Goal: Transaction & Acquisition: Purchase product/service

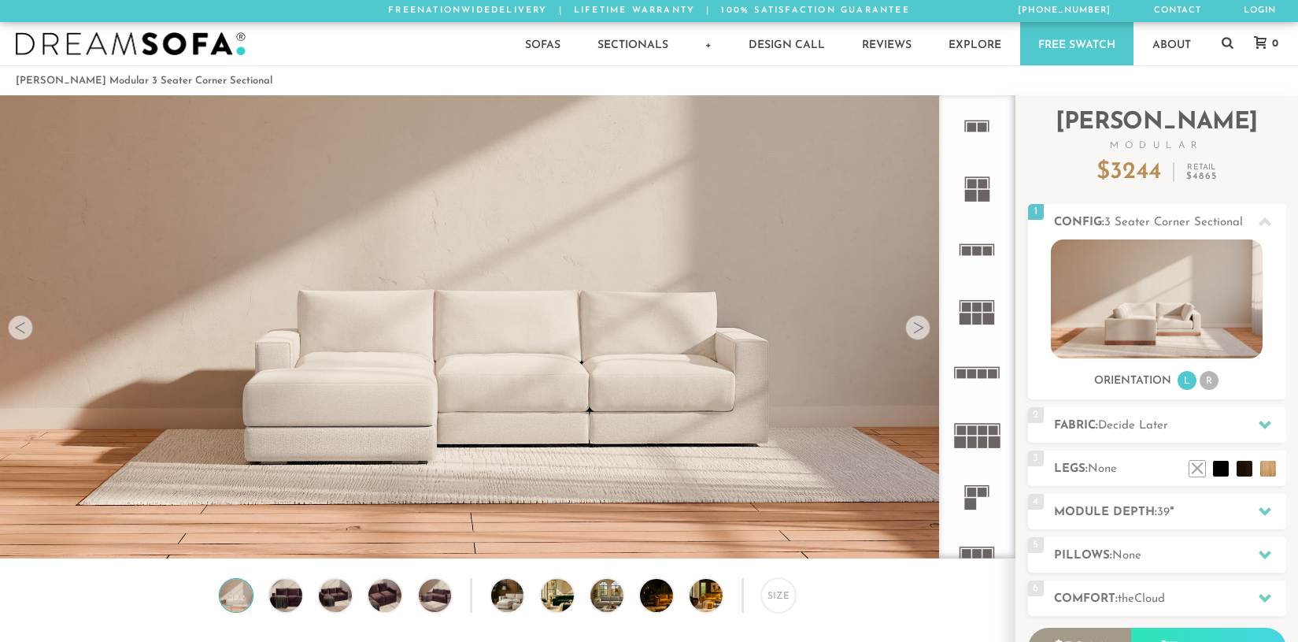
scroll to position [17774, 1287]
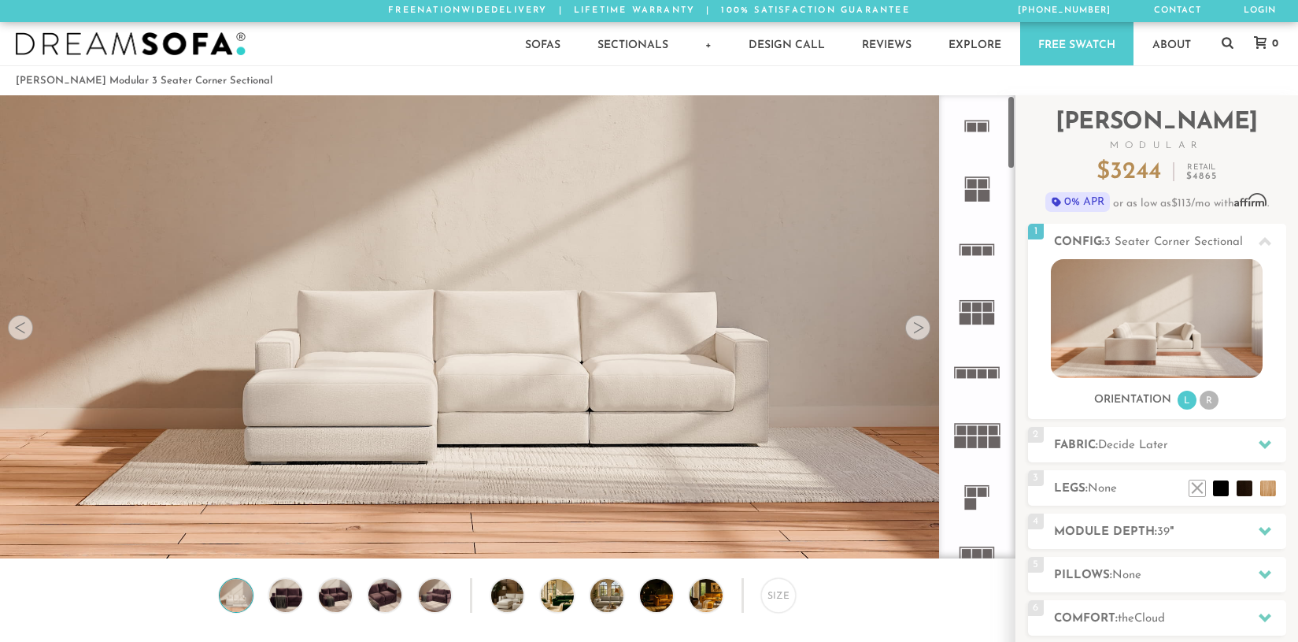
click at [986, 188] on icon at bounding box center [976, 187] width 61 height 61
click at [979, 498] on icon at bounding box center [976, 495] width 61 height 61
click at [977, 494] on icon at bounding box center [976, 495] width 61 height 61
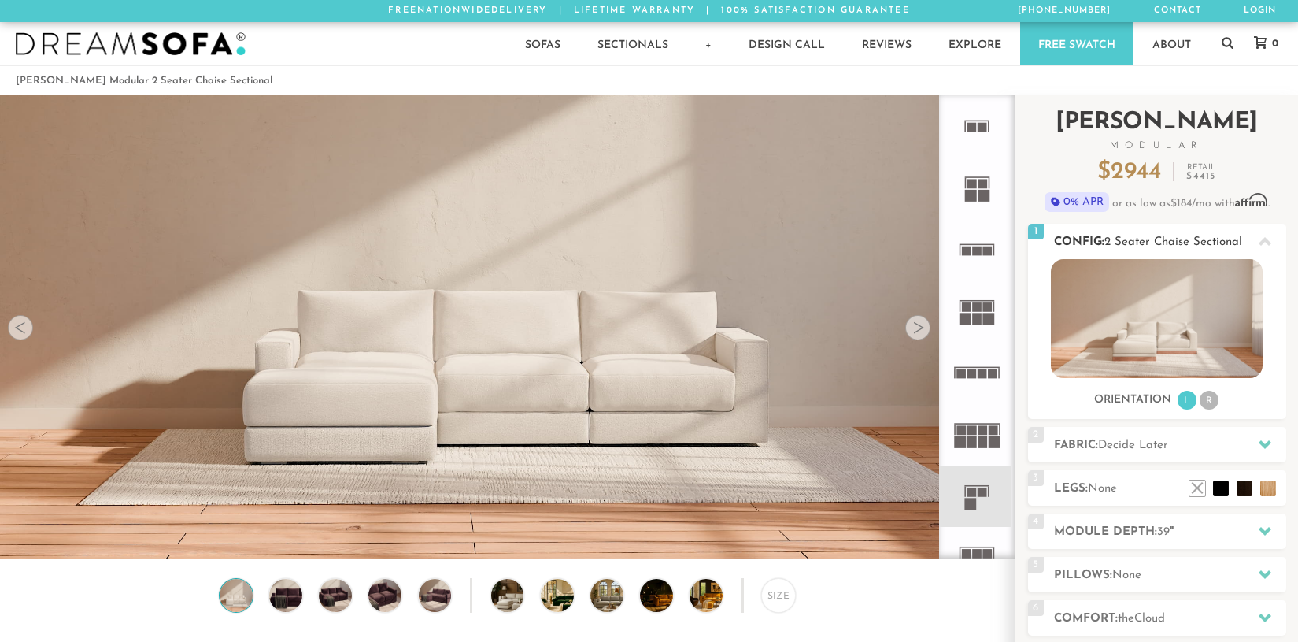
click at [1186, 267] on img at bounding box center [1157, 318] width 212 height 119
click at [1212, 398] on li "R" at bounding box center [1209, 400] width 19 height 19
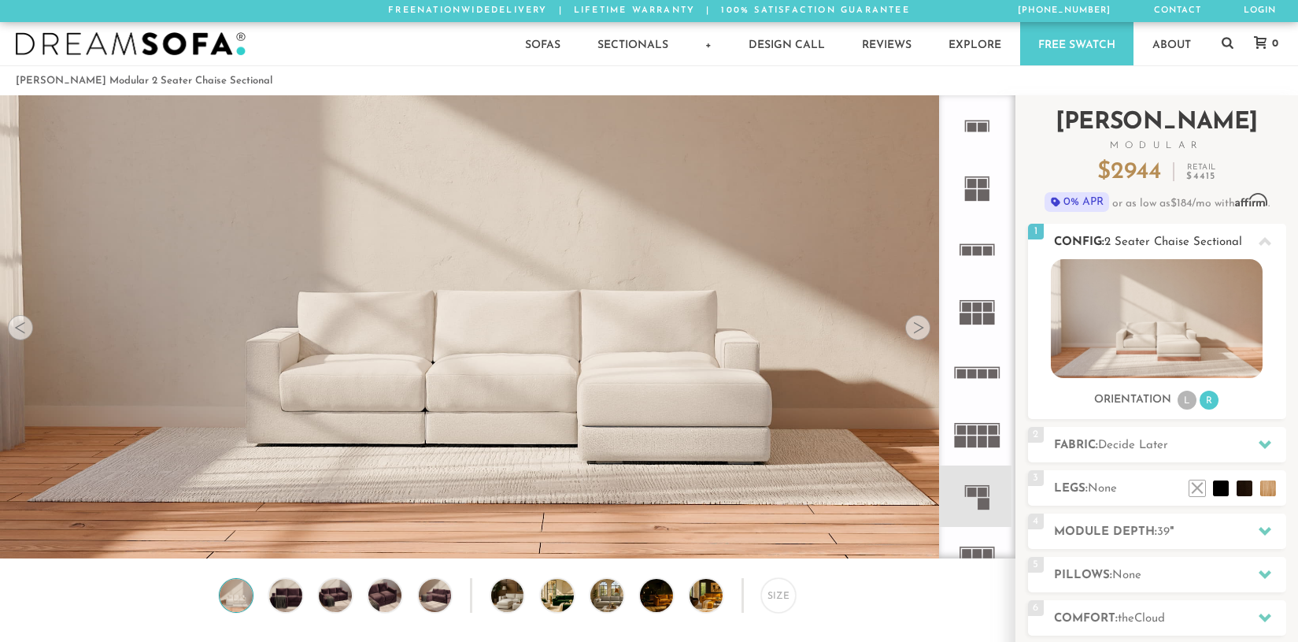
click at [1178, 401] on li "L" at bounding box center [1187, 400] width 19 height 19
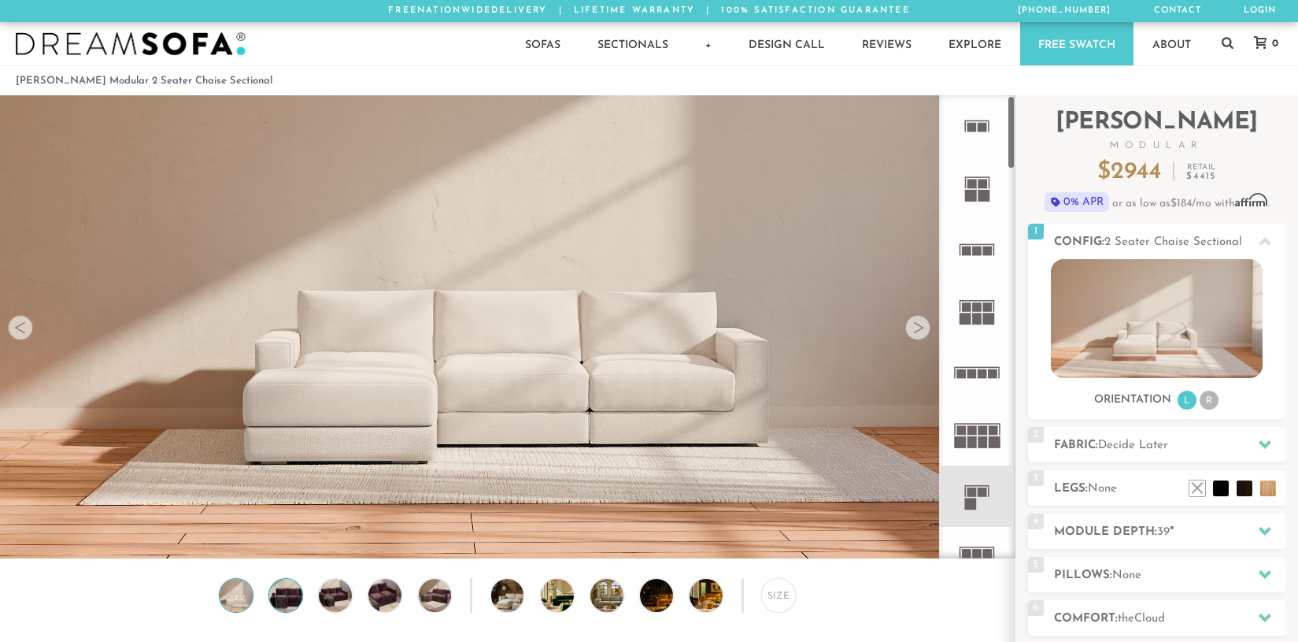
click at [281, 598] on img at bounding box center [285, 595] width 39 height 33
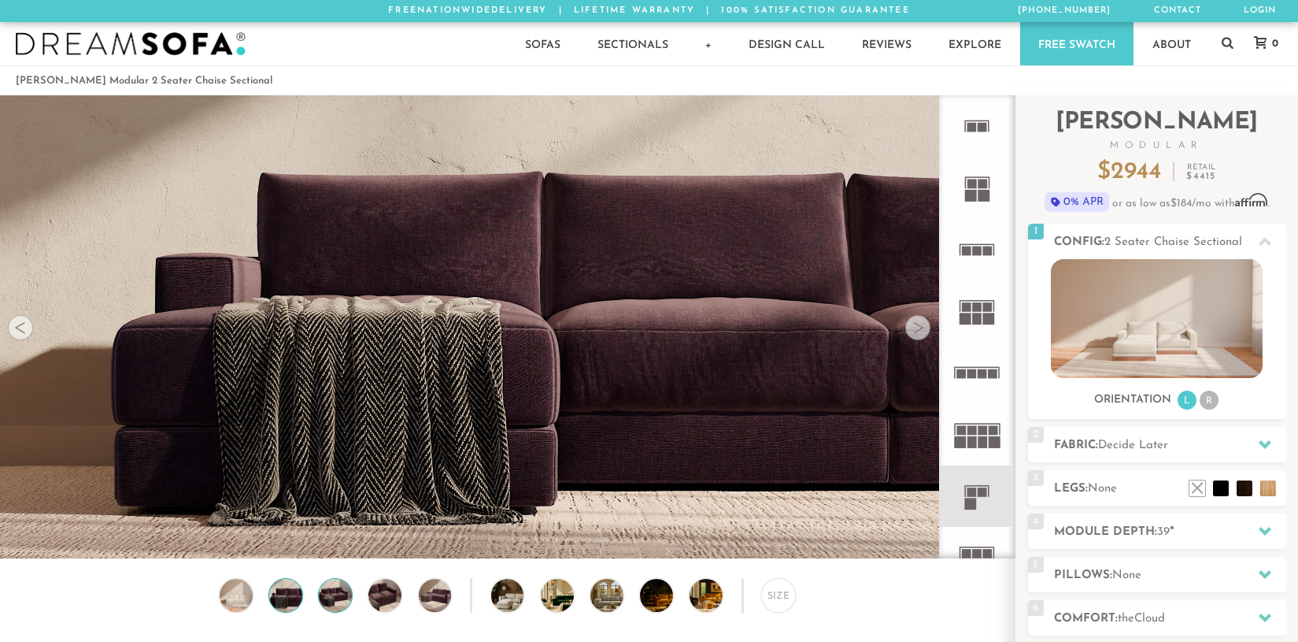
click at [335, 605] on img at bounding box center [335, 595] width 39 height 33
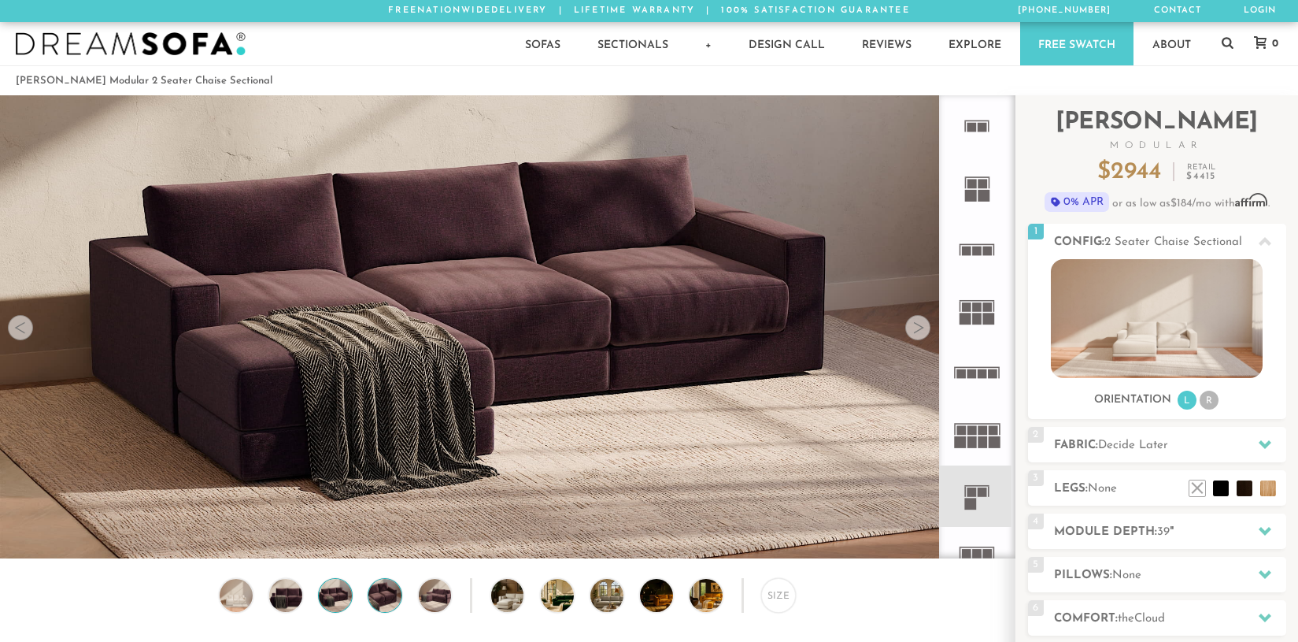
click at [376, 605] on img at bounding box center [384, 595] width 39 height 33
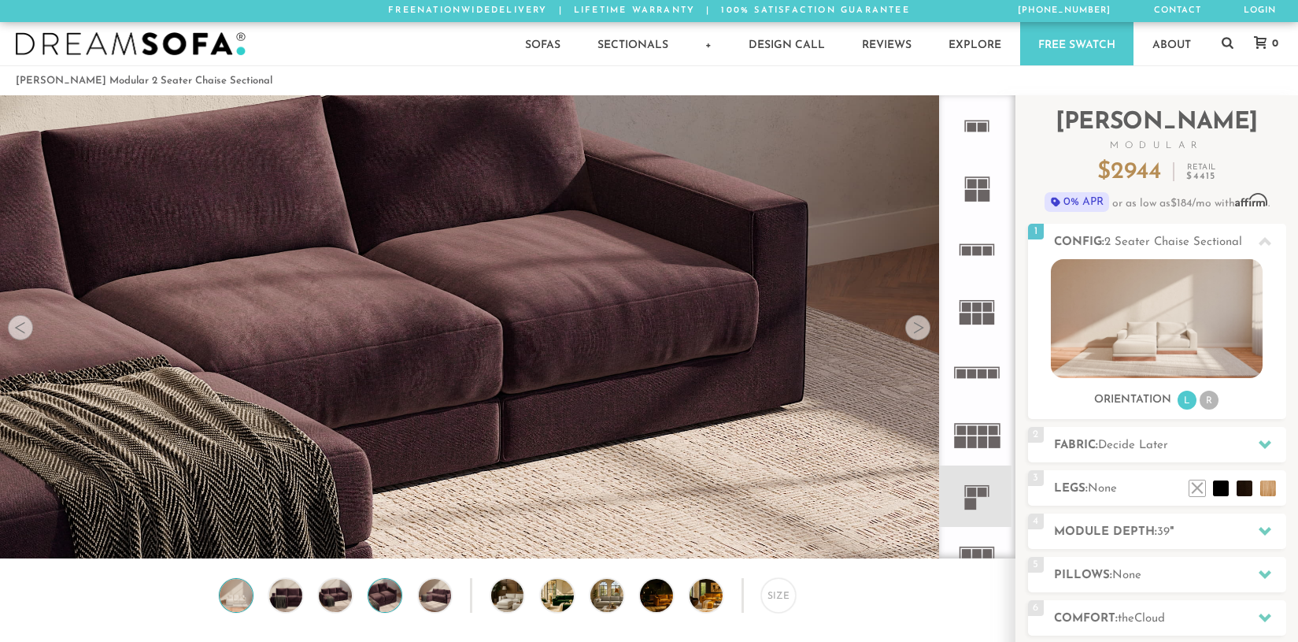
click at [220, 605] on img at bounding box center [236, 595] width 39 height 33
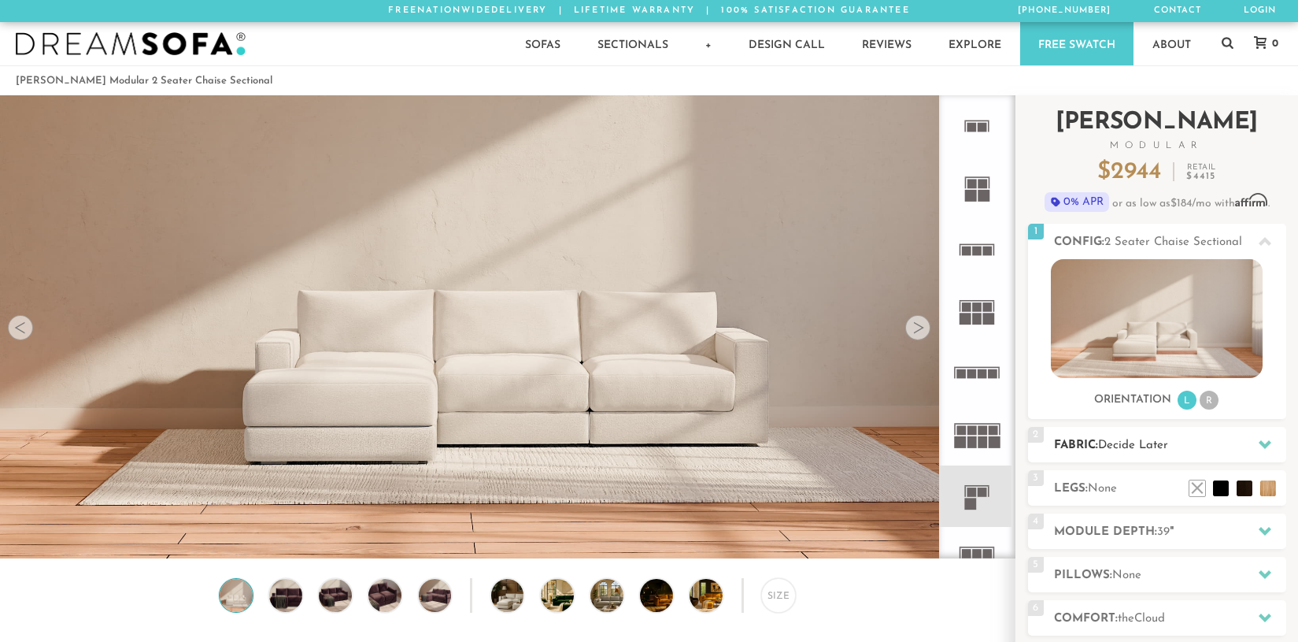
click at [1203, 443] on h2 "Fabric: Decide Later" at bounding box center [1170, 445] width 232 height 18
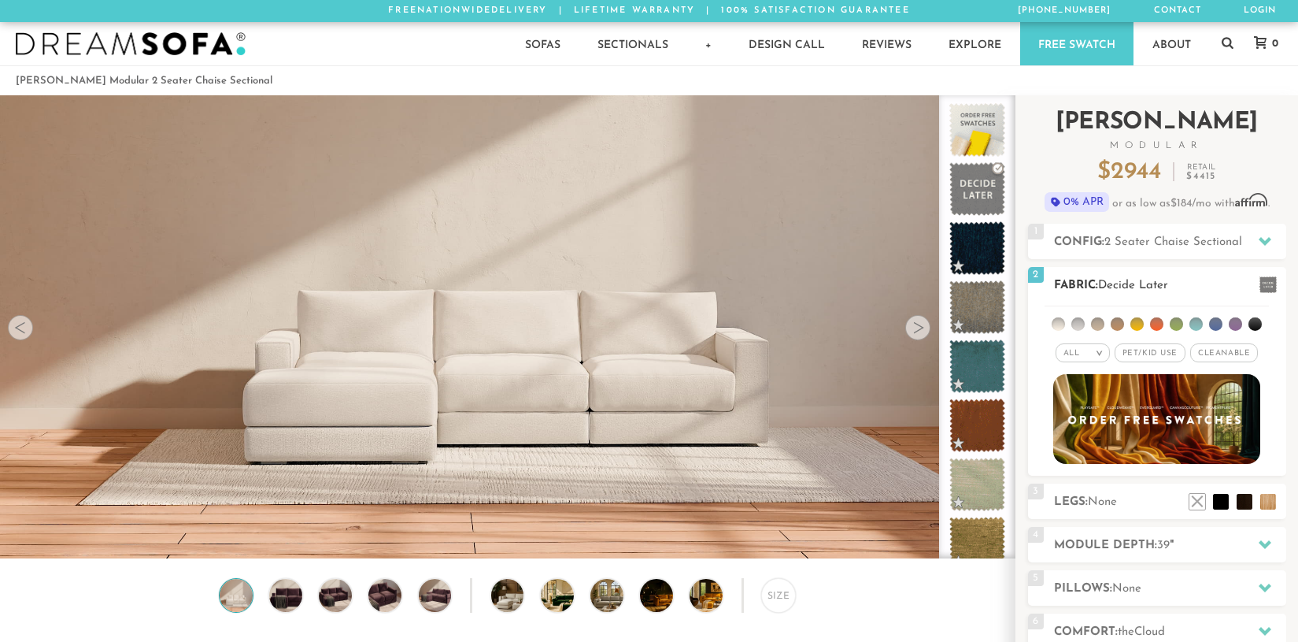
click at [1215, 324] on li at bounding box center [1215, 323] width 13 height 13
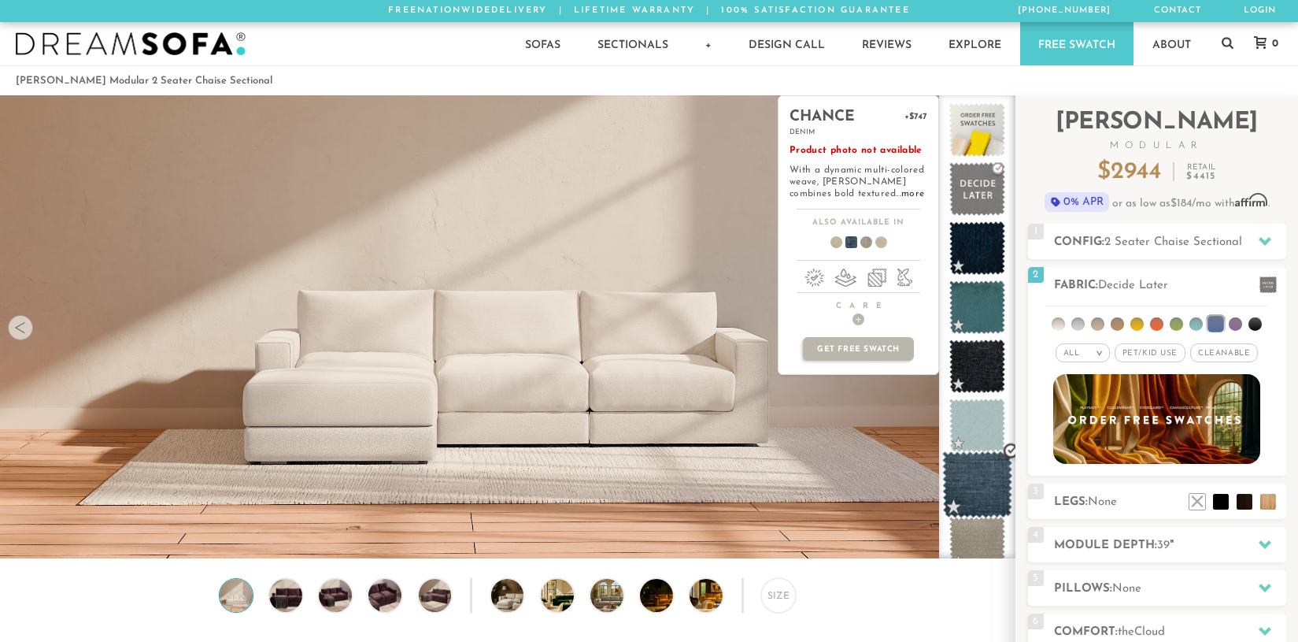
click at [982, 476] on span at bounding box center [978, 484] width 70 height 67
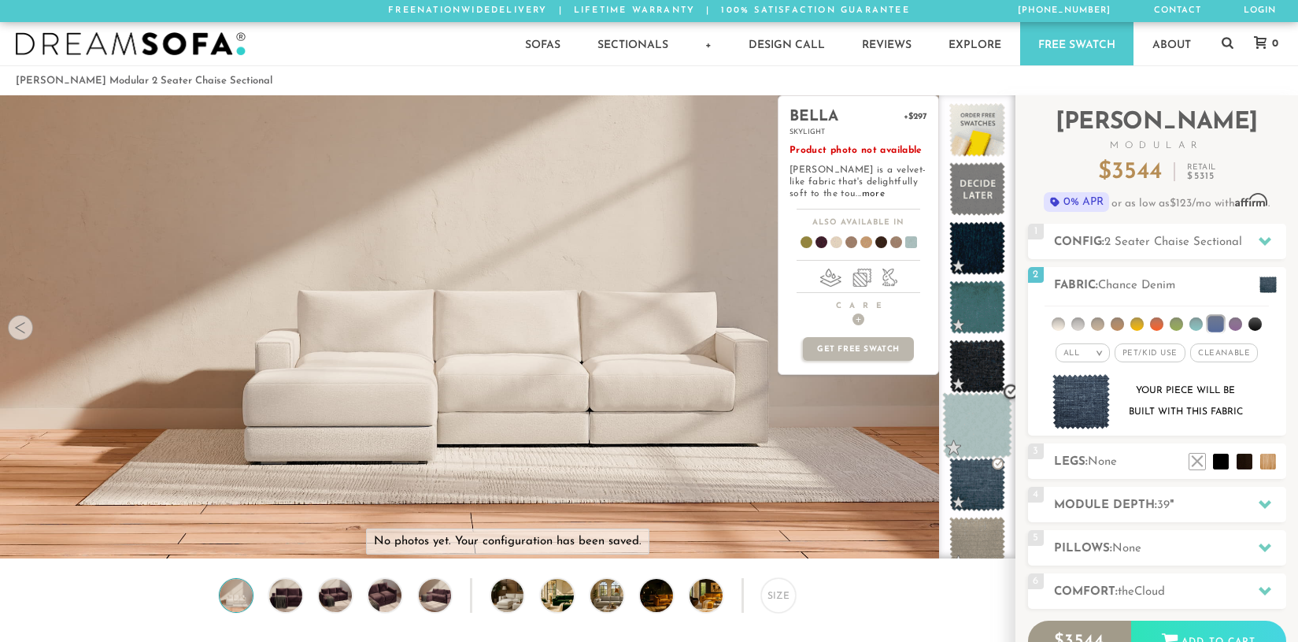
click at [978, 426] on span at bounding box center [978, 425] width 70 height 67
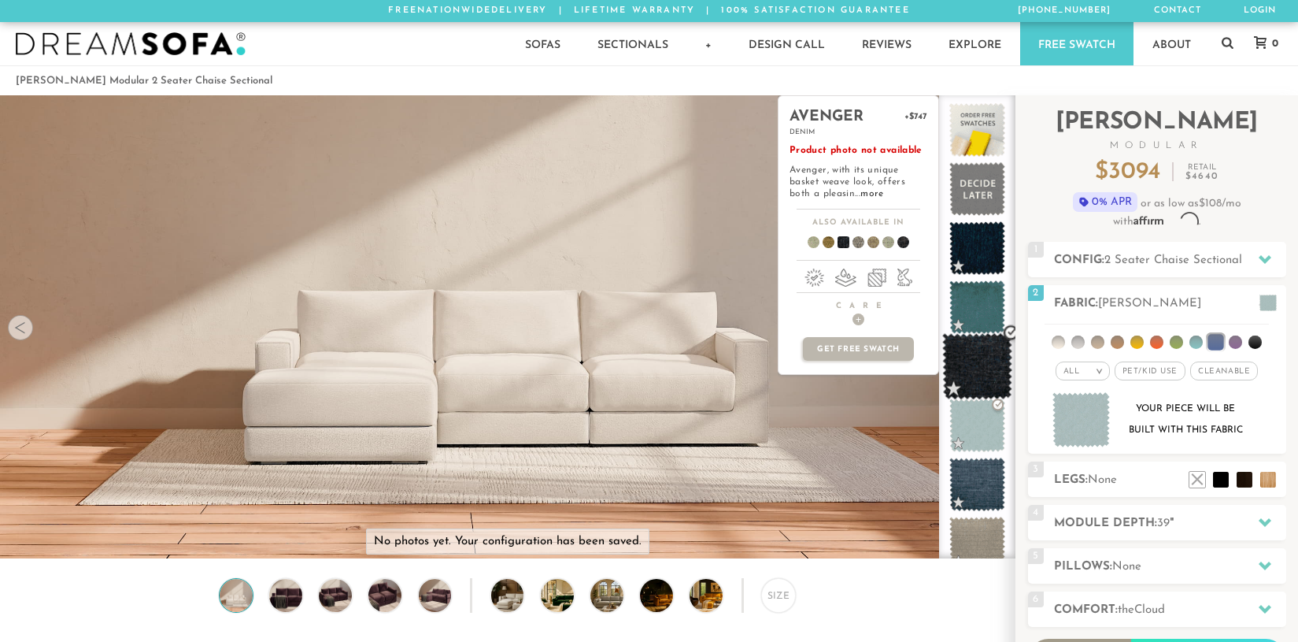
click at [977, 361] on span at bounding box center [978, 366] width 70 height 67
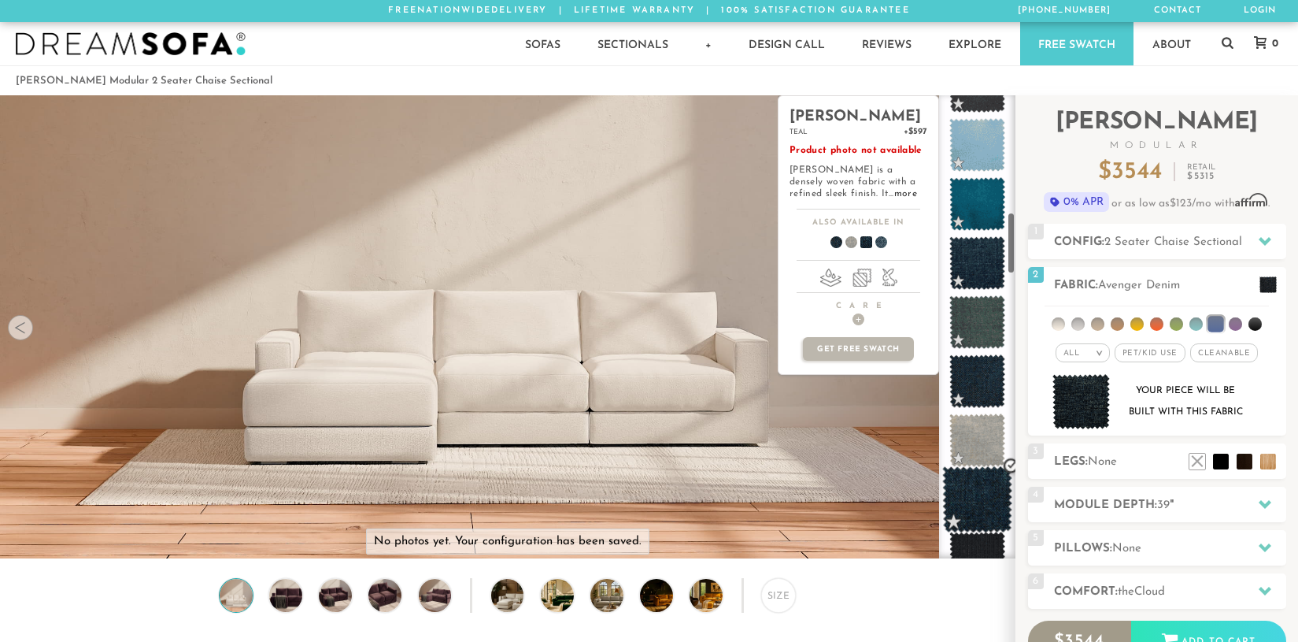
scroll to position [871, 0]
click at [974, 424] on span at bounding box center [978, 440] width 70 height 67
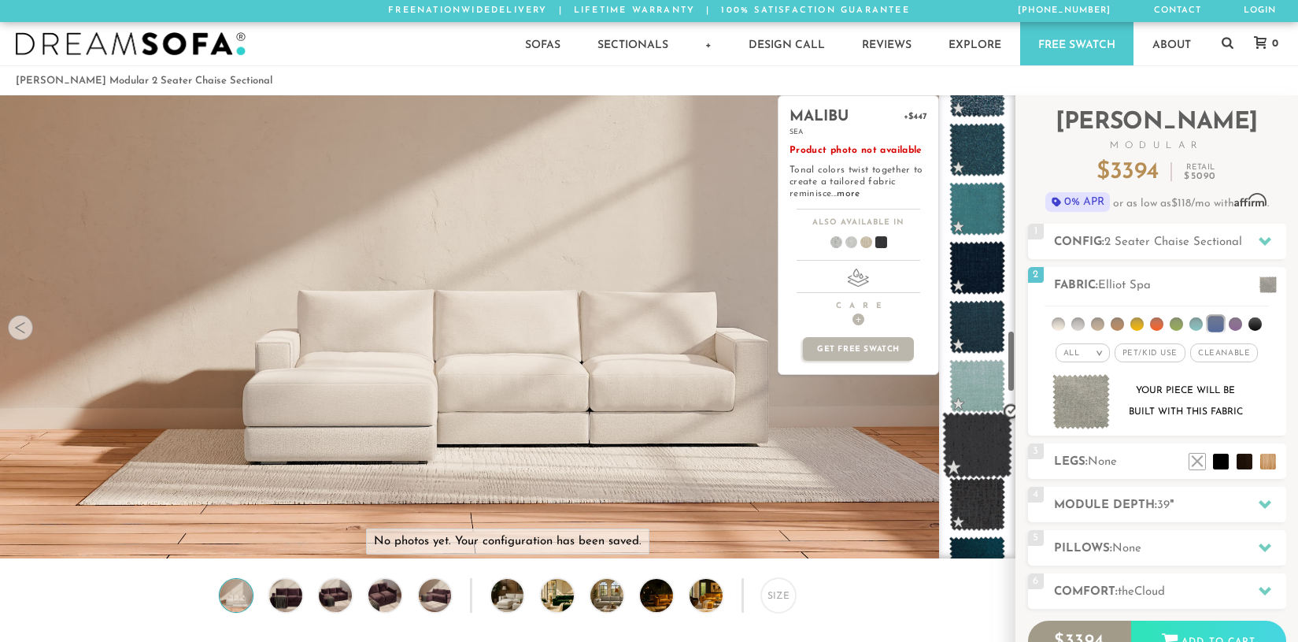
scroll to position [1753, 0]
click at [987, 454] on span at bounding box center [978, 444] width 70 height 67
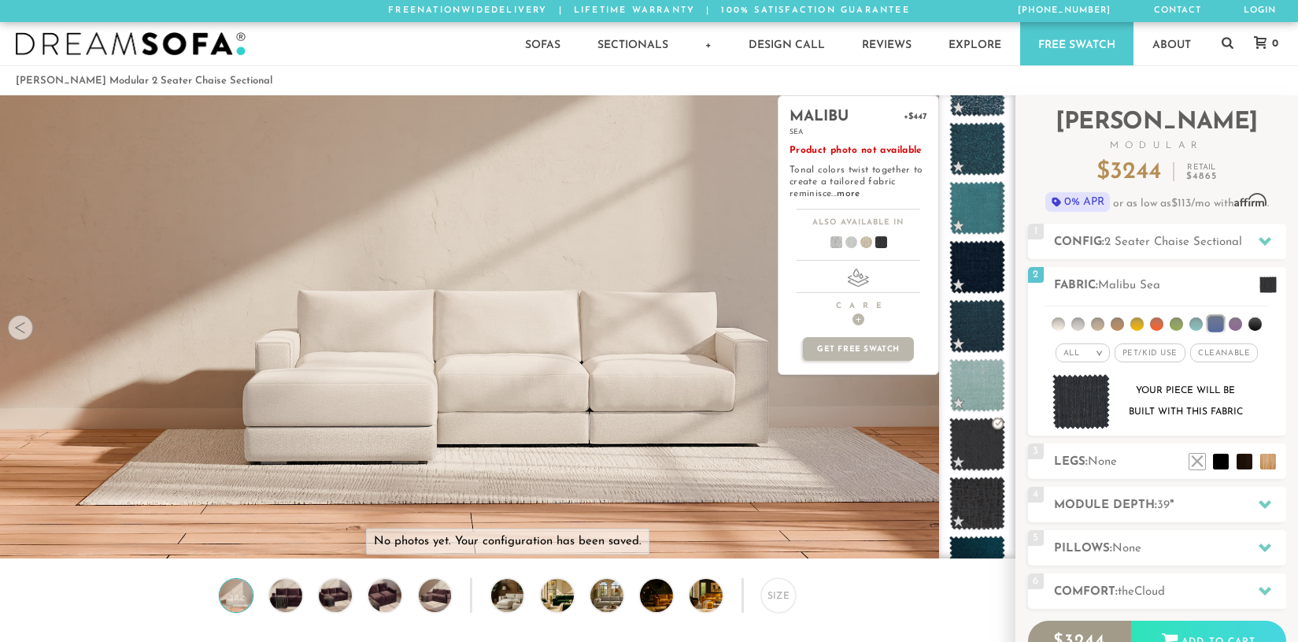
click at [833, 246] on span at bounding box center [830, 245] width 61 height 58
click at [851, 244] on span at bounding box center [845, 245] width 61 height 58
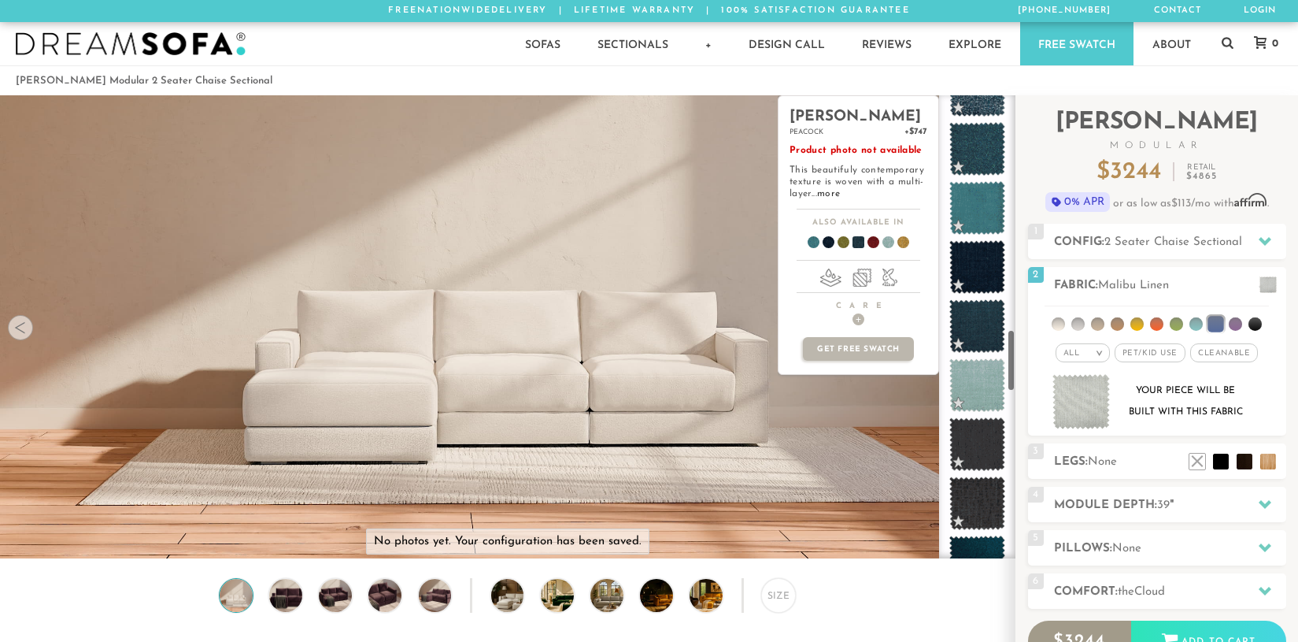
scroll to position [0, 0]
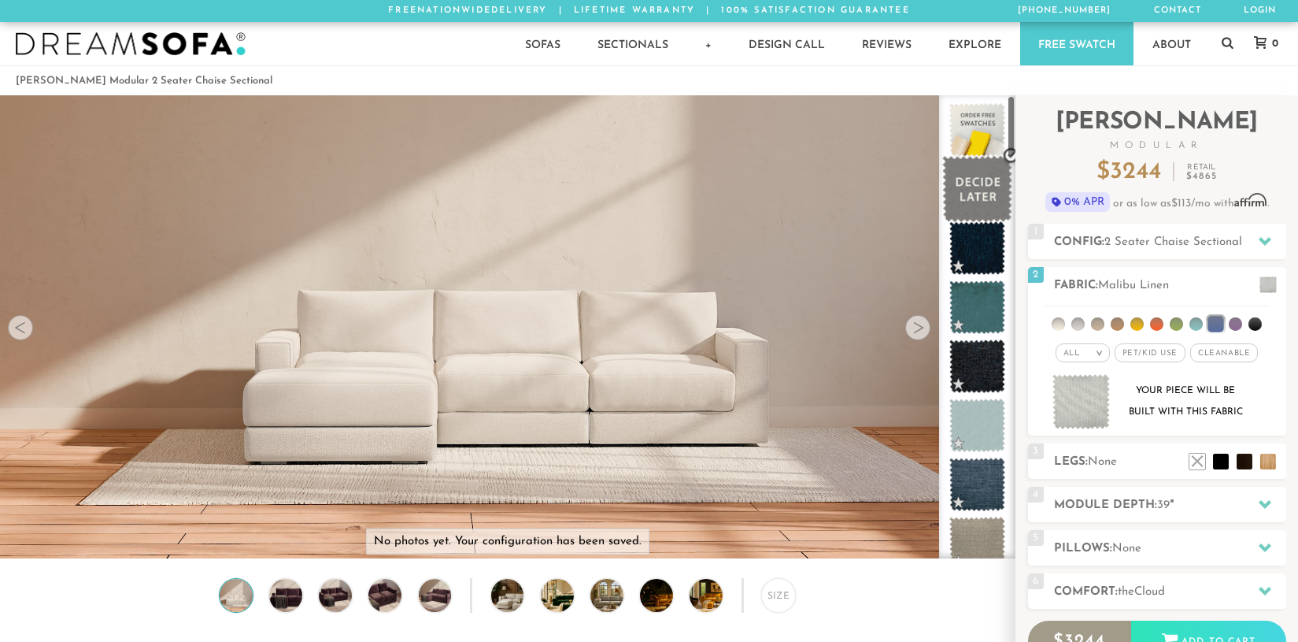
click at [973, 173] on span at bounding box center [978, 189] width 70 height 67
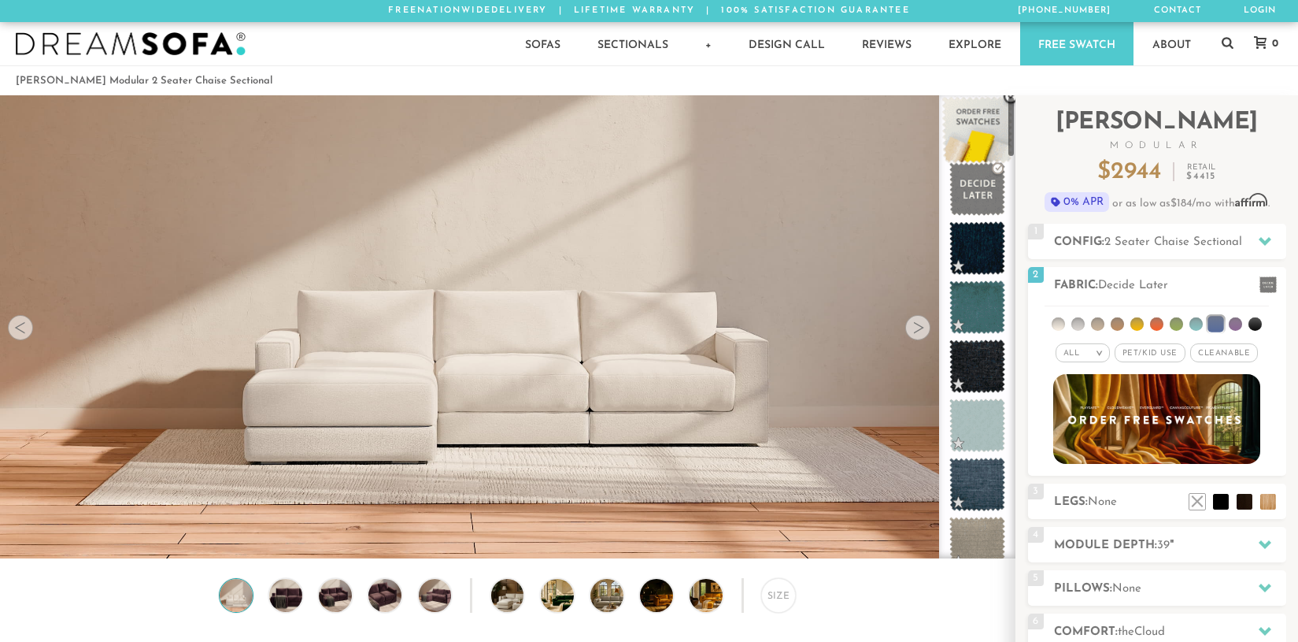
click at [960, 130] on span at bounding box center [978, 130] width 70 height 67
click at [1130, 242] on span "2 Seater Chaise Sectional" at bounding box center [1174, 242] width 138 height 12
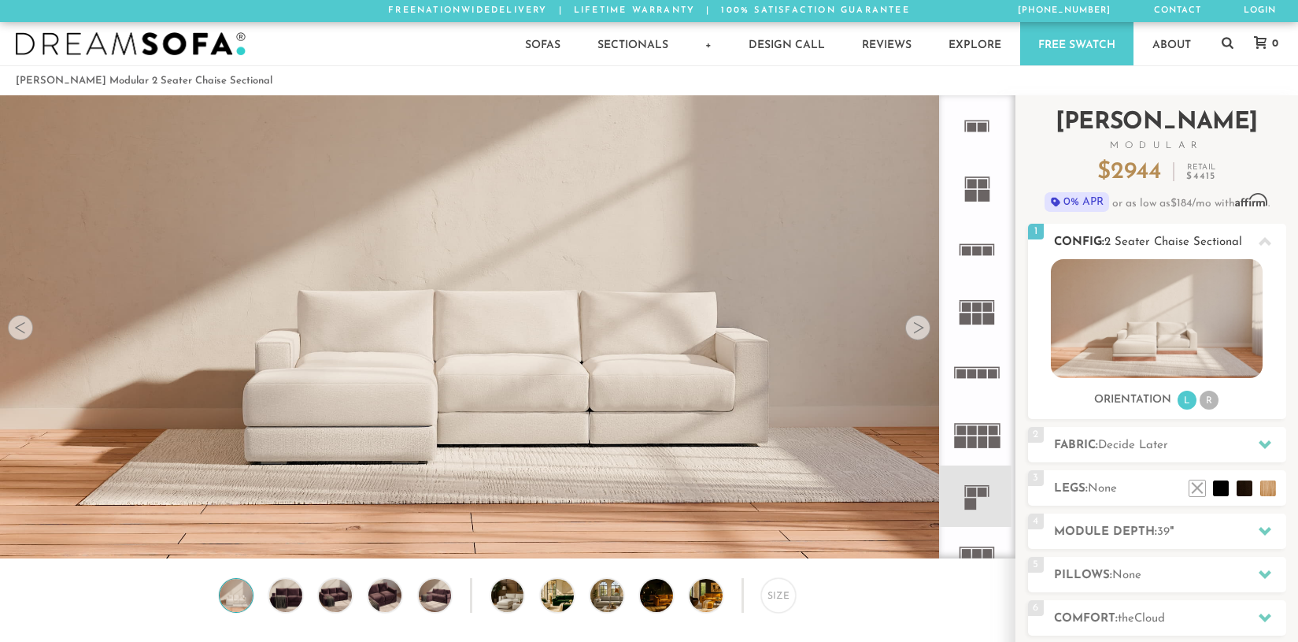
click at [1212, 402] on li "R" at bounding box center [1209, 400] width 19 height 19
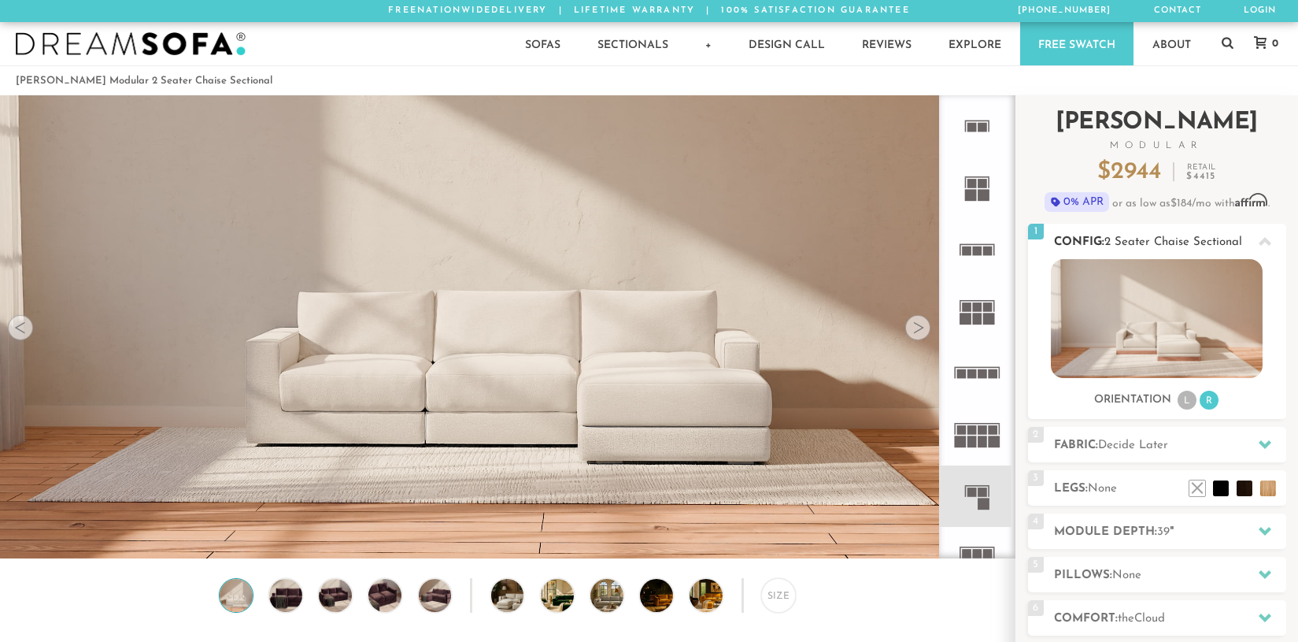
click at [1187, 402] on li "L" at bounding box center [1187, 400] width 19 height 19
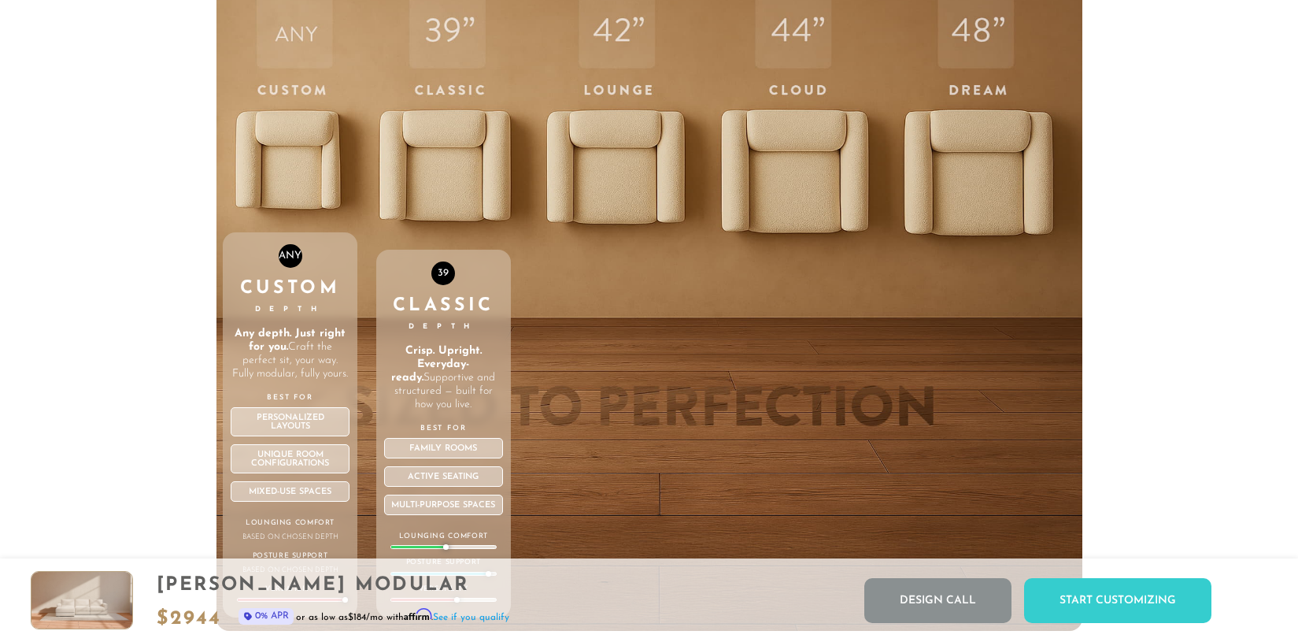
scroll to position [5643, 0]
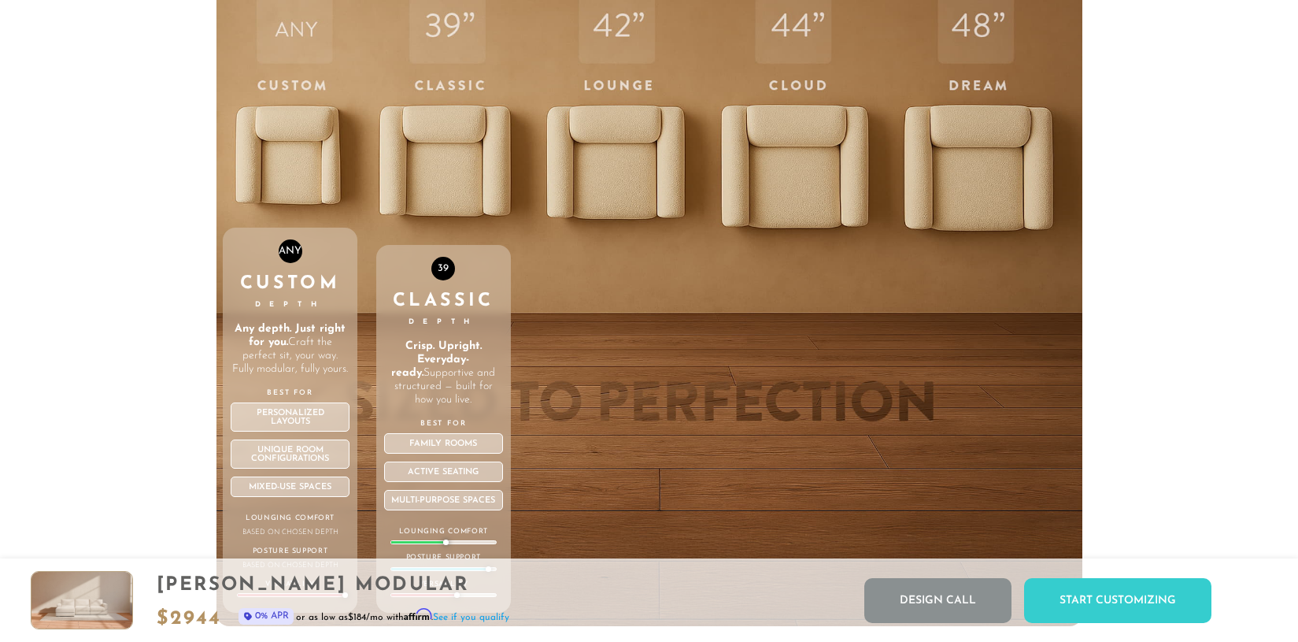
click at [294, 60] on div "ANY Custom Depth Any depth. Just right for you. Craft the perfect sit, your way…" at bounding box center [290, 291] width 135 height 669
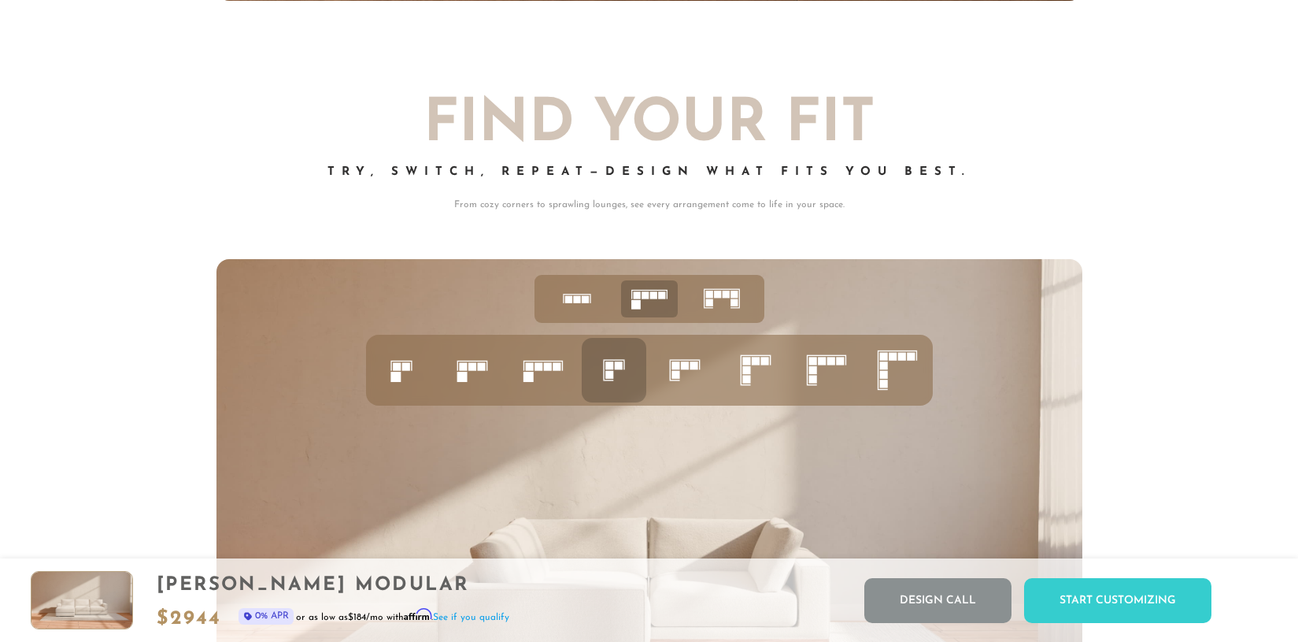
scroll to position [6288, 0]
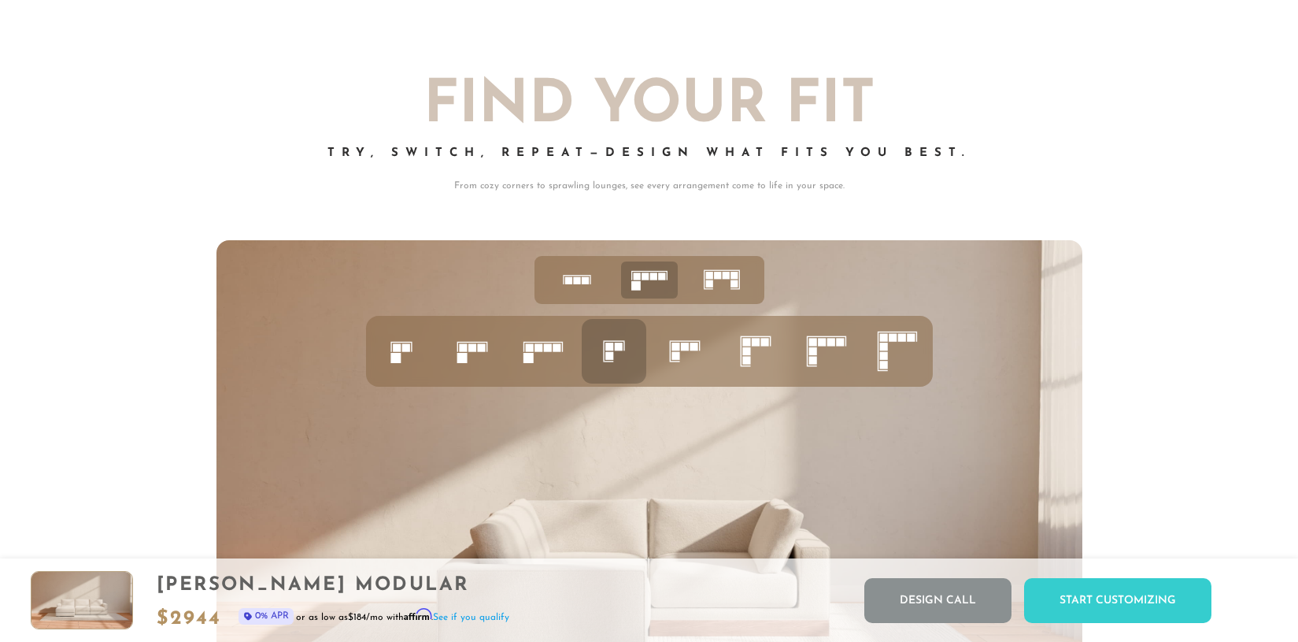
click at [469, 324] on icon at bounding box center [473, 351] width 54 height 54
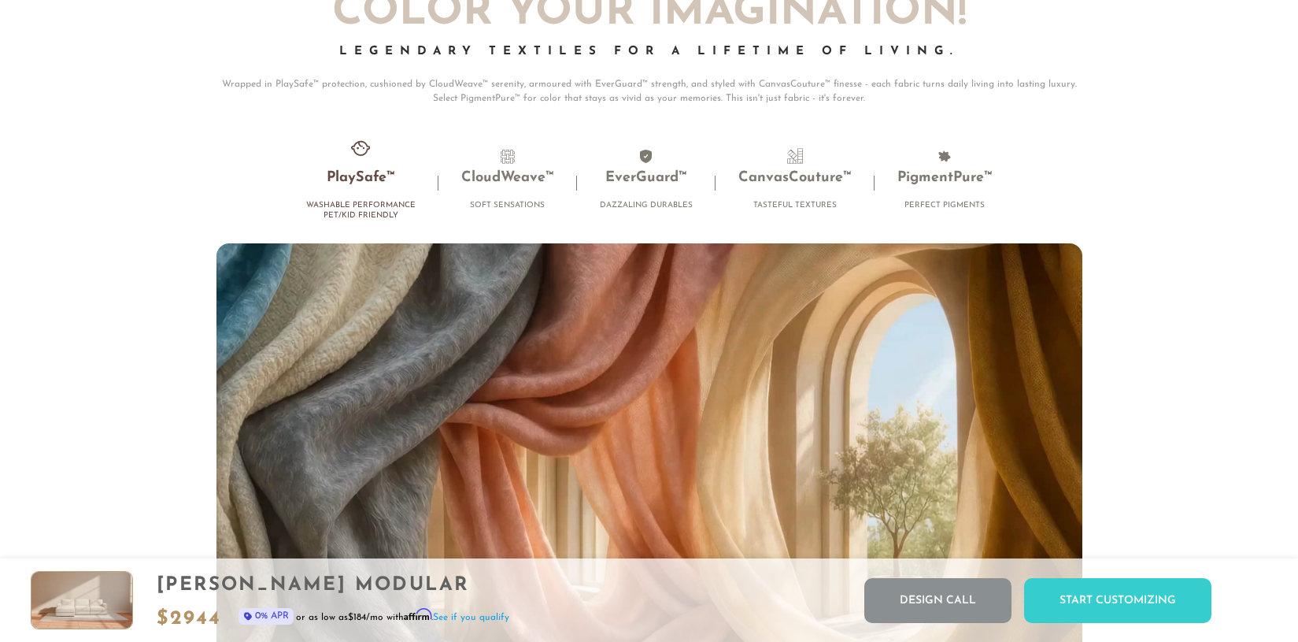
scroll to position [10373, 0]
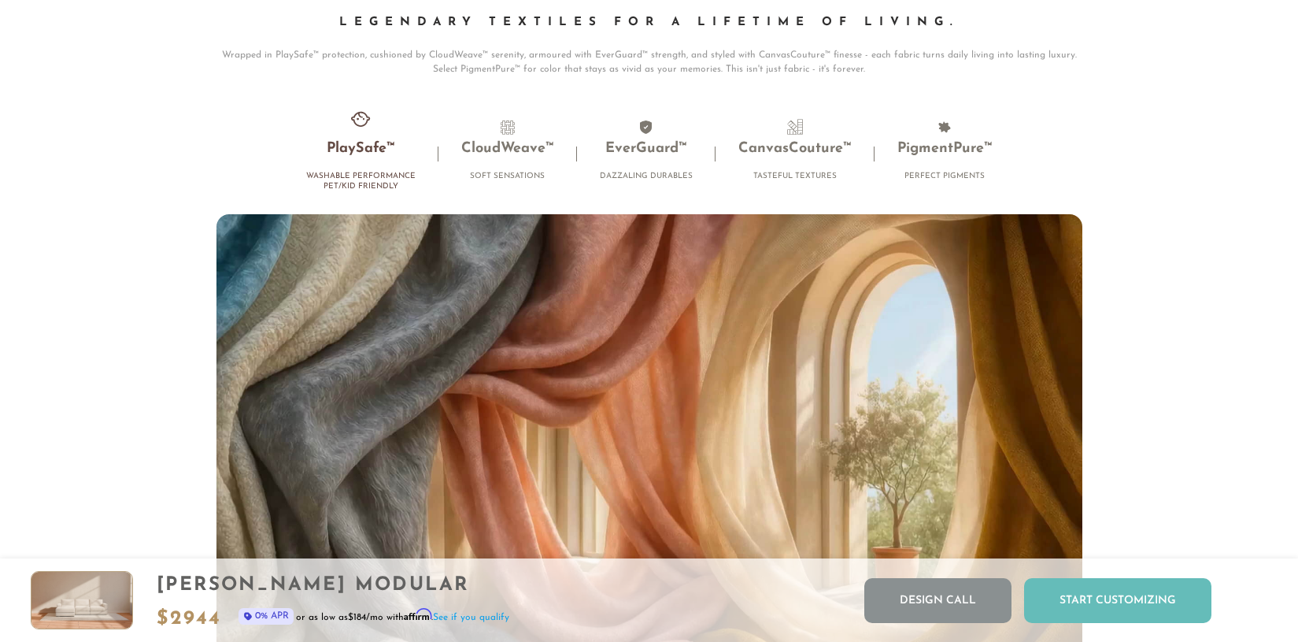
click at [1140, 620] on div "Start Customizing" at bounding box center [1117, 600] width 187 height 45
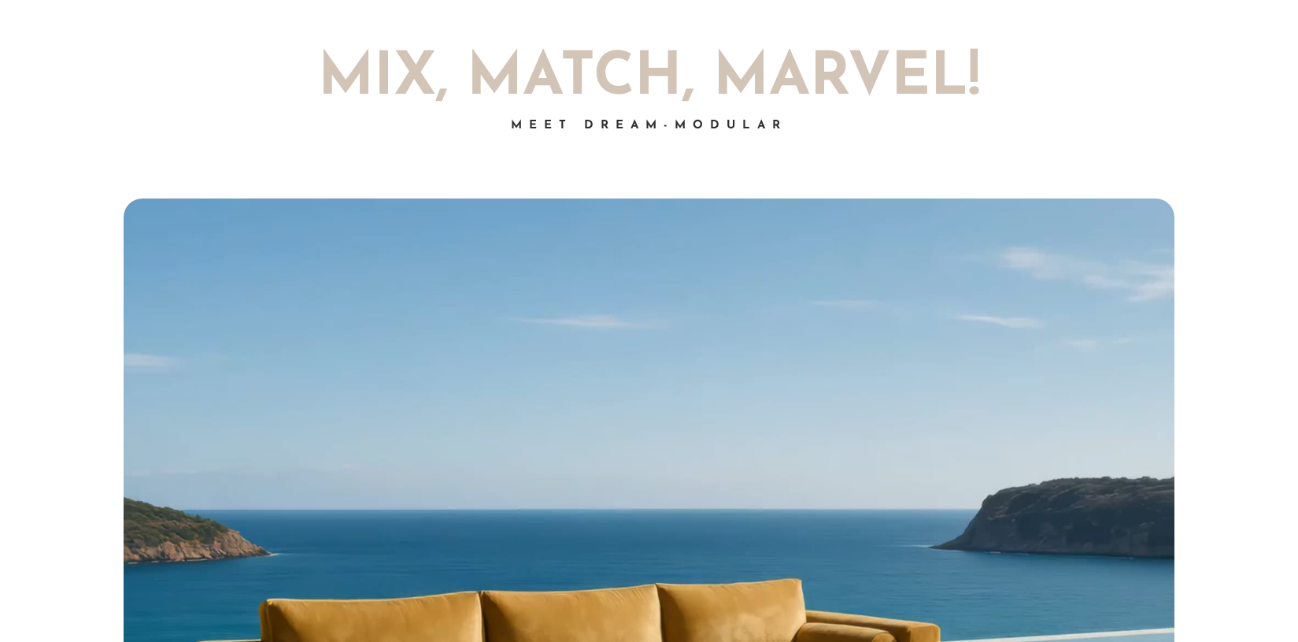
scroll to position [0, 0]
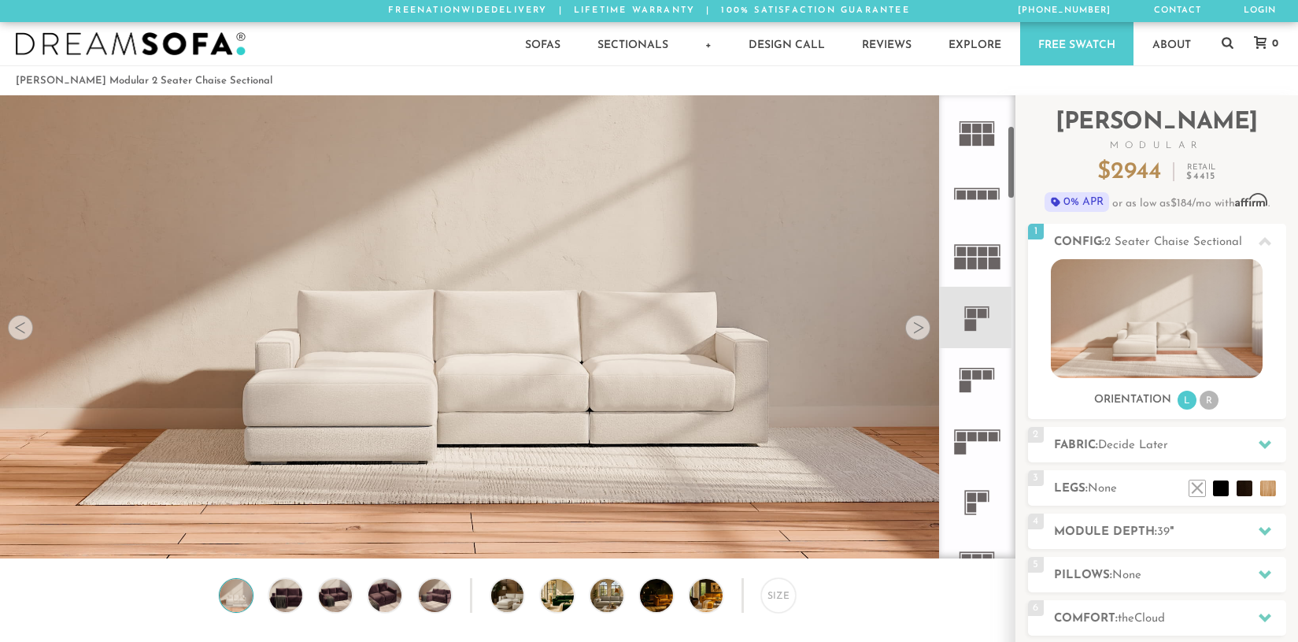
drag, startPoint x: 1009, startPoint y: 132, endPoint x: 1006, endPoint y: 165, distance: 33.2
click at [1006, 163] on div at bounding box center [977, 326] width 76 height 463
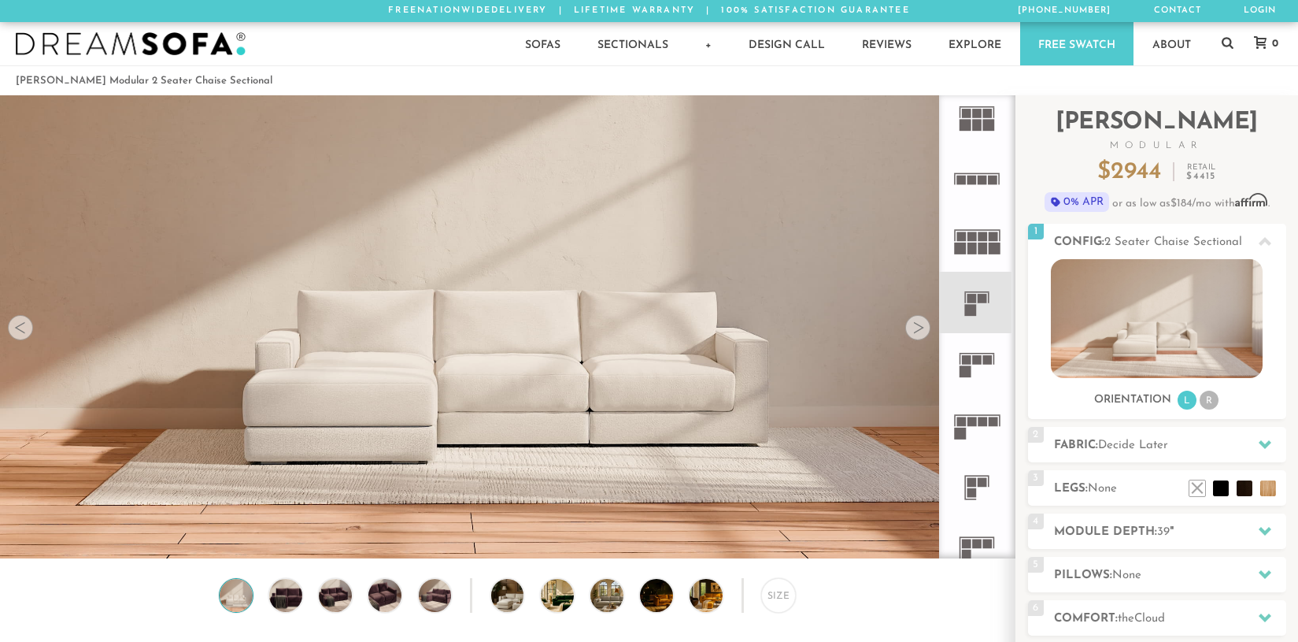
click at [980, 369] on icon at bounding box center [976, 363] width 61 height 61
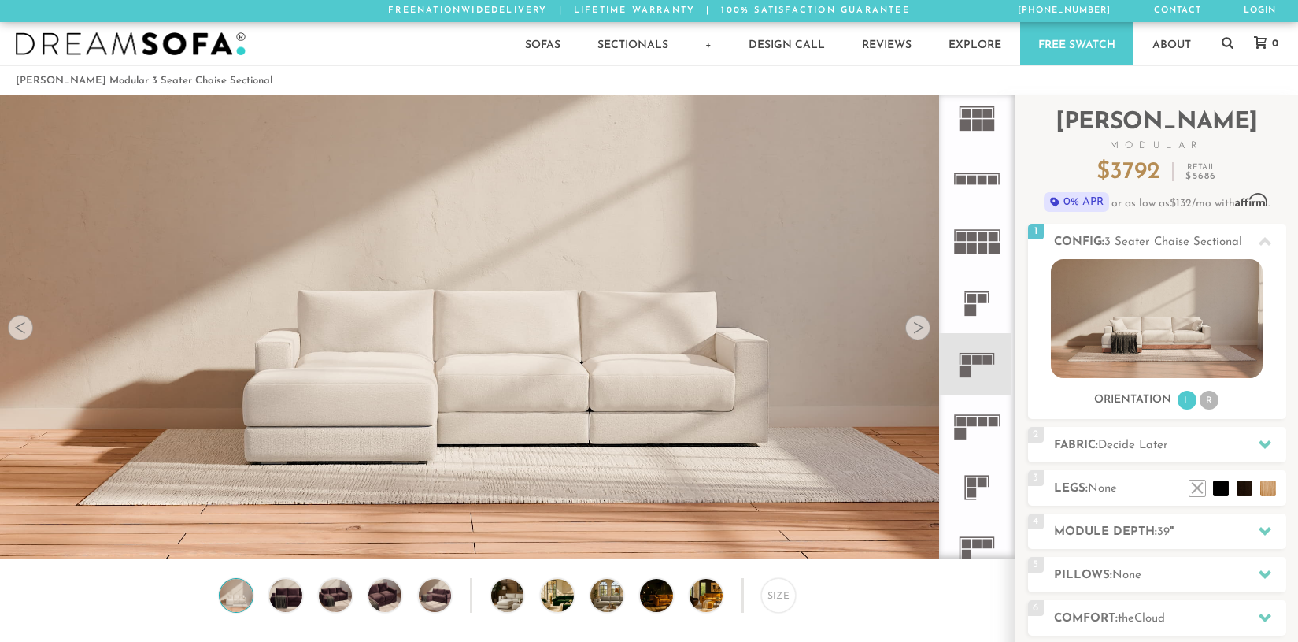
click at [980, 369] on icon at bounding box center [976, 363] width 61 height 61
click at [976, 483] on icon at bounding box center [976, 487] width 61 height 61
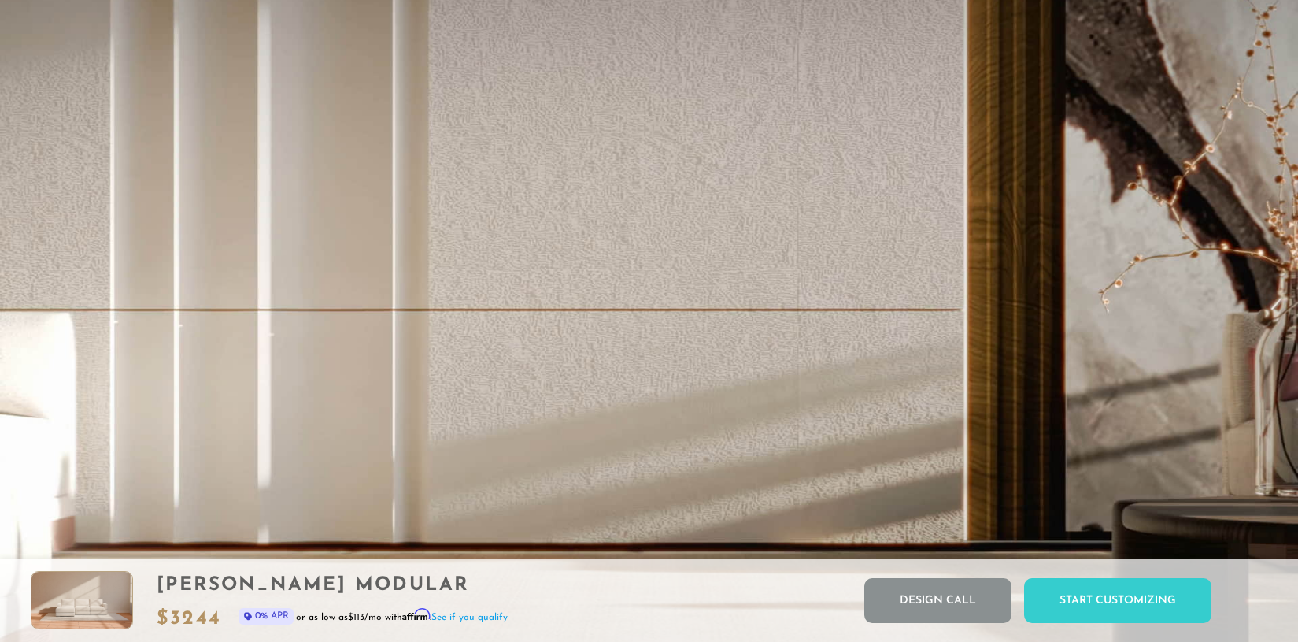
scroll to position [3388, 0]
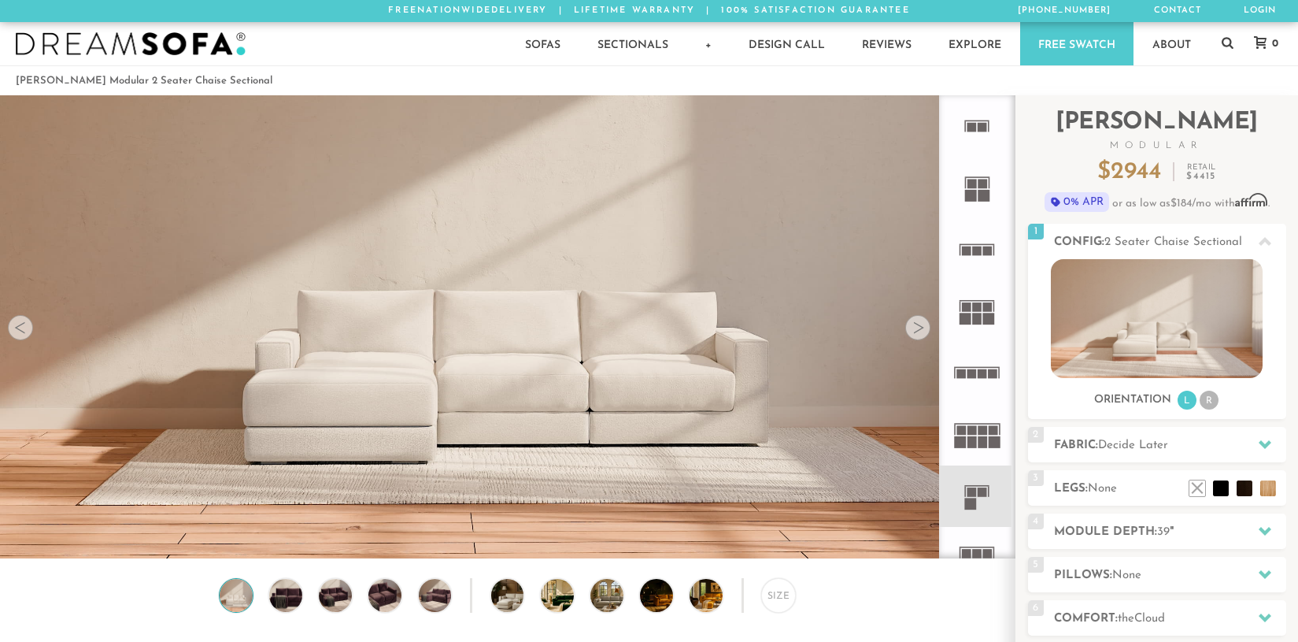
scroll to position [17774, 1287]
click at [772, 609] on div "Size" at bounding box center [778, 595] width 35 height 35
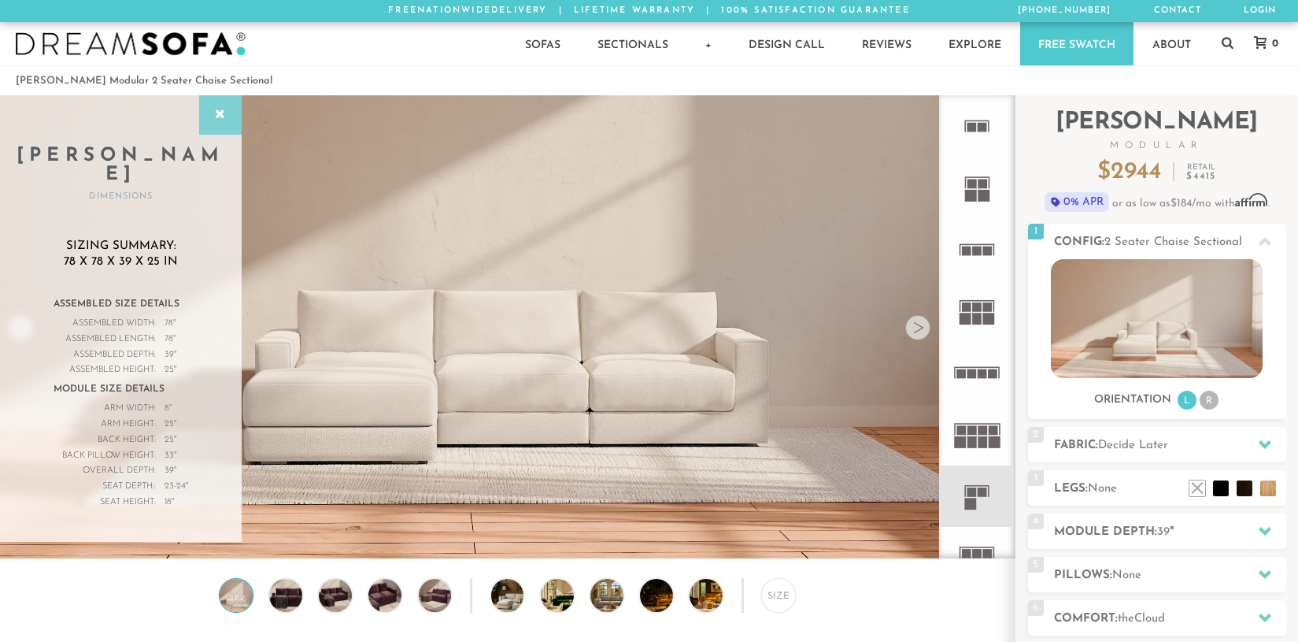
click at [232, 128] on div at bounding box center [220, 114] width 43 height 39
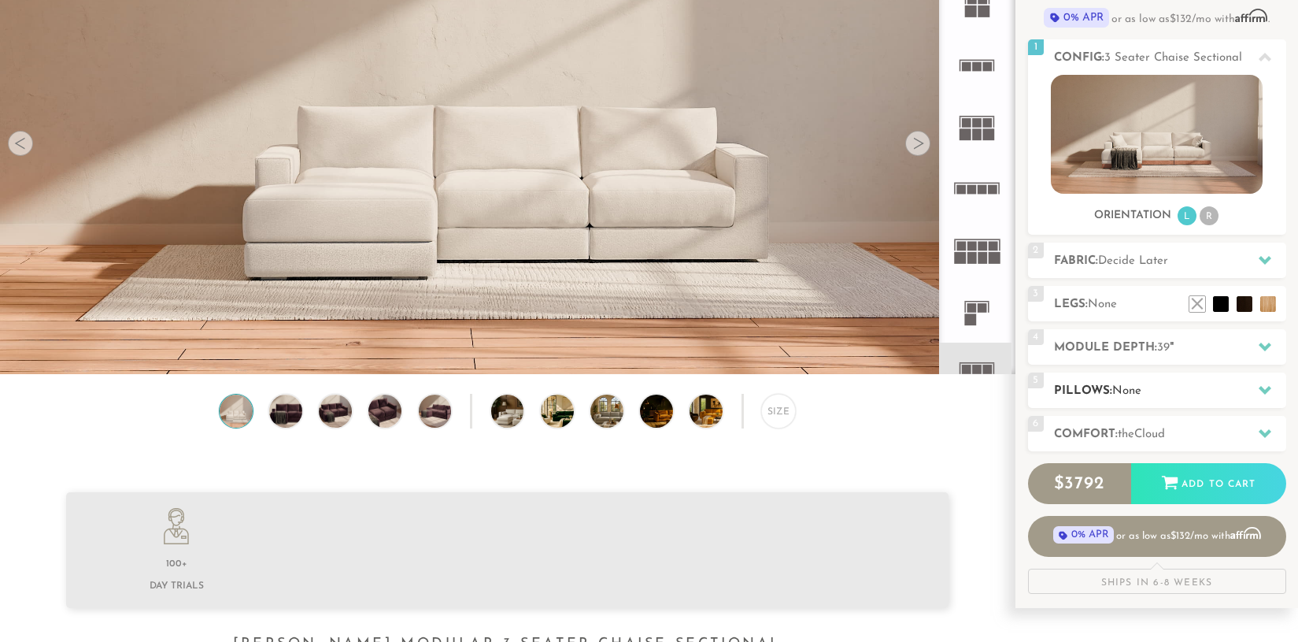
scroll to position [185, 0]
click at [1145, 346] on h2 "Module Depth: 39 "" at bounding box center [1170, 347] width 232 height 18
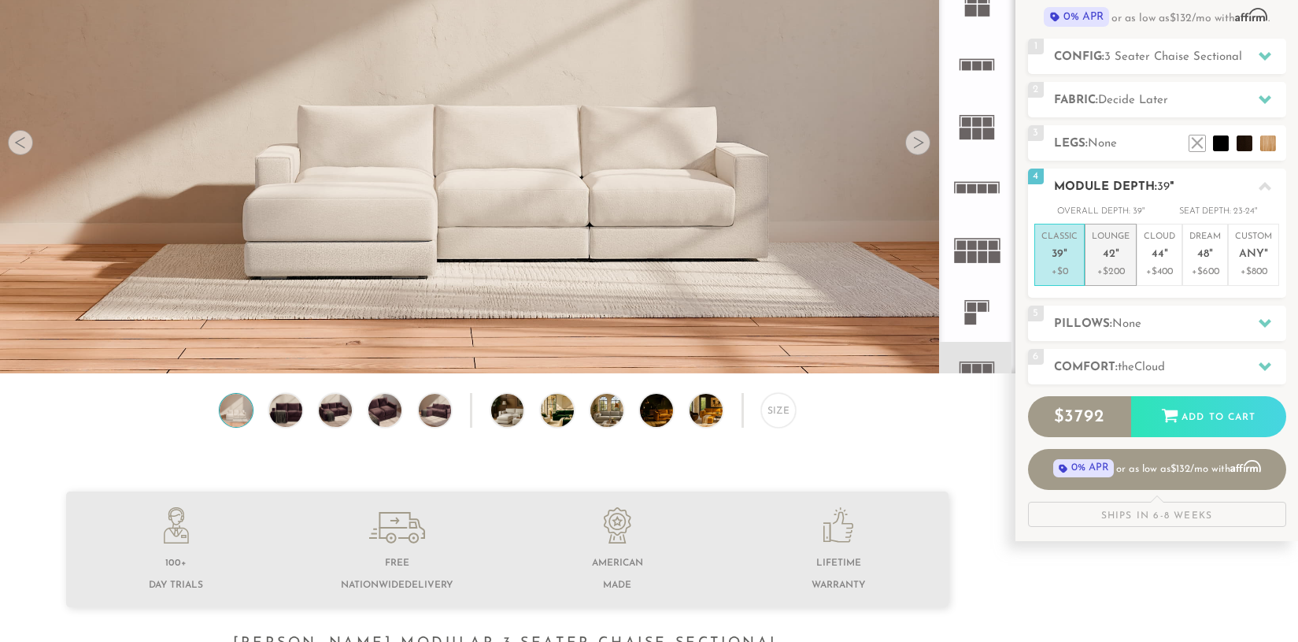
click at [1123, 260] on p "Lounge 42 "" at bounding box center [1111, 248] width 38 height 34
click at [1050, 258] on p "Classic 39 "" at bounding box center [1060, 248] width 36 height 34
click at [1135, 365] on span "the" at bounding box center [1126, 367] width 17 height 12
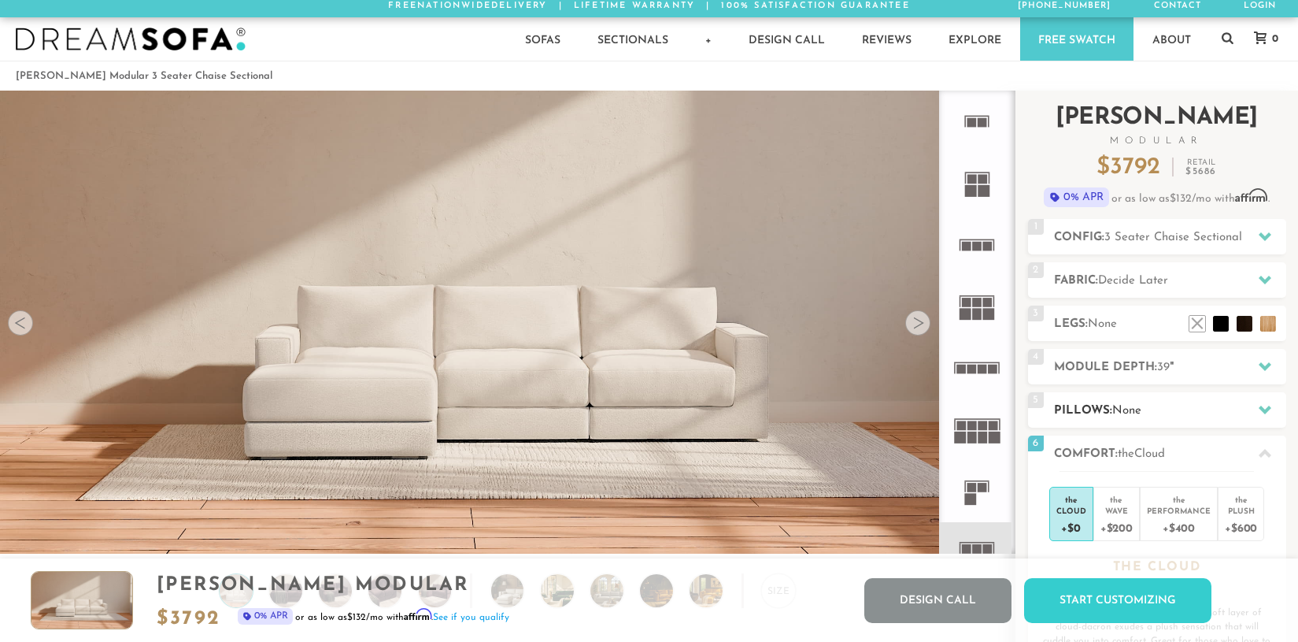
scroll to position [0, 0]
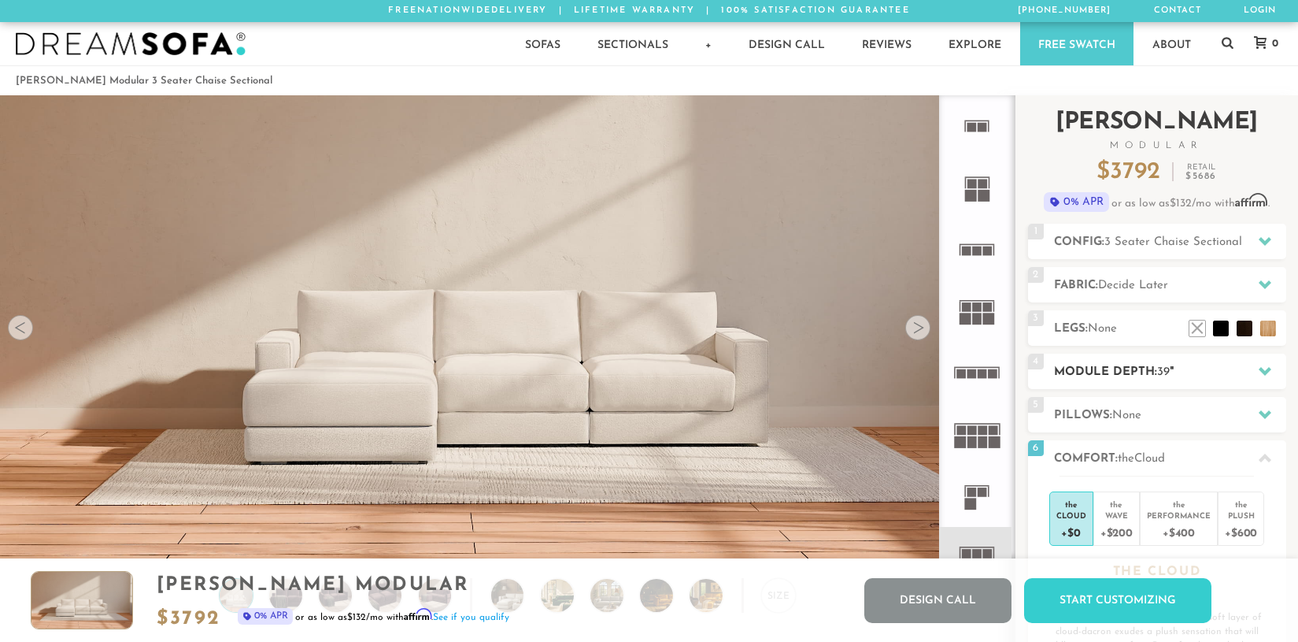
click at [1142, 363] on h2 "Module Depth: 39 "" at bounding box center [1170, 372] width 232 height 18
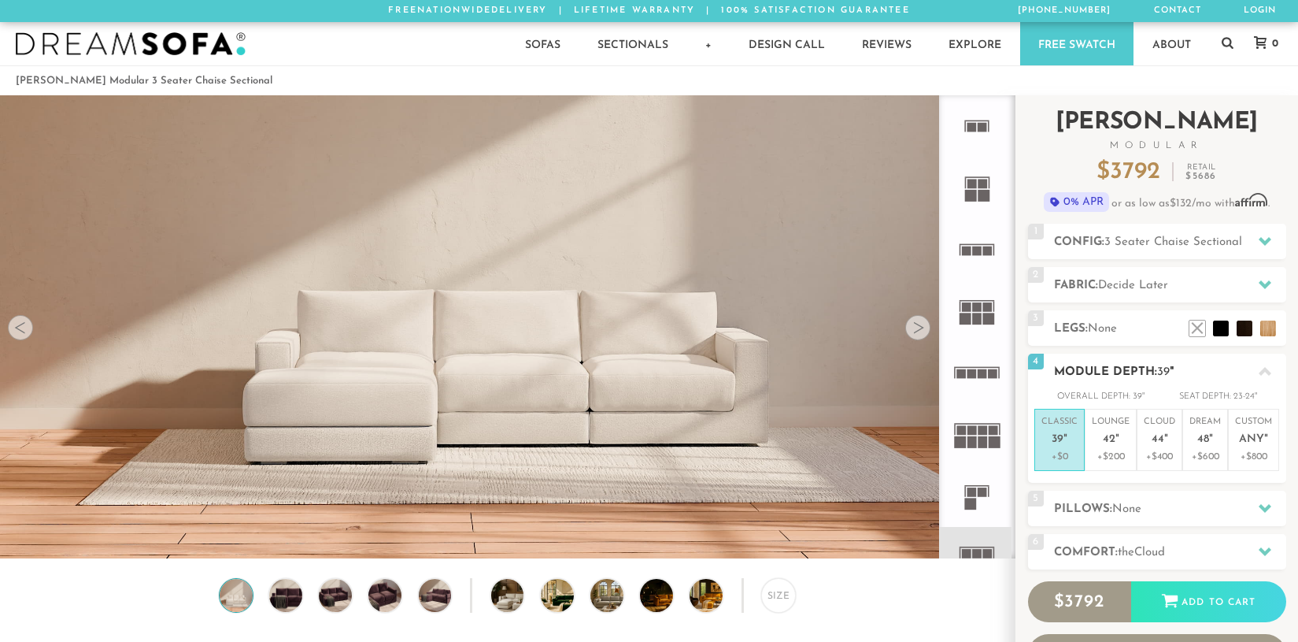
click at [1064, 445] on em """ at bounding box center [1066, 439] width 4 height 13
click at [1106, 450] on p "+$200" at bounding box center [1111, 457] width 38 height 14
click at [1050, 443] on p "Classic 39 "" at bounding box center [1060, 433] width 36 height 34
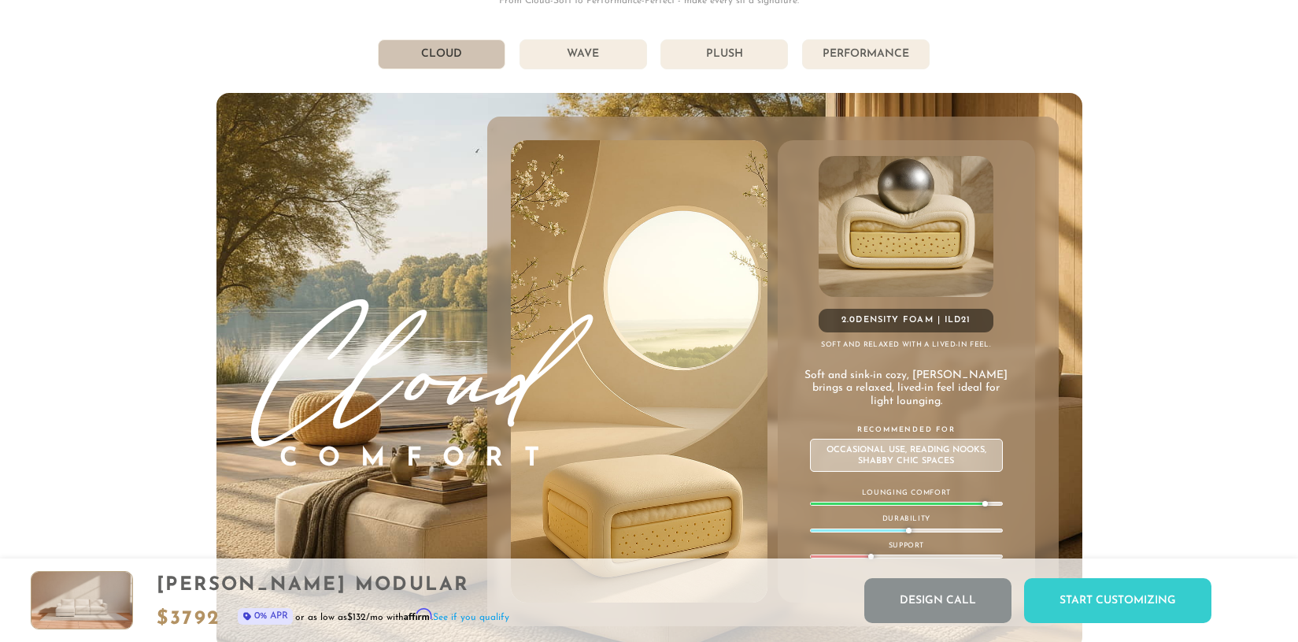
scroll to position [8788, 0]
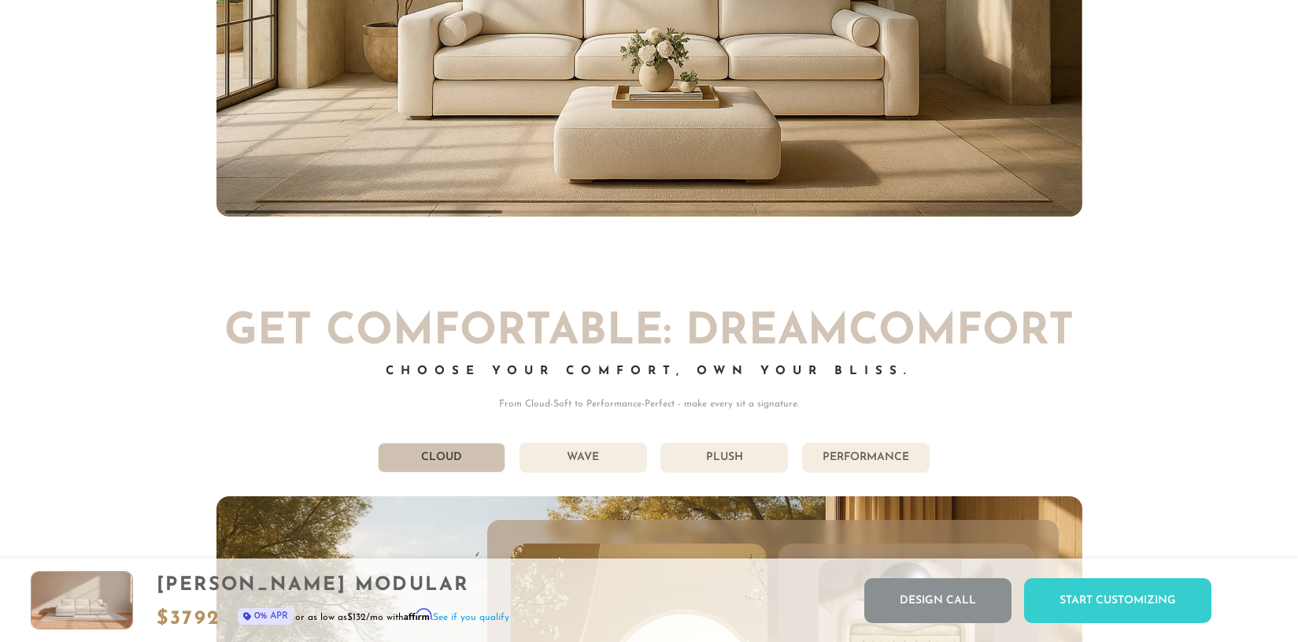
click at [557, 443] on li "Wave" at bounding box center [584, 458] width 128 height 30
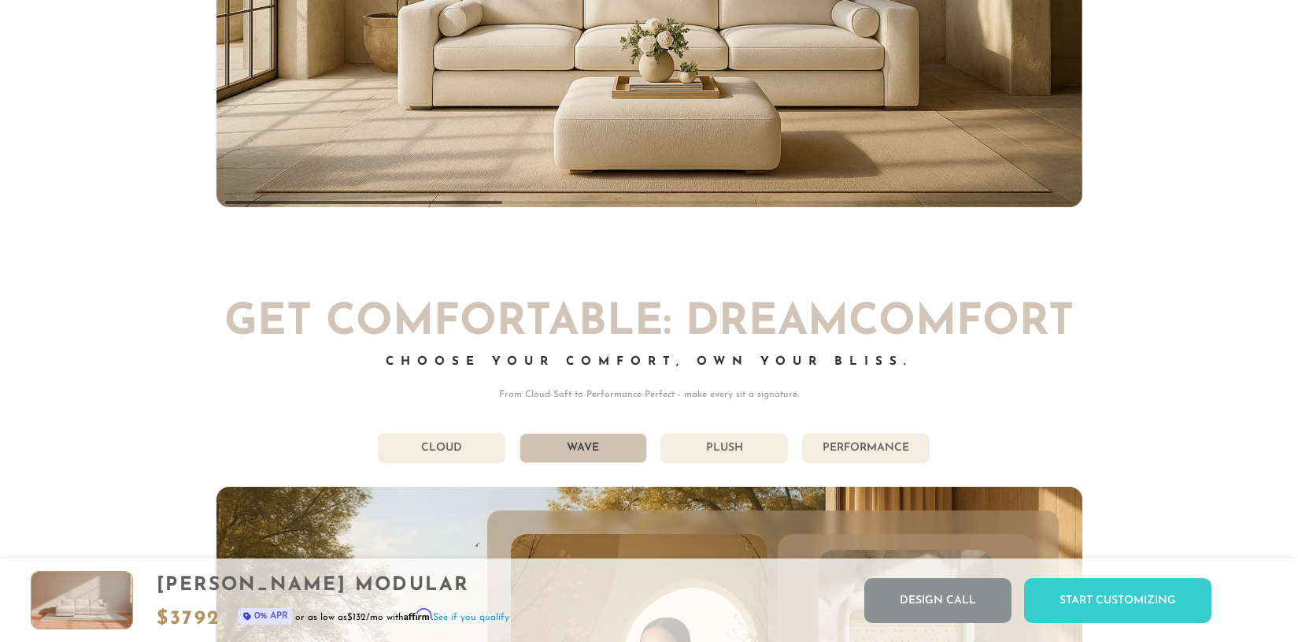
scroll to position [8393, 0]
click at [708, 434] on li "Plush" at bounding box center [725, 449] width 128 height 30
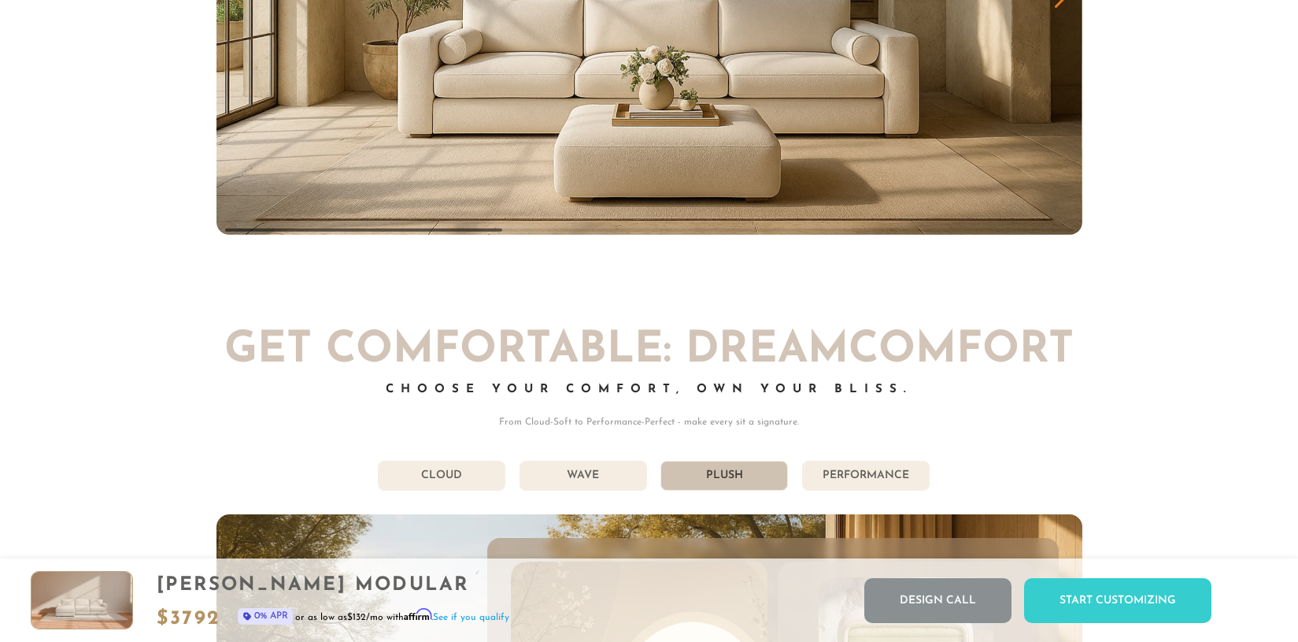
scroll to position [8365, 0]
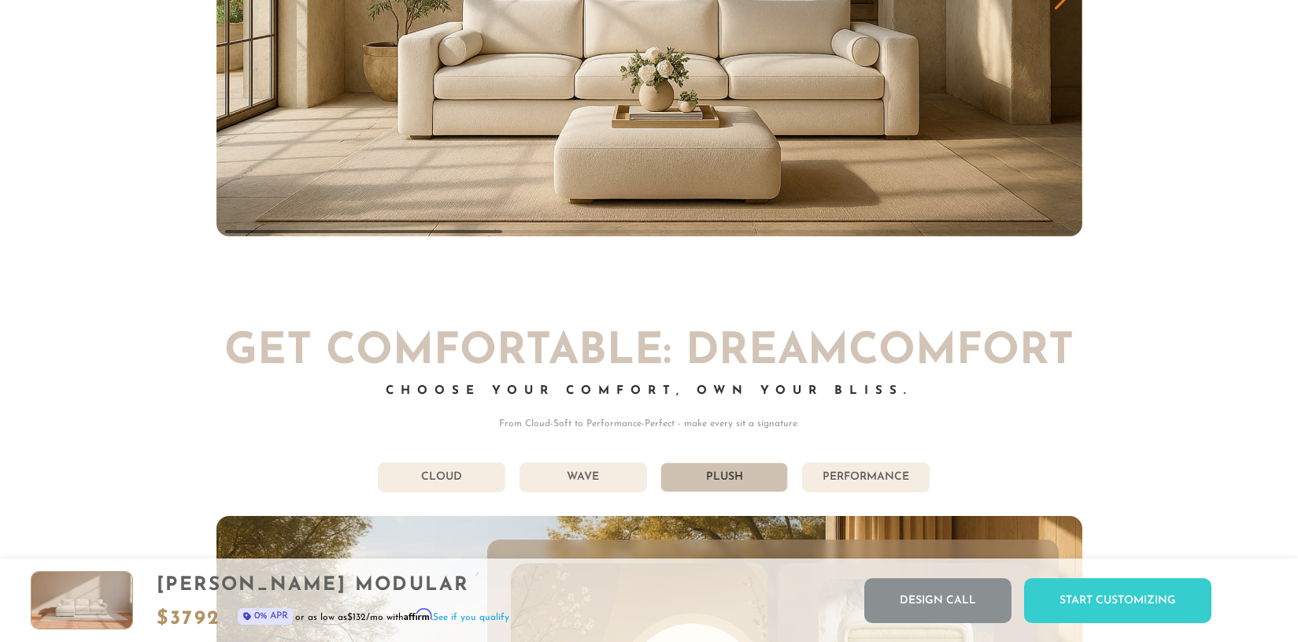
click at [846, 462] on li "Performance" at bounding box center [866, 477] width 128 height 30
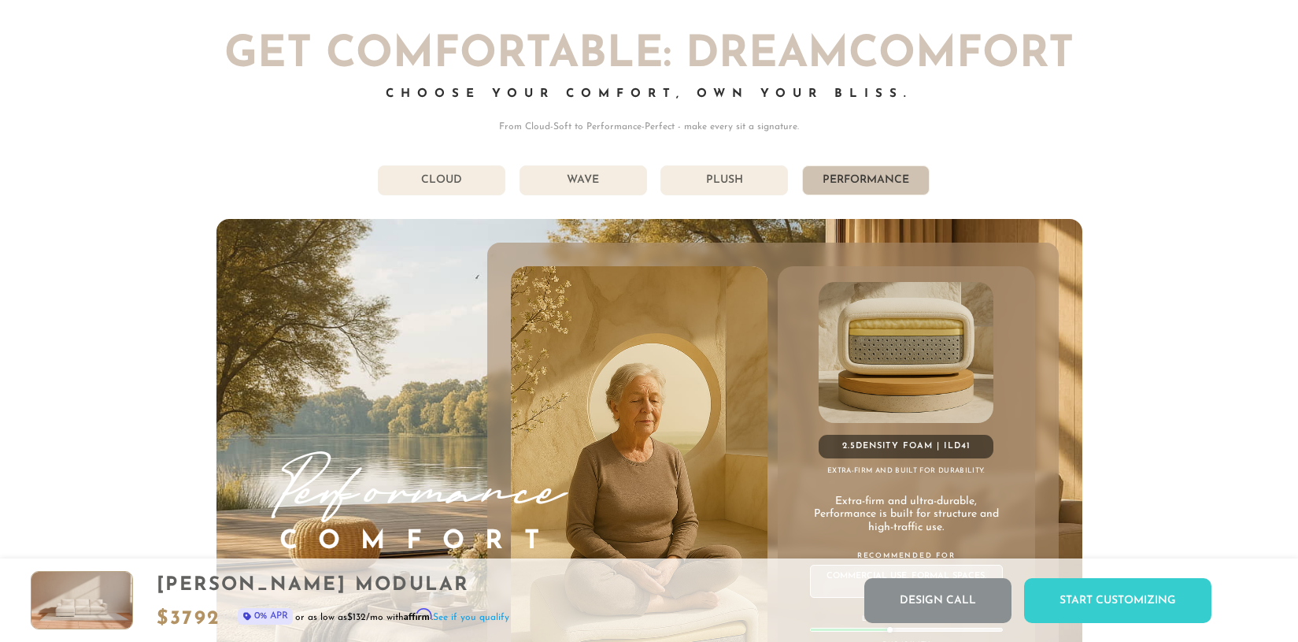
scroll to position [8654, 0]
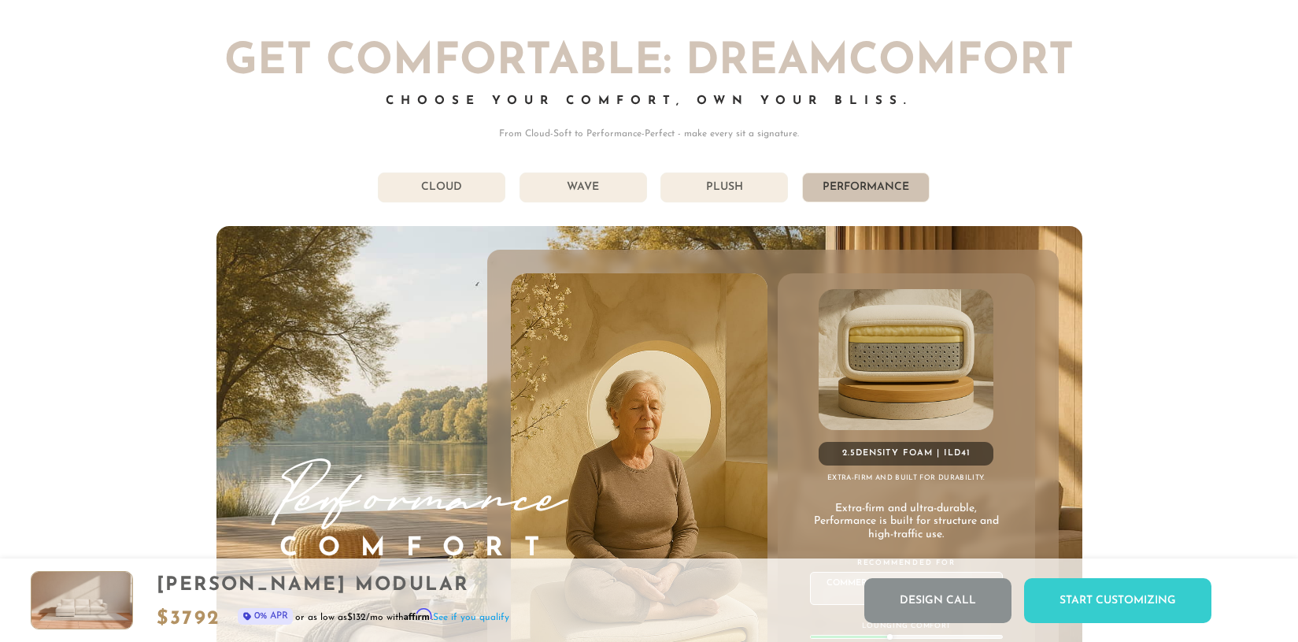
click at [705, 172] on li "Plush" at bounding box center [725, 187] width 128 height 30
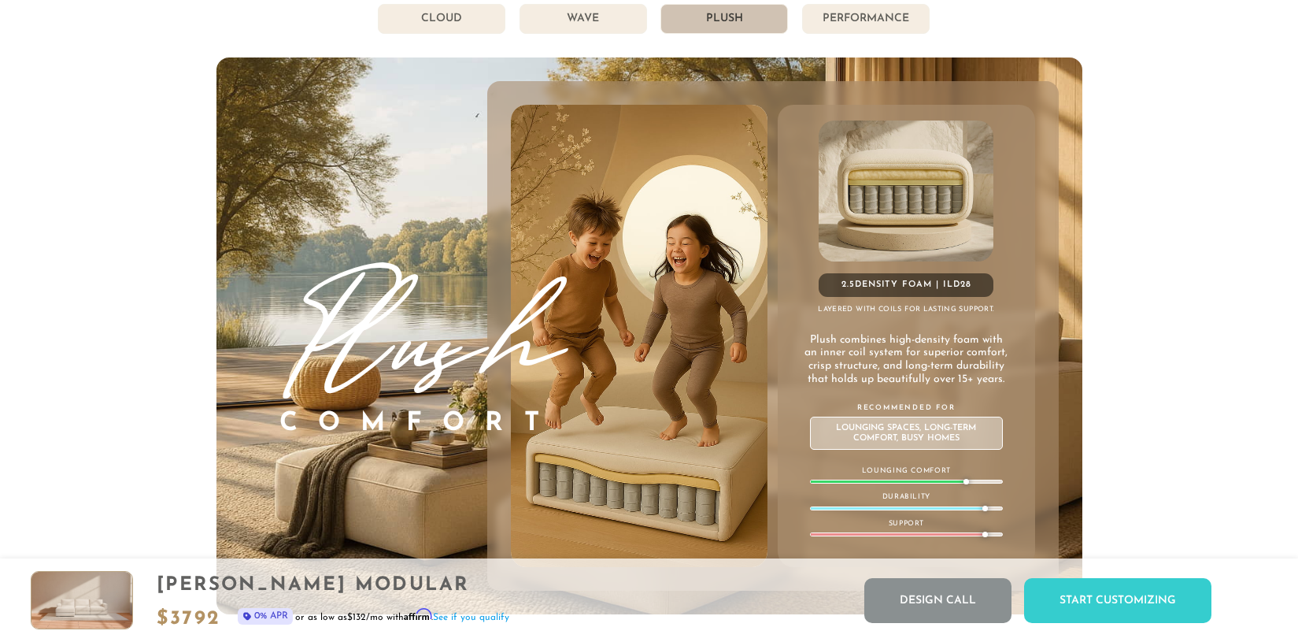
scroll to position [8834, 0]
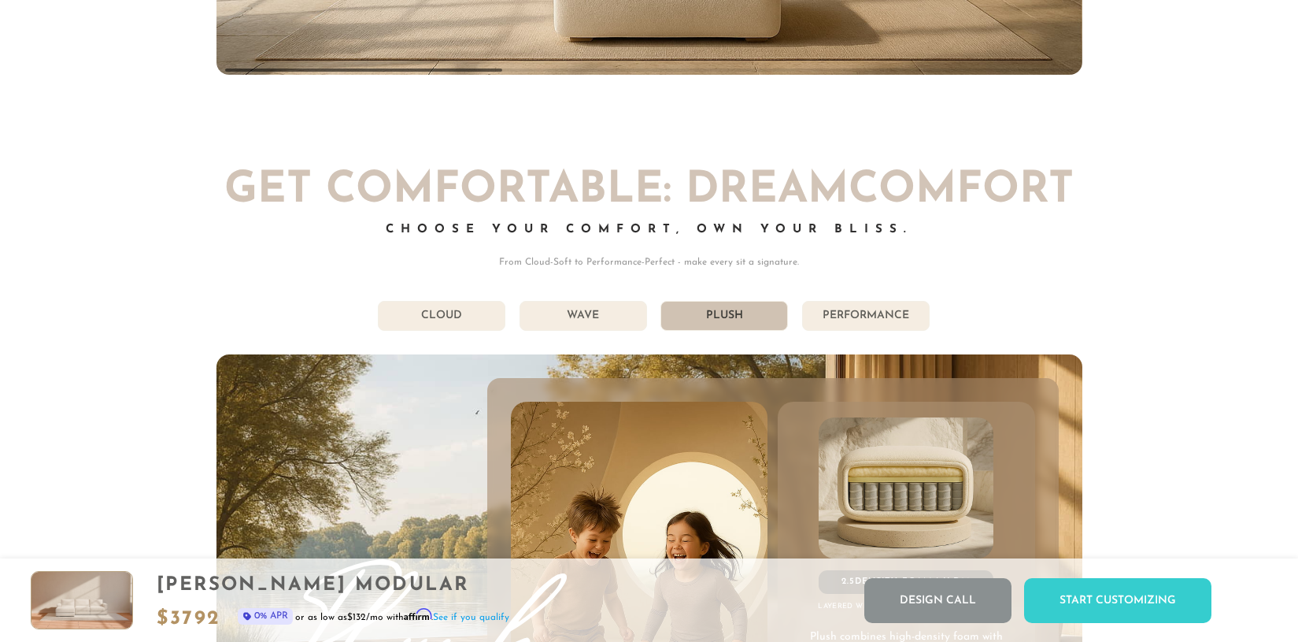
click at [589, 301] on li "Wave" at bounding box center [584, 316] width 128 height 30
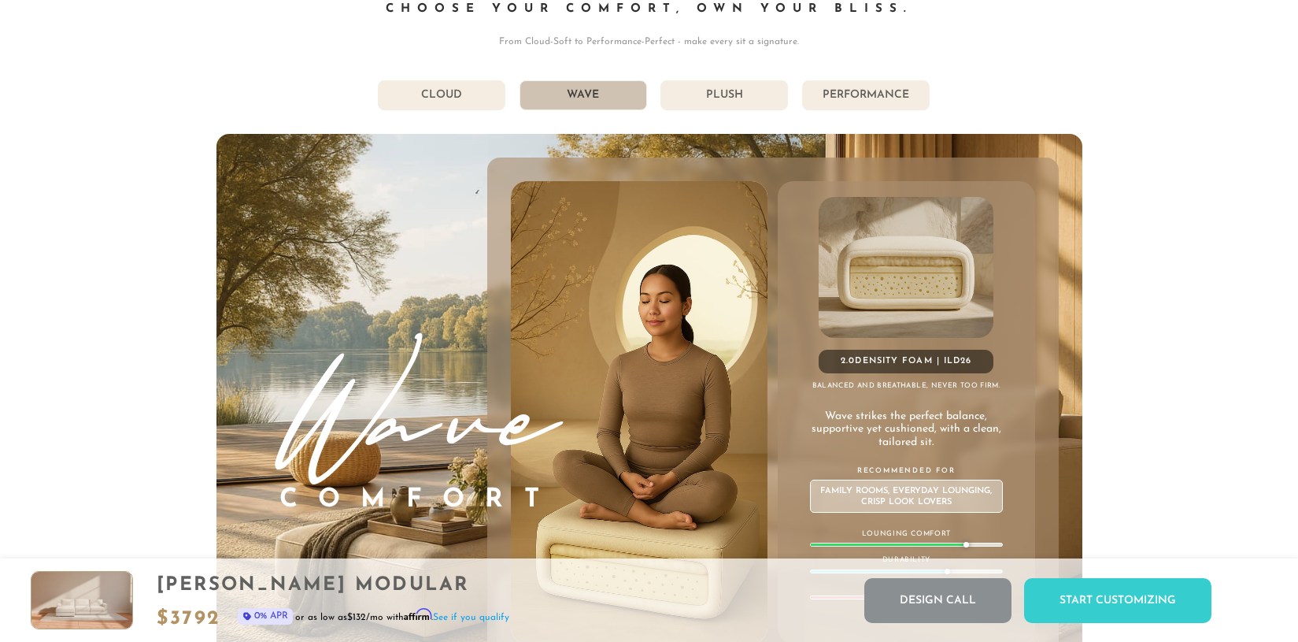
scroll to position [8739, 0]
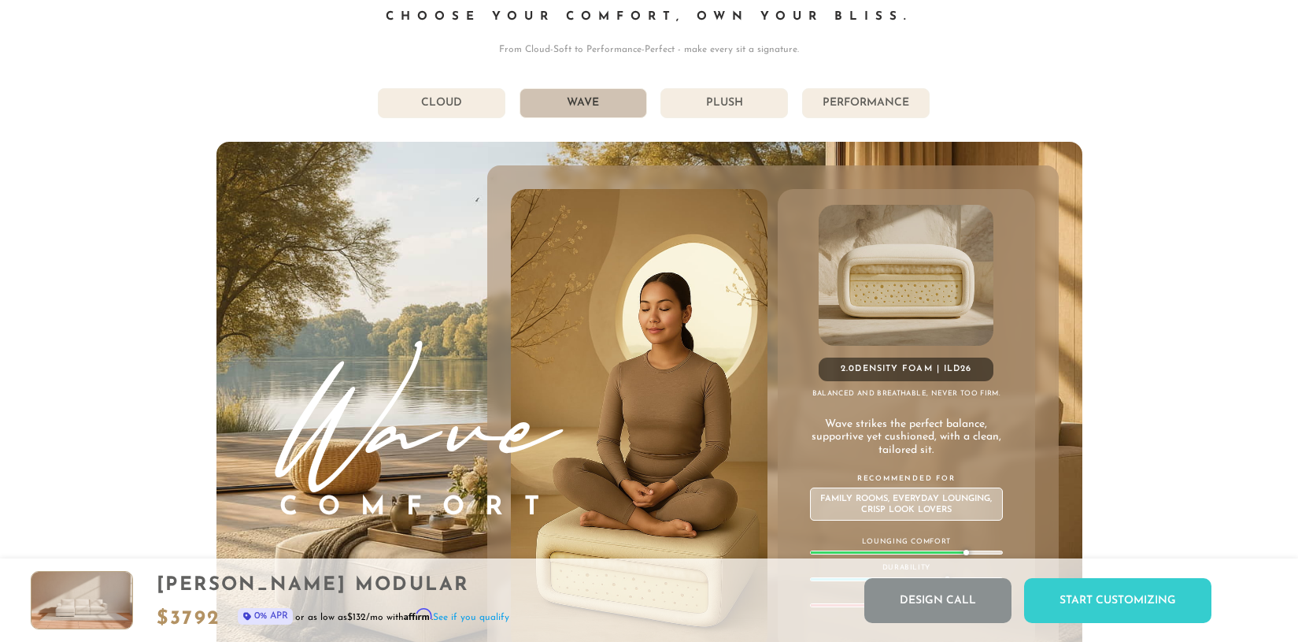
click at [417, 88] on li "Cloud" at bounding box center [442, 103] width 128 height 30
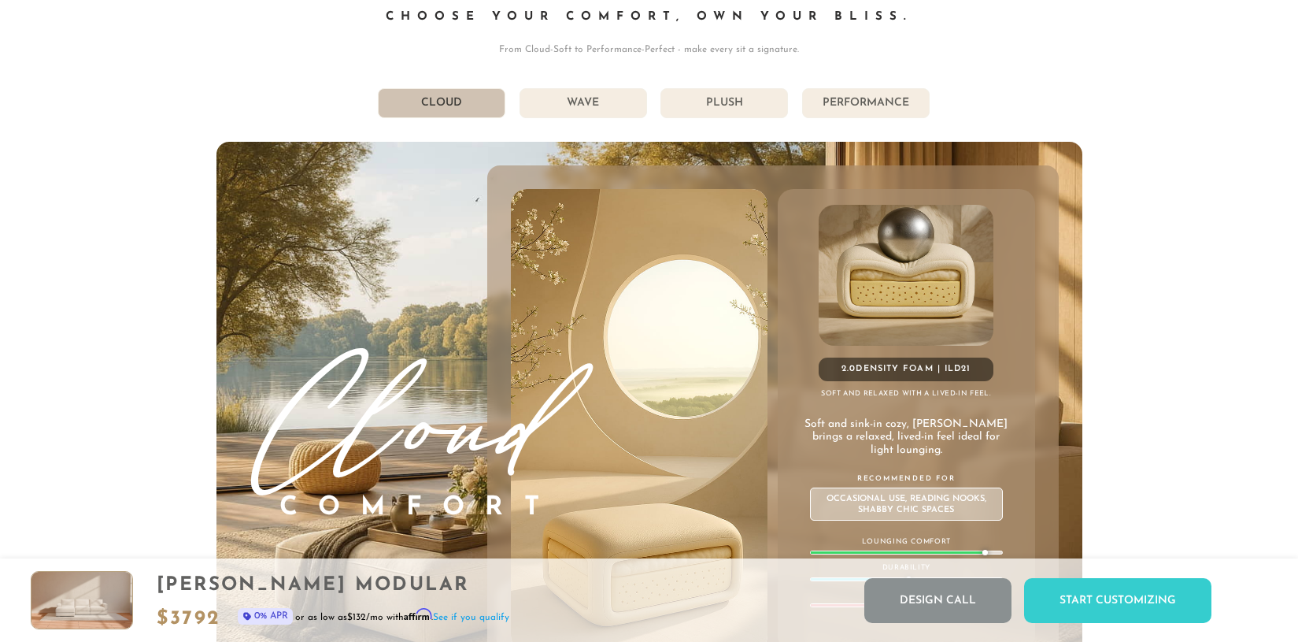
click at [569, 88] on li "Wave" at bounding box center [584, 103] width 128 height 30
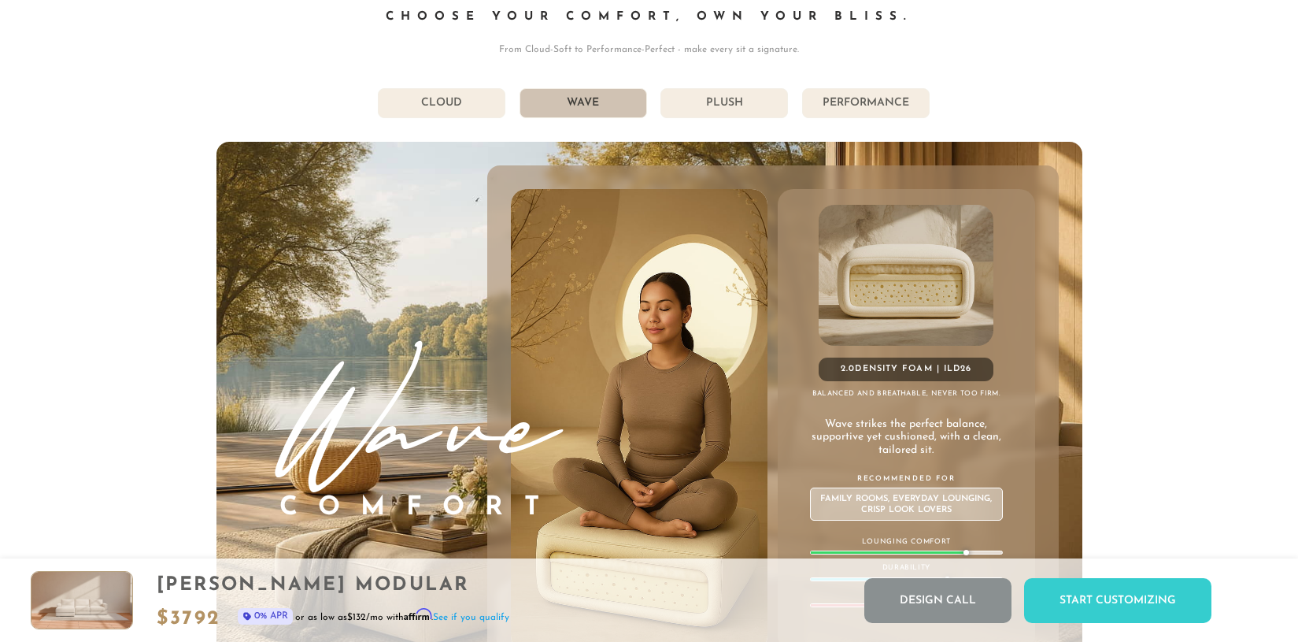
click at [673, 88] on li "Plush" at bounding box center [725, 103] width 128 height 30
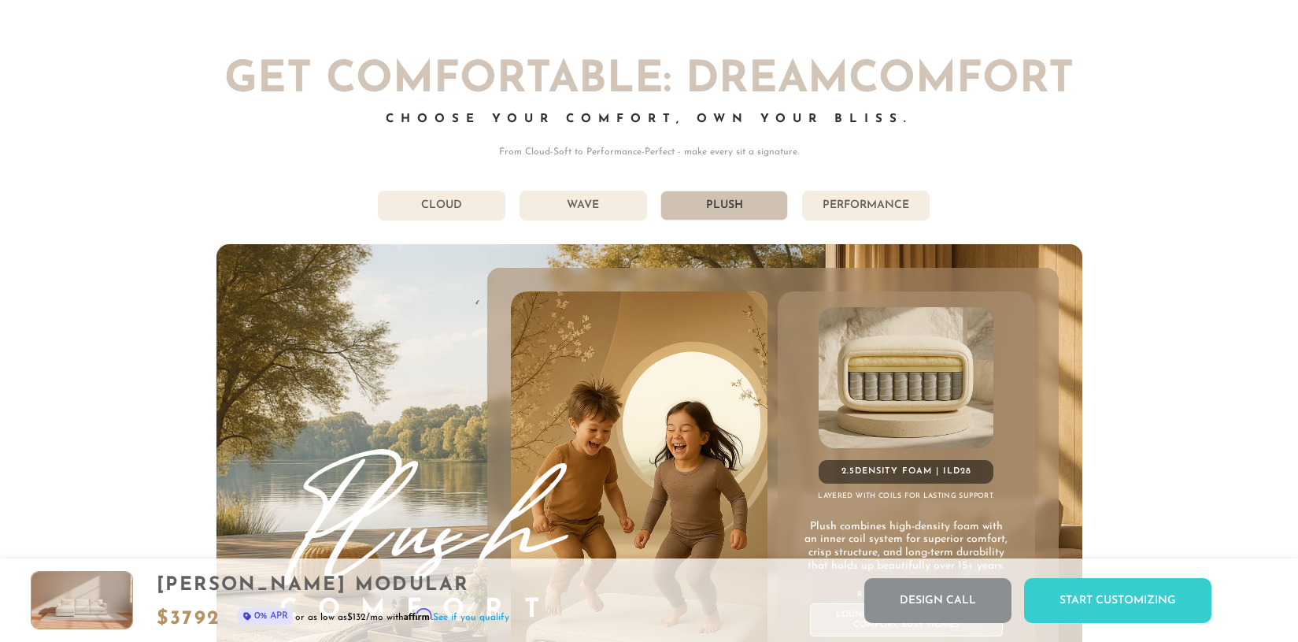
scroll to position [8627, 0]
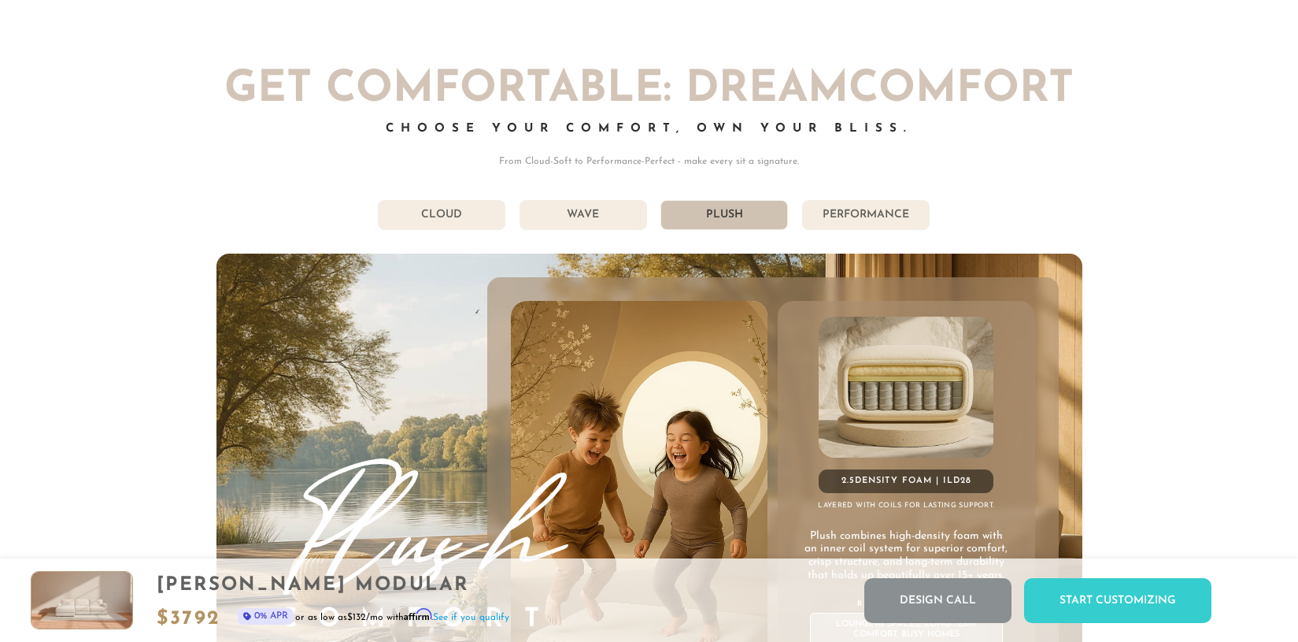
click at [899, 200] on li "Performance" at bounding box center [866, 215] width 128 height 30
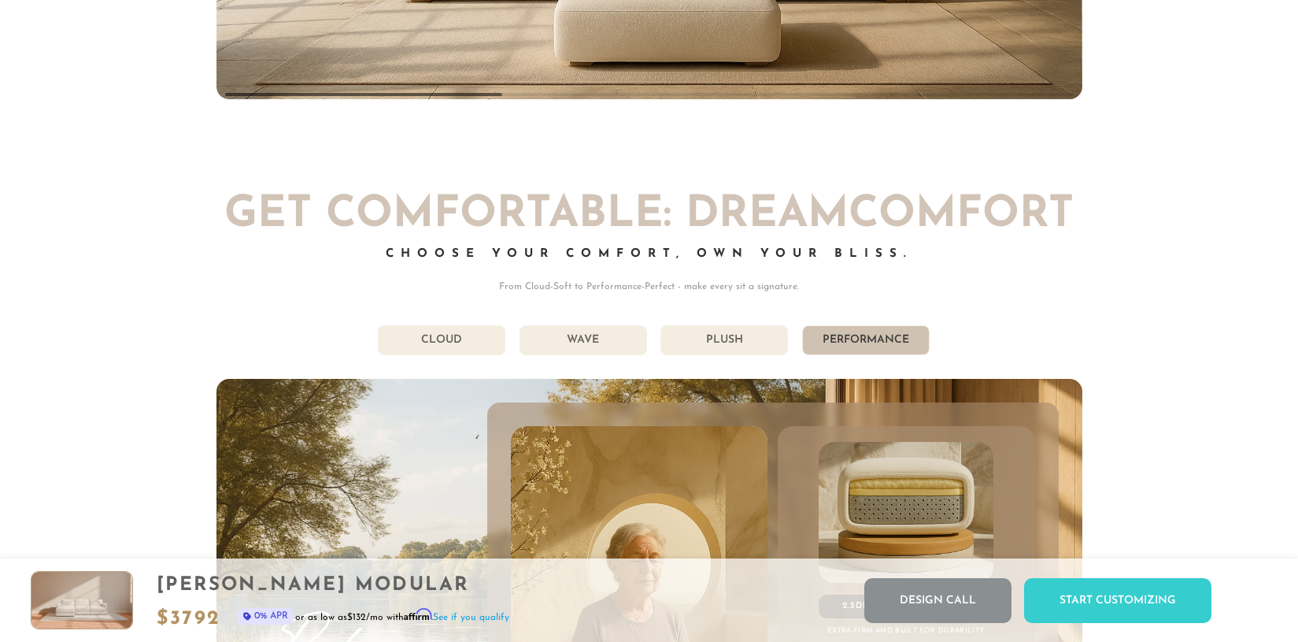
scroll to position [8500, 0]
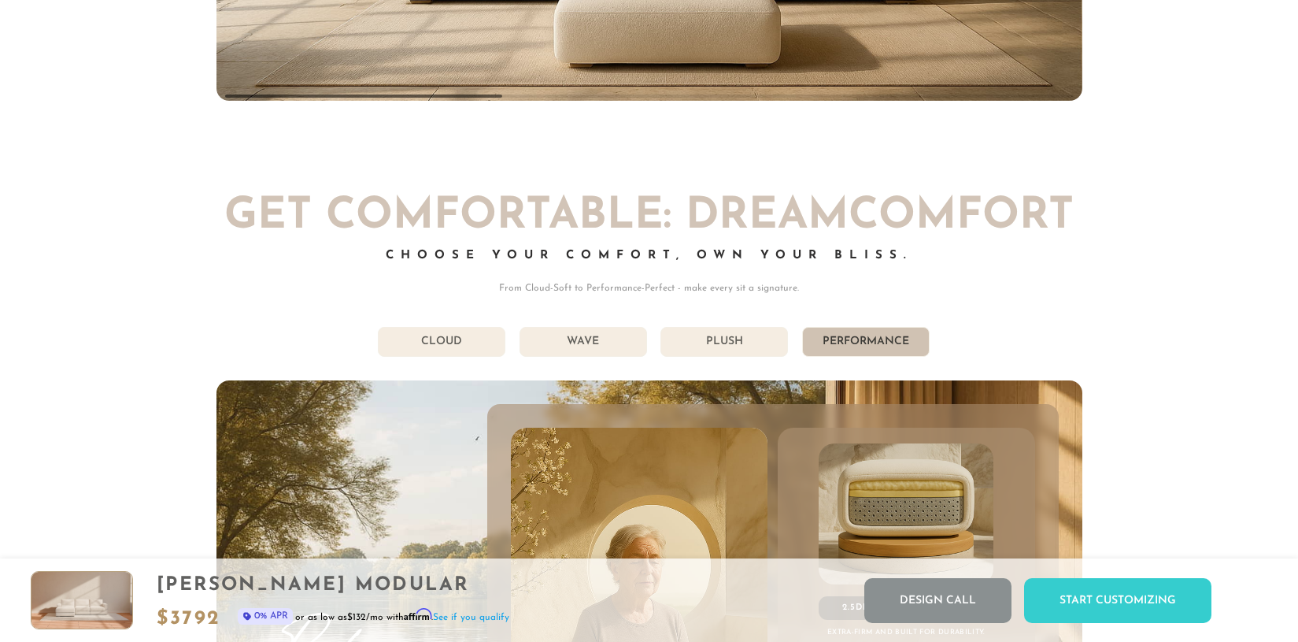
click at [729, 327] on li "Plush" at bounding box center [725, 342] width 128 height 30
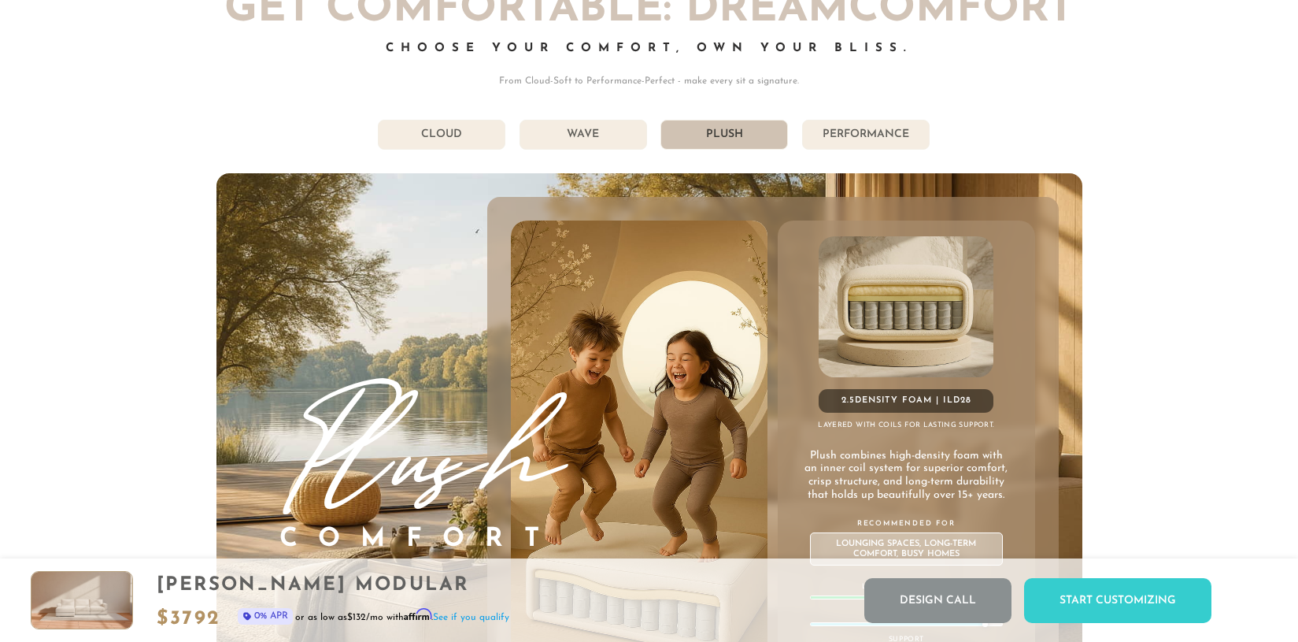
scroll to position [8717, 0]
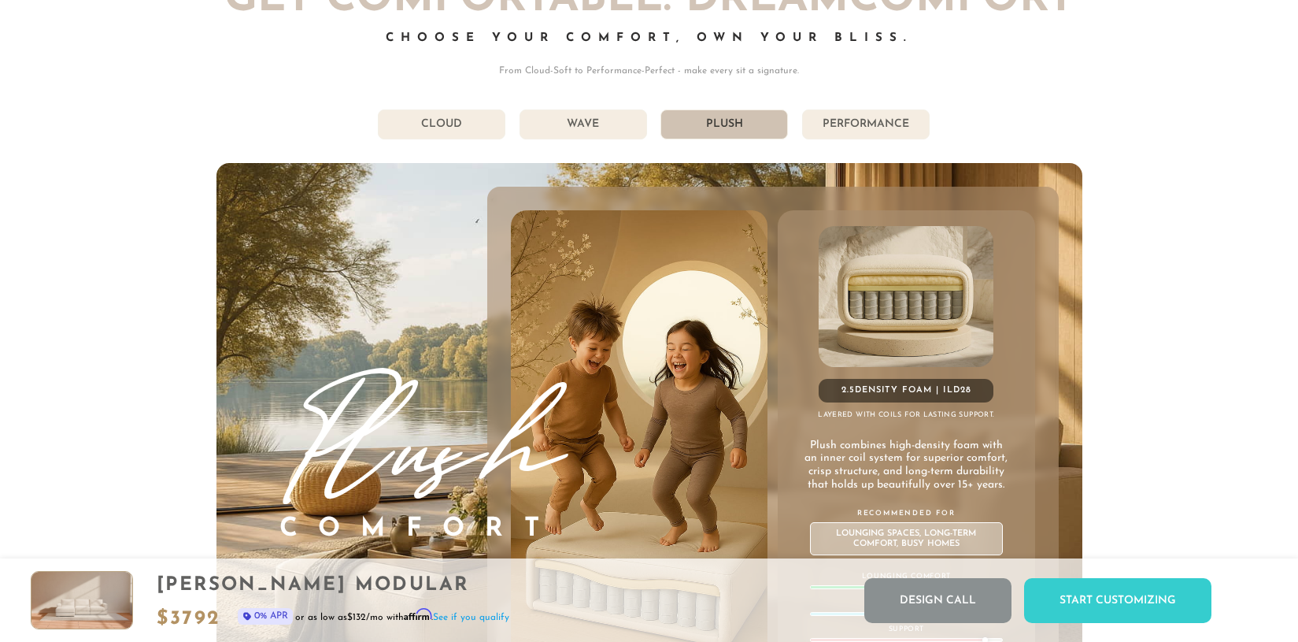
click at [597, 71] on div "Get Comfortable: DreamComfort Choose Your Comfort, Own Your Bliss. From Cloud-S…" at bounding box center [650, 349] width 866 height 742
click at [607, 109] on li "Wave" at bounding box center [584, 124] width 128 height 30
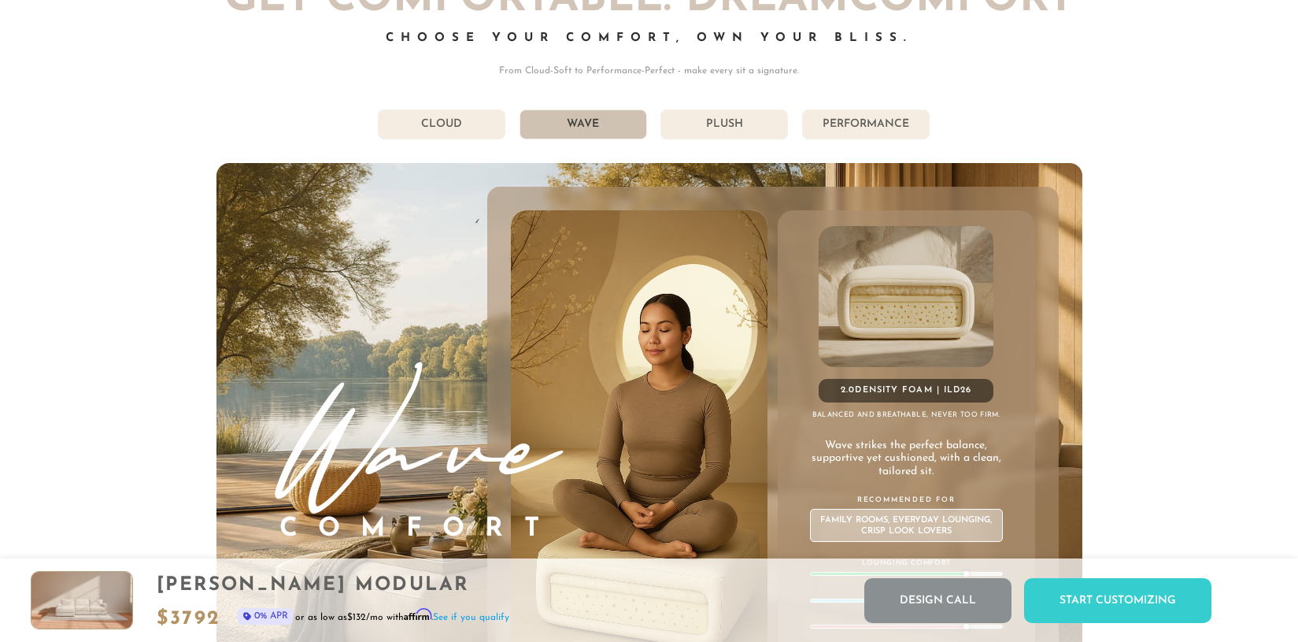
click at [698, 109] on li "Plush" at bounding box center [725, 124] width 128 height 30
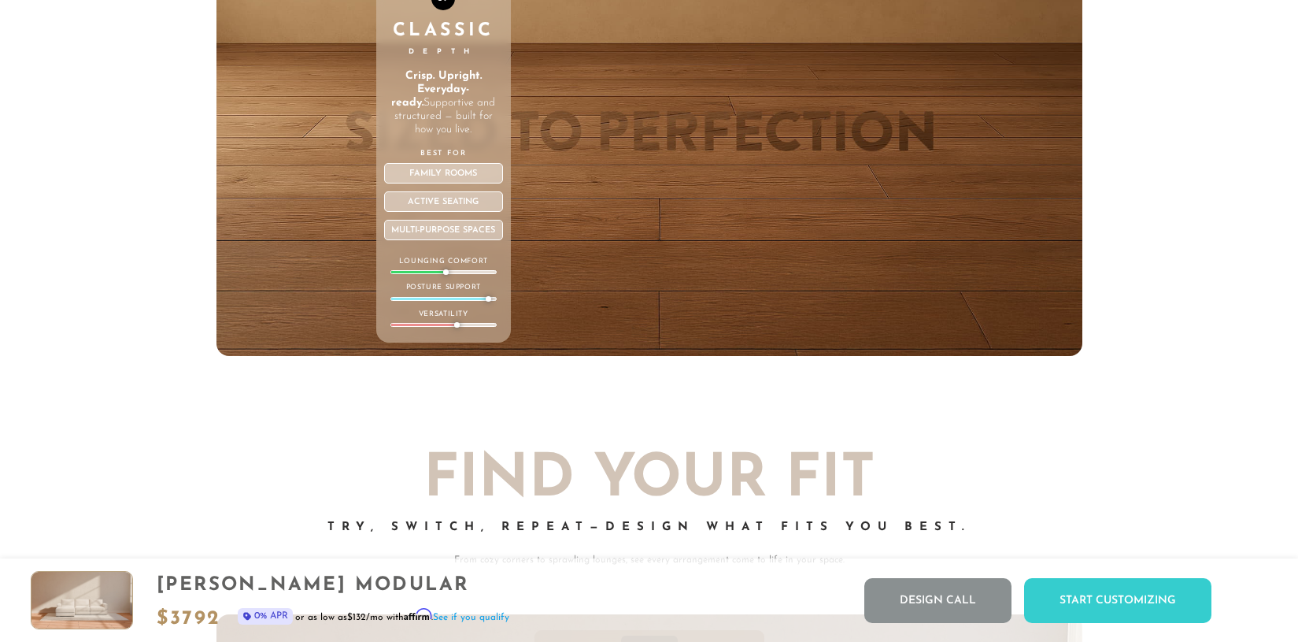
scroll to position [5925, 0]
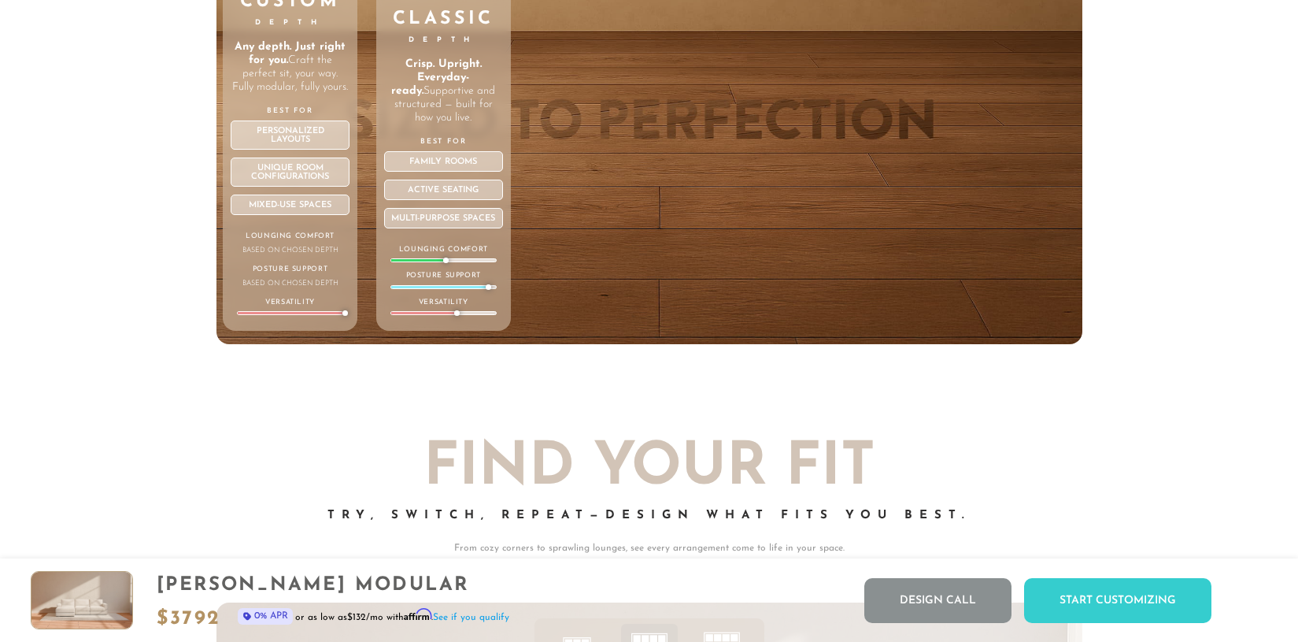
click at [304, 160] on div "ANY Custom Depth Any depth. Just right for you. Craft the perfect sit, your way…" at bounding box center [290, 138] width 135 height 385
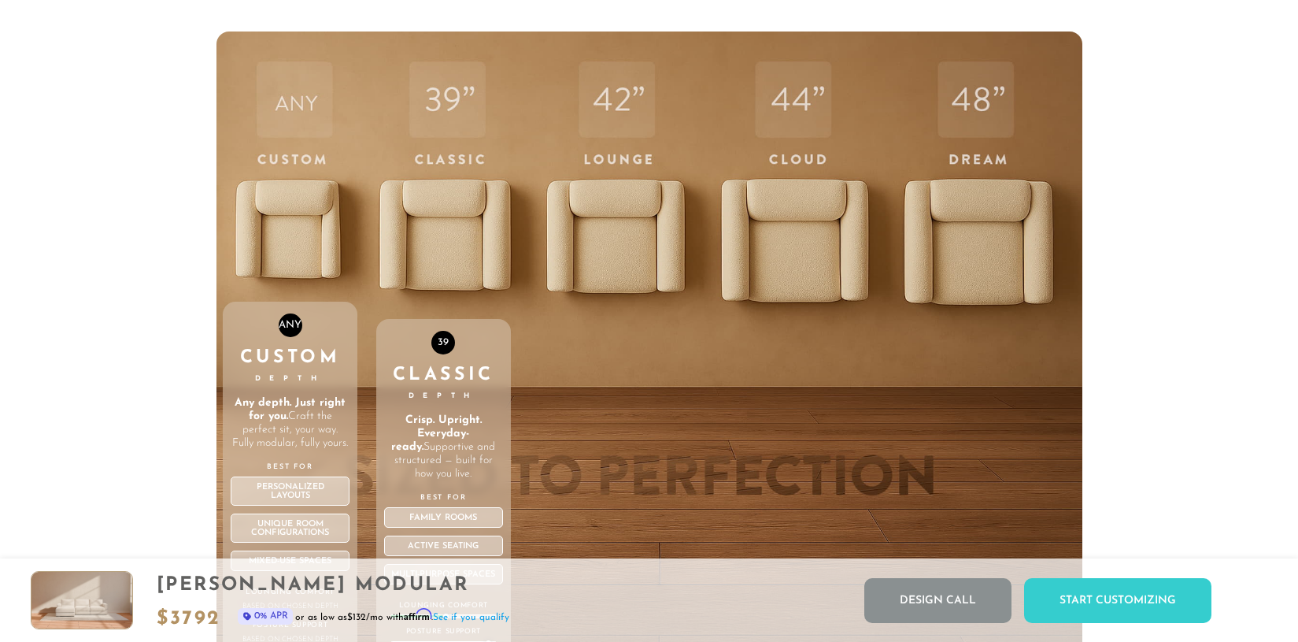
scroll to position [5521, 0]
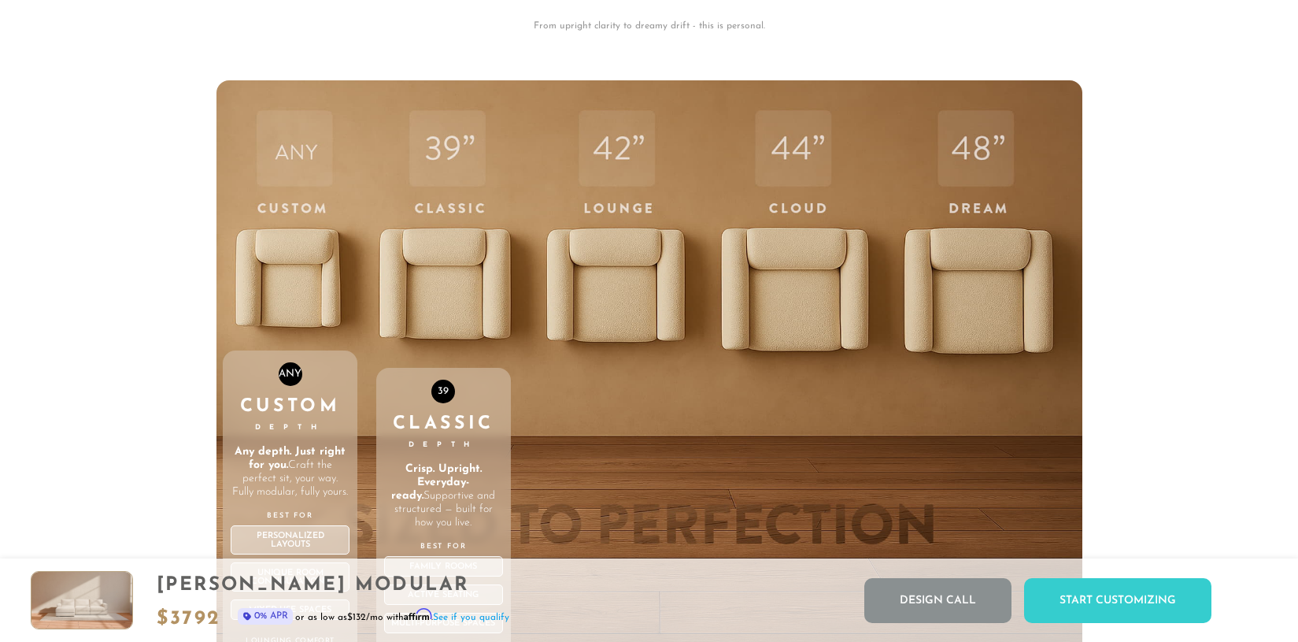
click at [287, 194] on div "ANY Custom Depth Any depth. Just right for you. Craft the perfect sit, your way…" at bounding box center [290, 414] width 135 height 669
click at [303, 82] on div "ANY Custom Depth Any depth. Just right for you. Craft the perfect sit, your way…" at bounding box center [290, 414] width 135 height 669
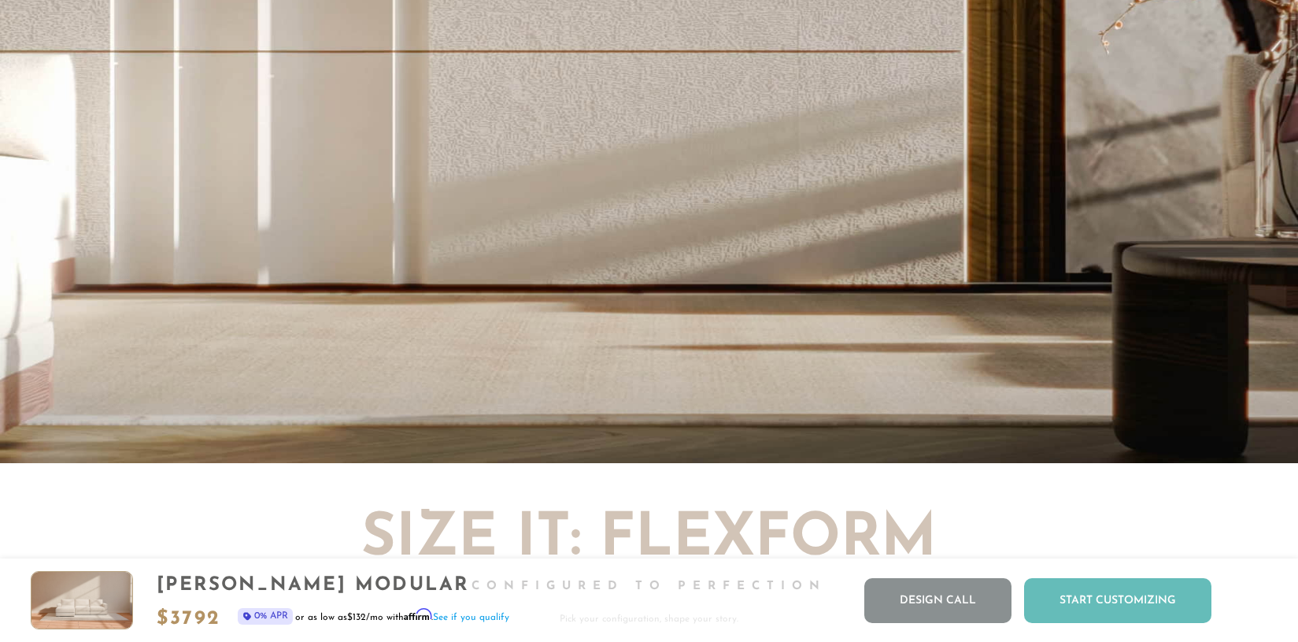
click at [1110, 601] on div "Start Customizing" at bounding box center [1117, 600] width 187 height 45
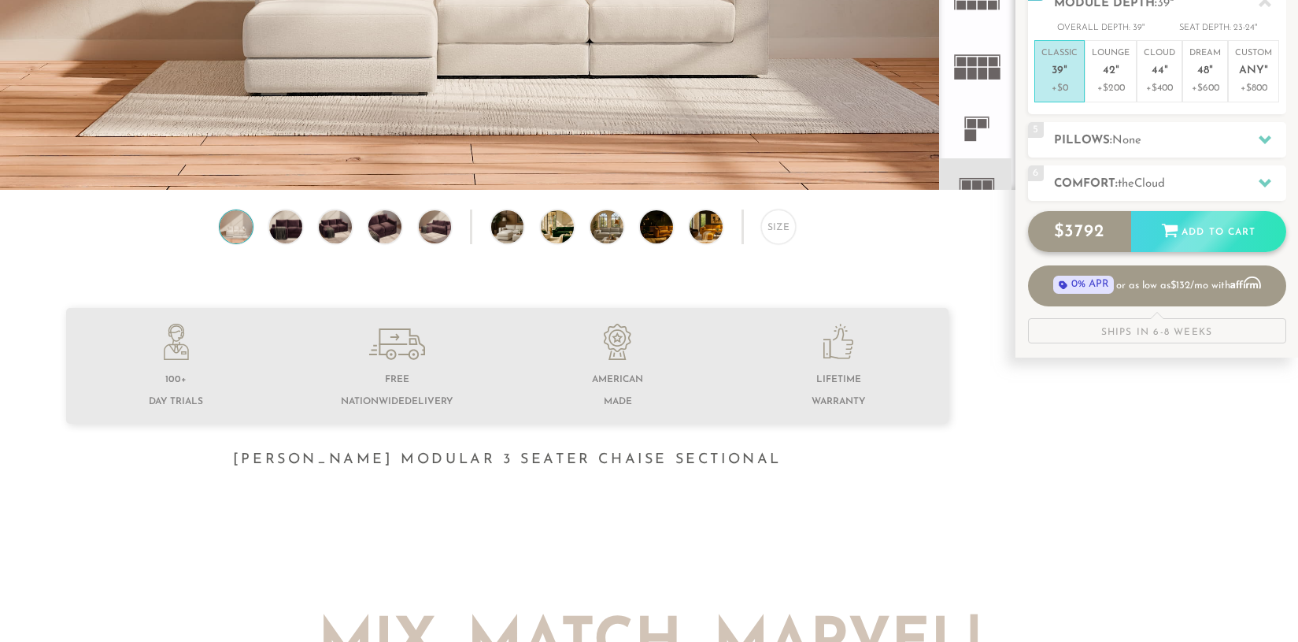
scroll to position [371, 0]
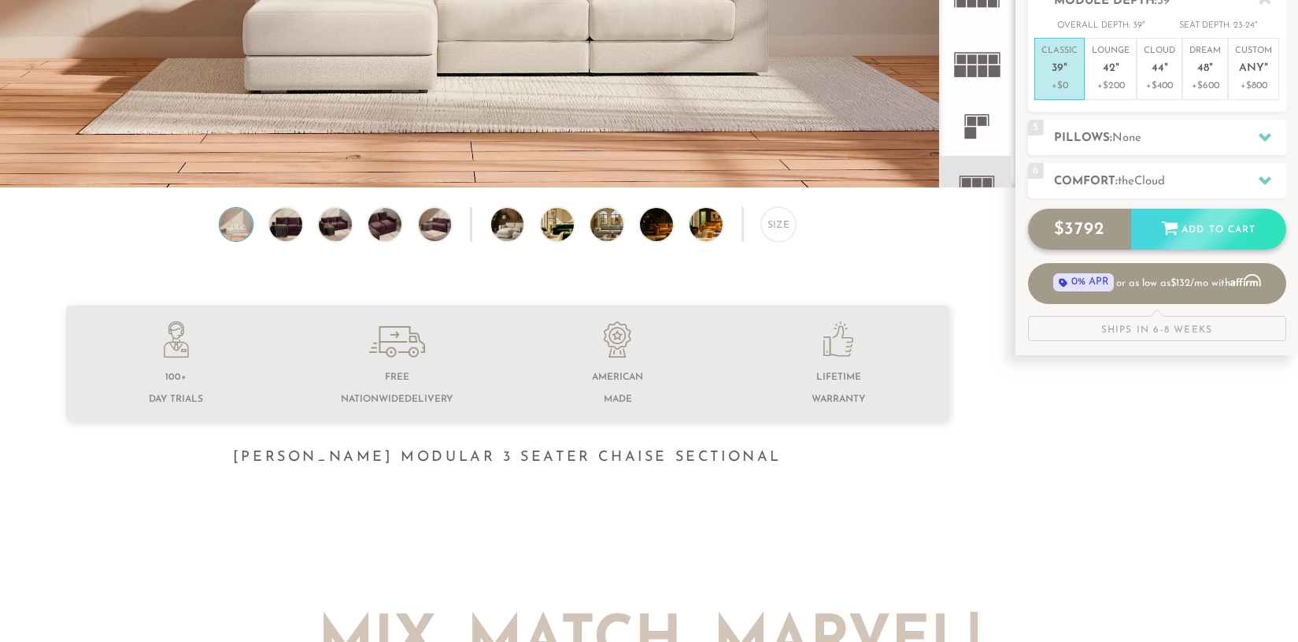
click at [1225, 221] on div "Add to Cart" at bounding box center [1209, 230] width 155 height 43
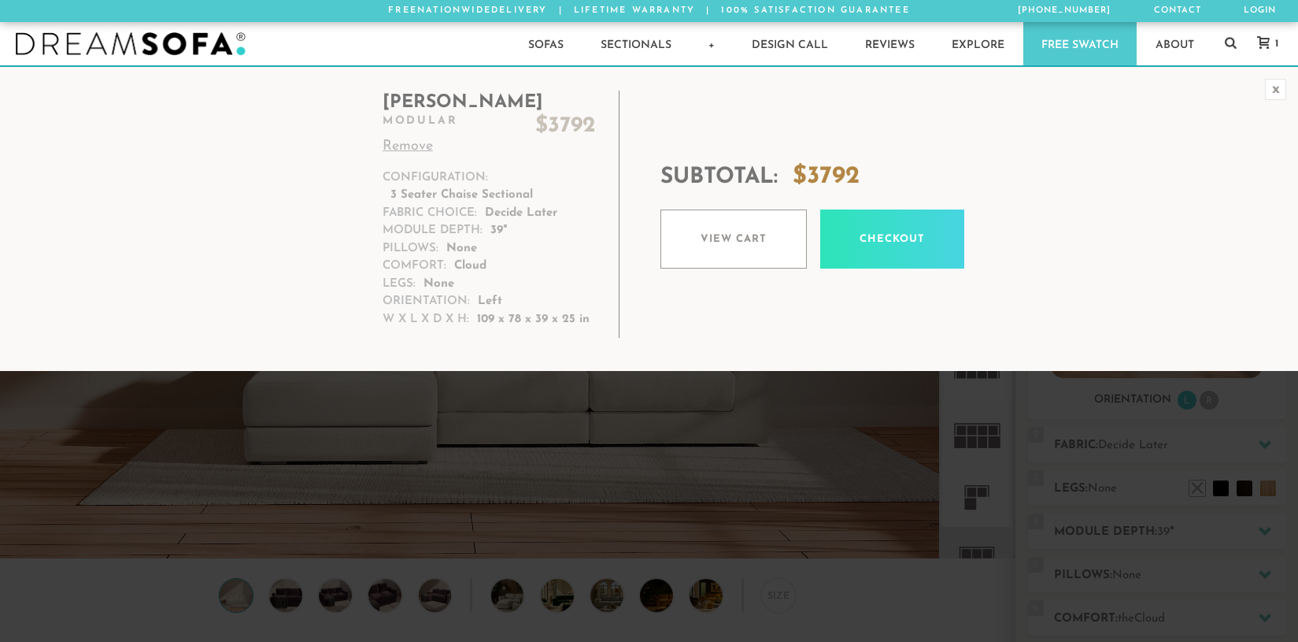
scroll to position [17772, 1287]
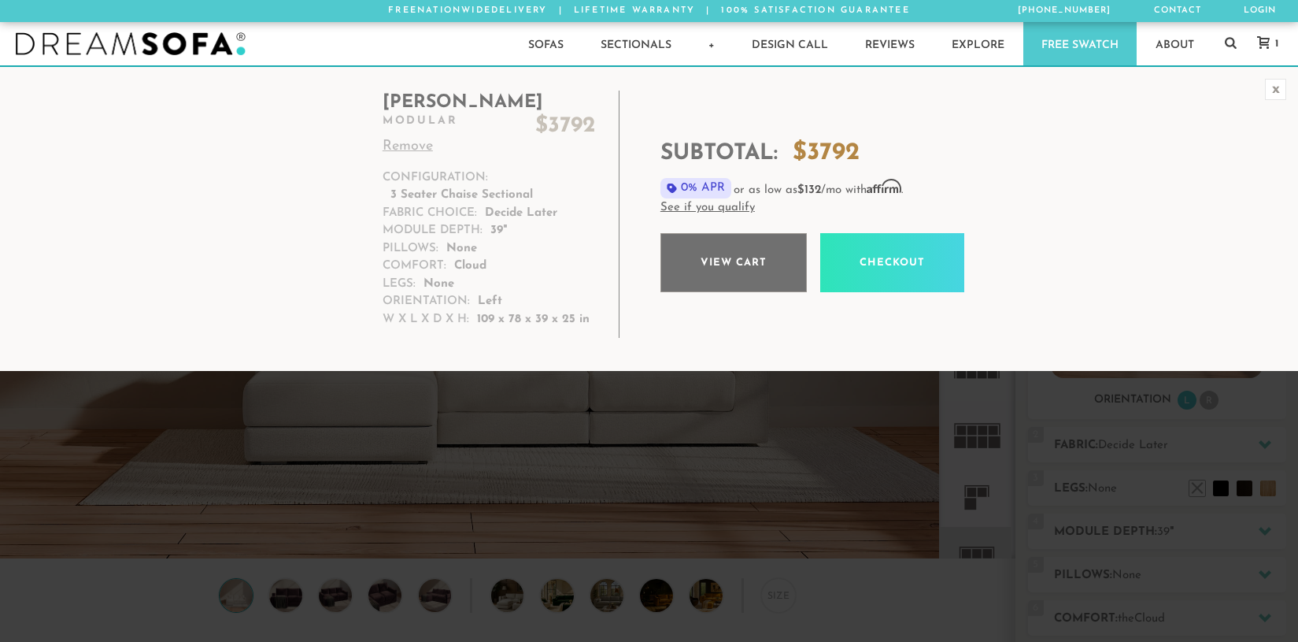
click at [719, 261] on link "View cart" at bounding box center [734, 262] width 146 height 59
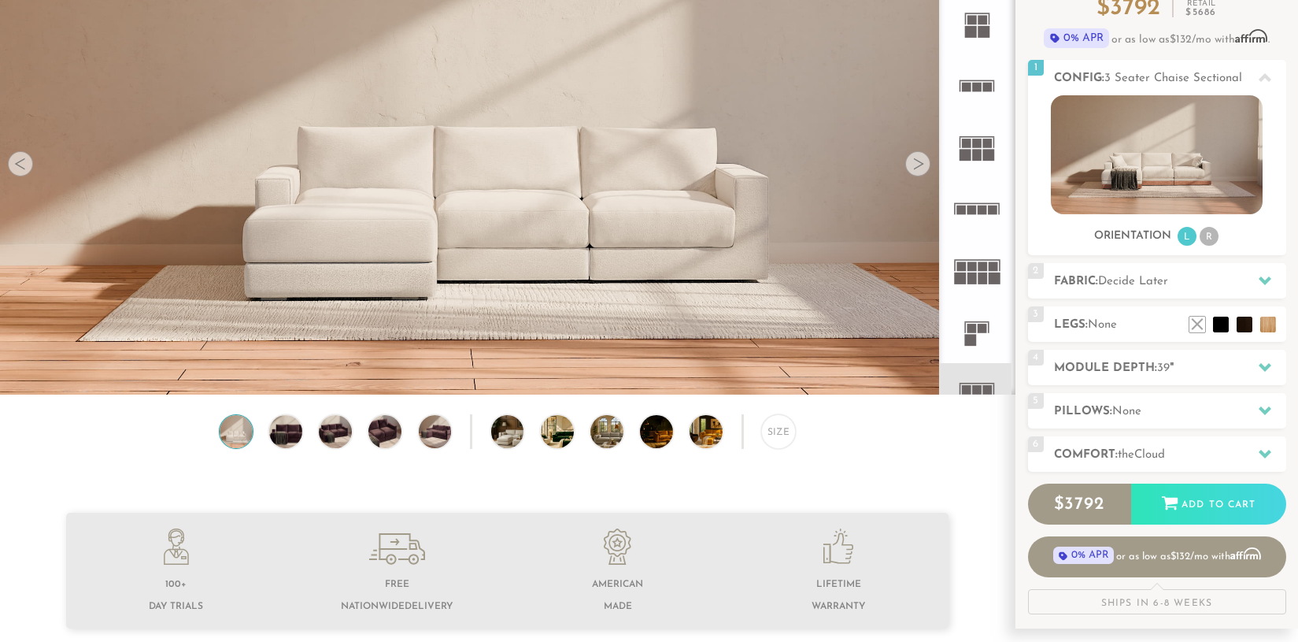
scroll to position [76, 0]
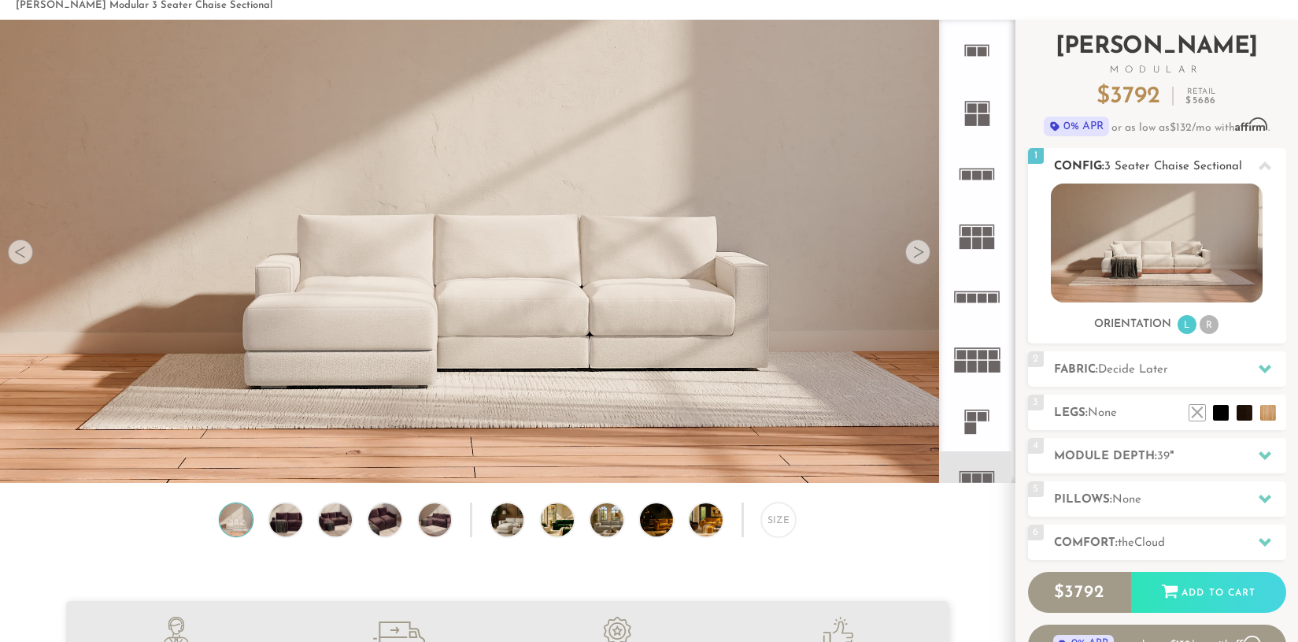
click at [1263, 167] on icon at bounding box center [1265, 165] width 13 height 9
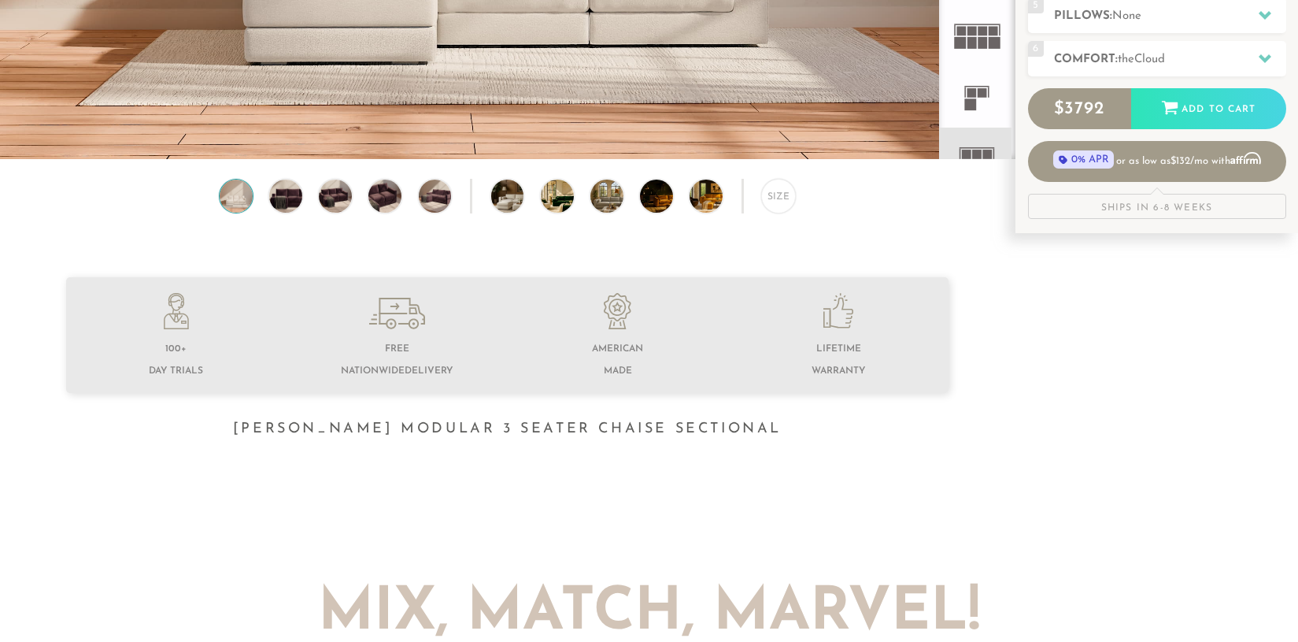
scroll to position [400, 0]
click at [776, 197] on div "Size" at bounding box center [778, 195] width 35 height 35
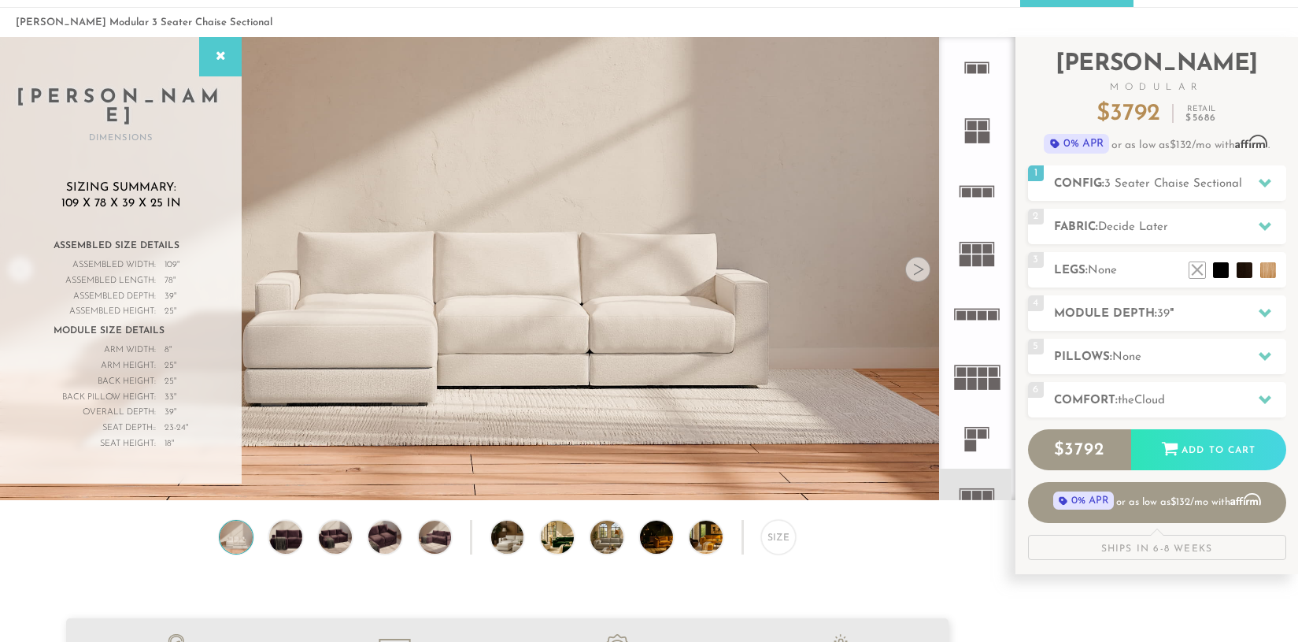
scroll to position [33, 0]
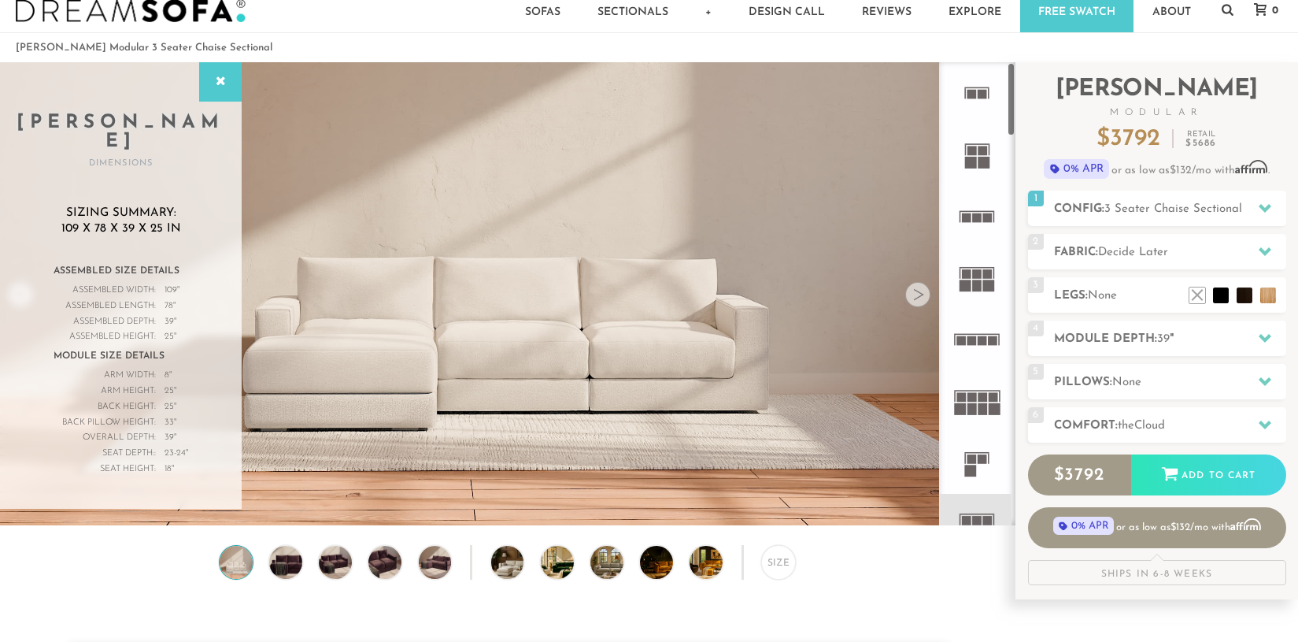
click at [978, 444] on icon at bounding box center [976, 462] width 61 height 61
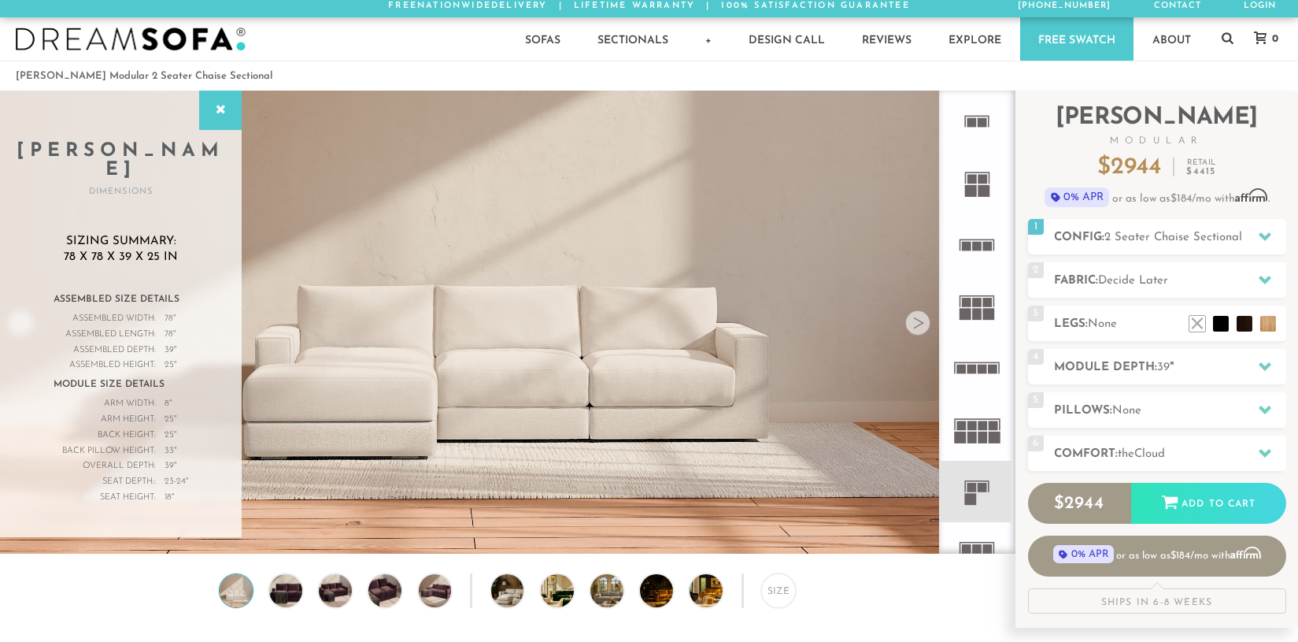
scroll to position [1, 0]
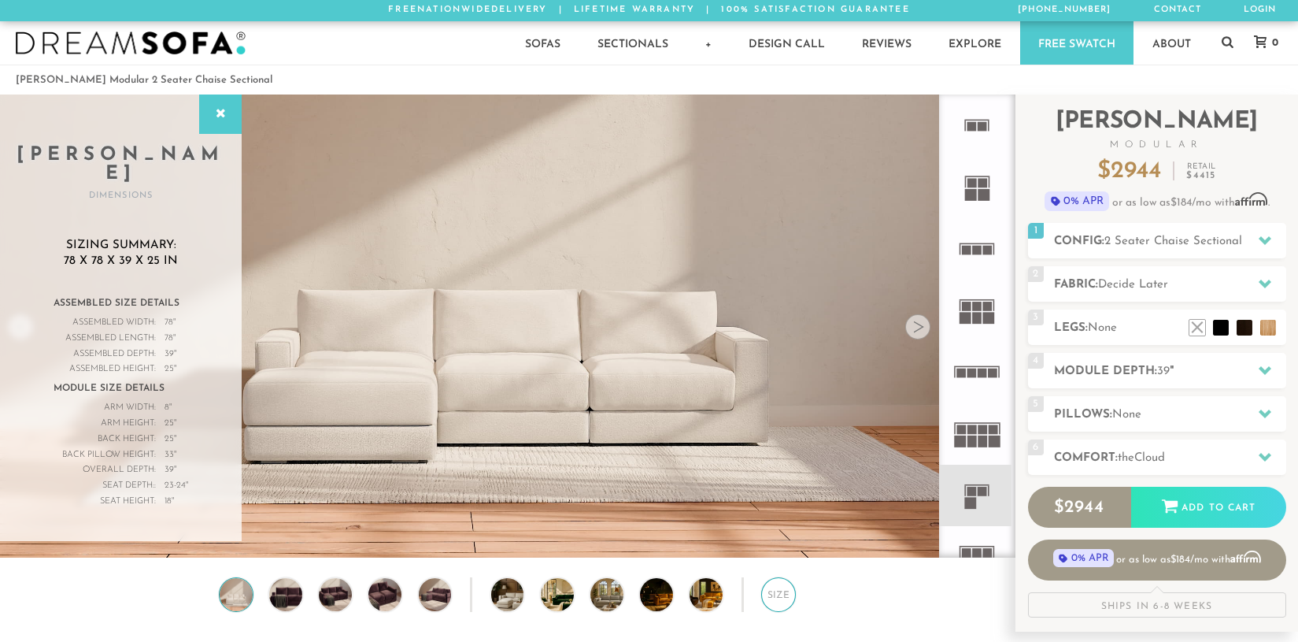
click at [778, 599] on div "Size" at bounding box center [778, 594] width 35 height 35
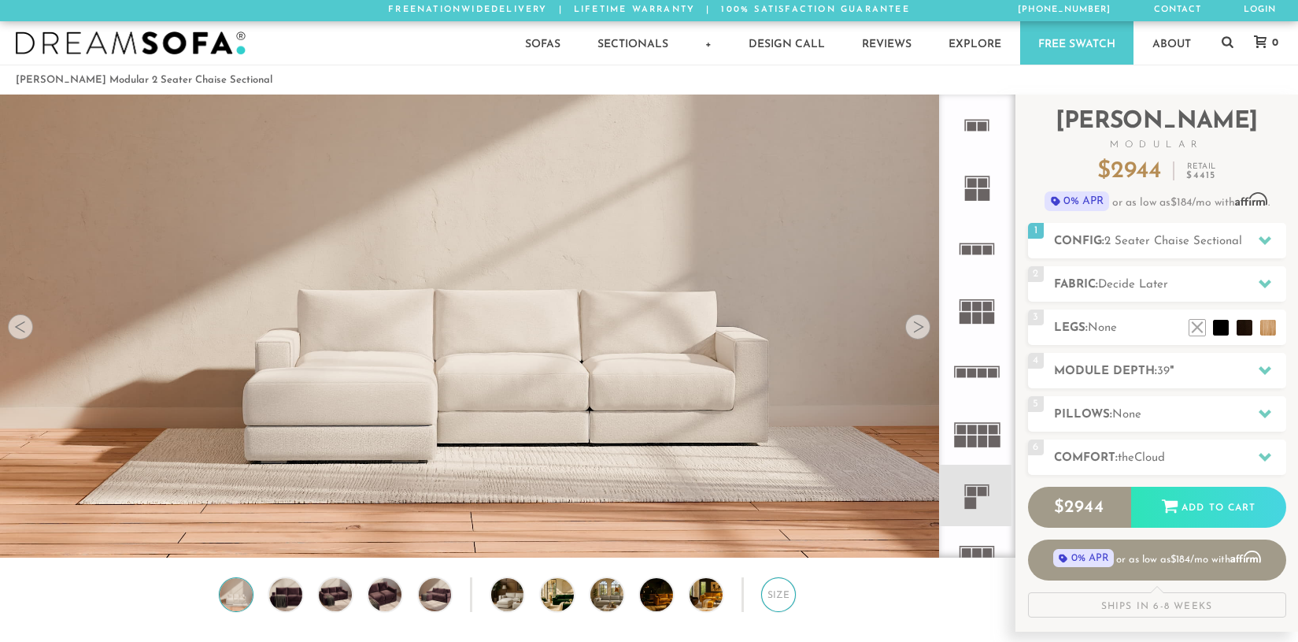
click at [778, 599] on div "Size" at bounding box center [778, 594] width 35 height 35
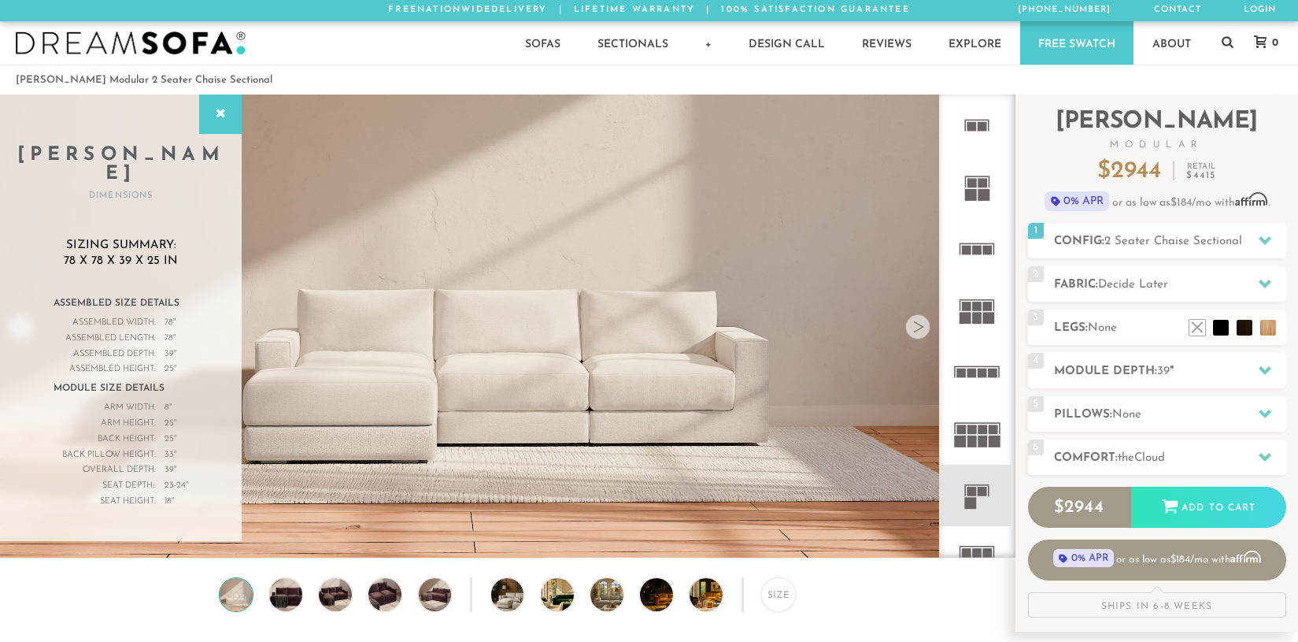
click at [985, 121] on icon at bounding box center [976, 124] width 61 height 61
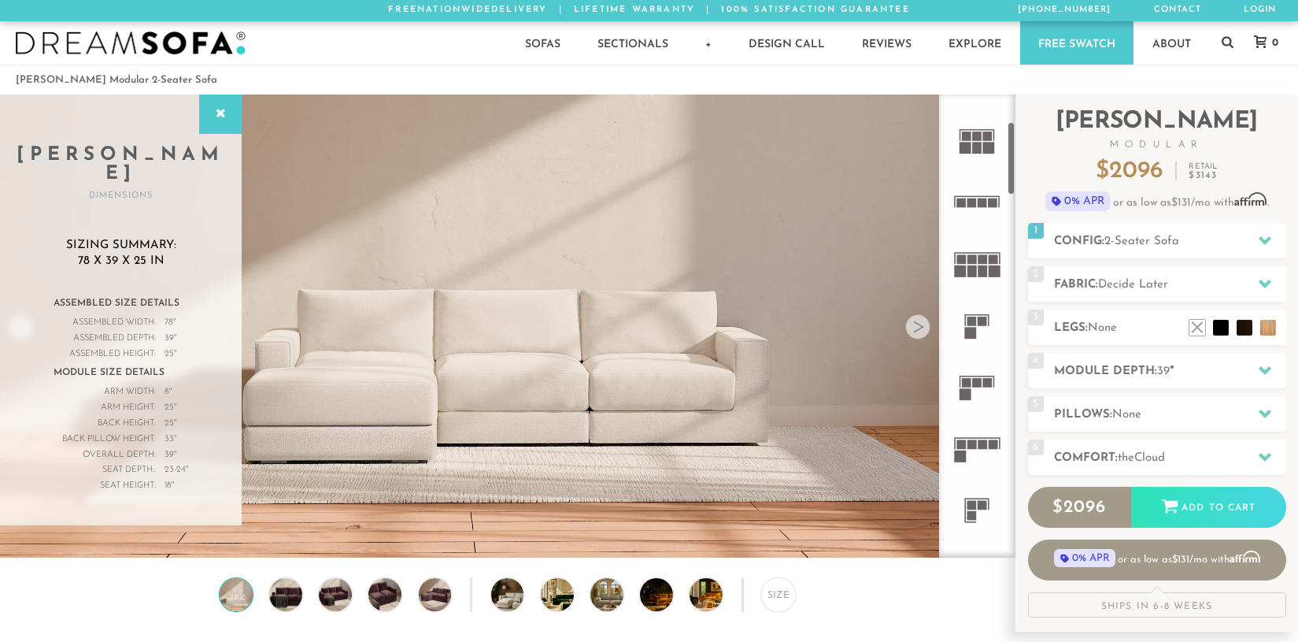
scroll to position [175, 0]
click at [980, 324] on icon at bounding box center [976, 320] width 61 height 61
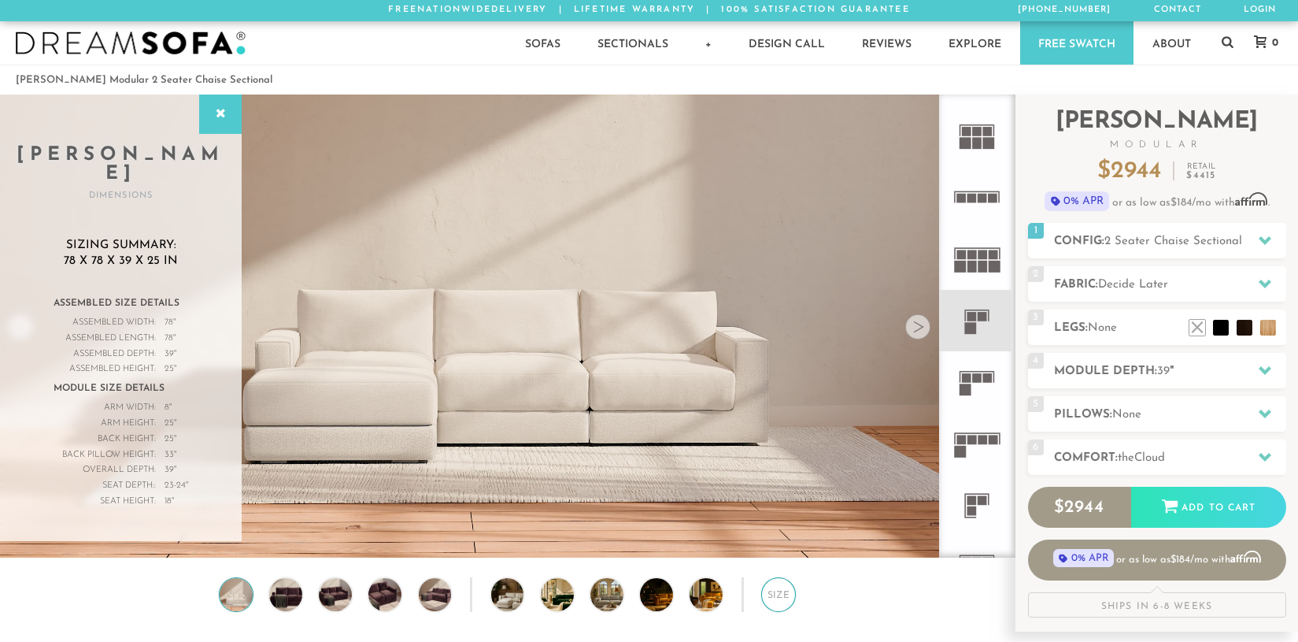
click at [774, 602] on div "Size" at bounding box center [778, 594] width 35 height 35
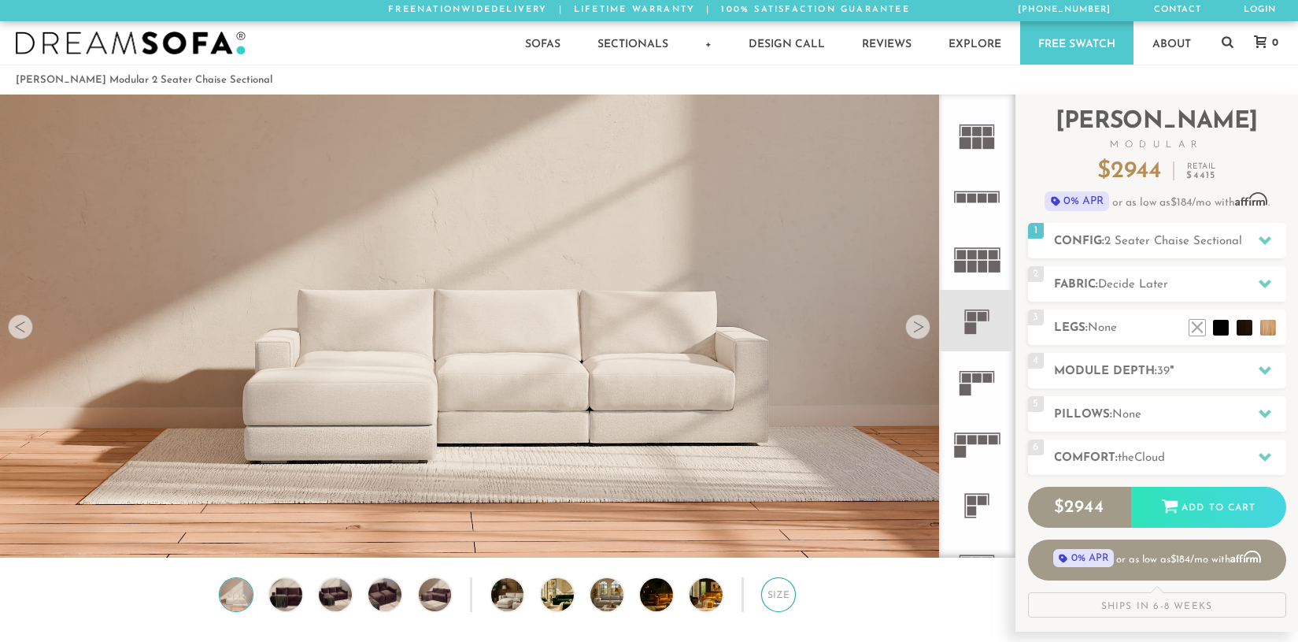
click at [774, 602] on div "Size" at bounding box center [778, 594] width 35 height 35
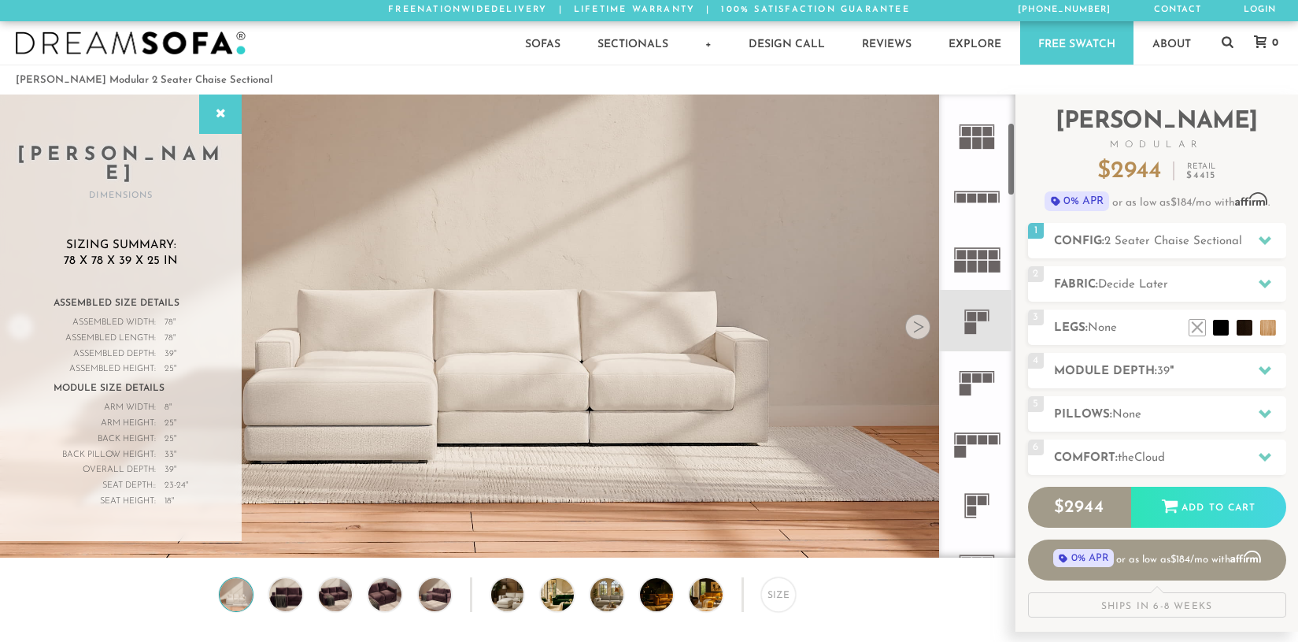
click at [975, 139] on rect at bounding box center [977, 143] width 9 height 12
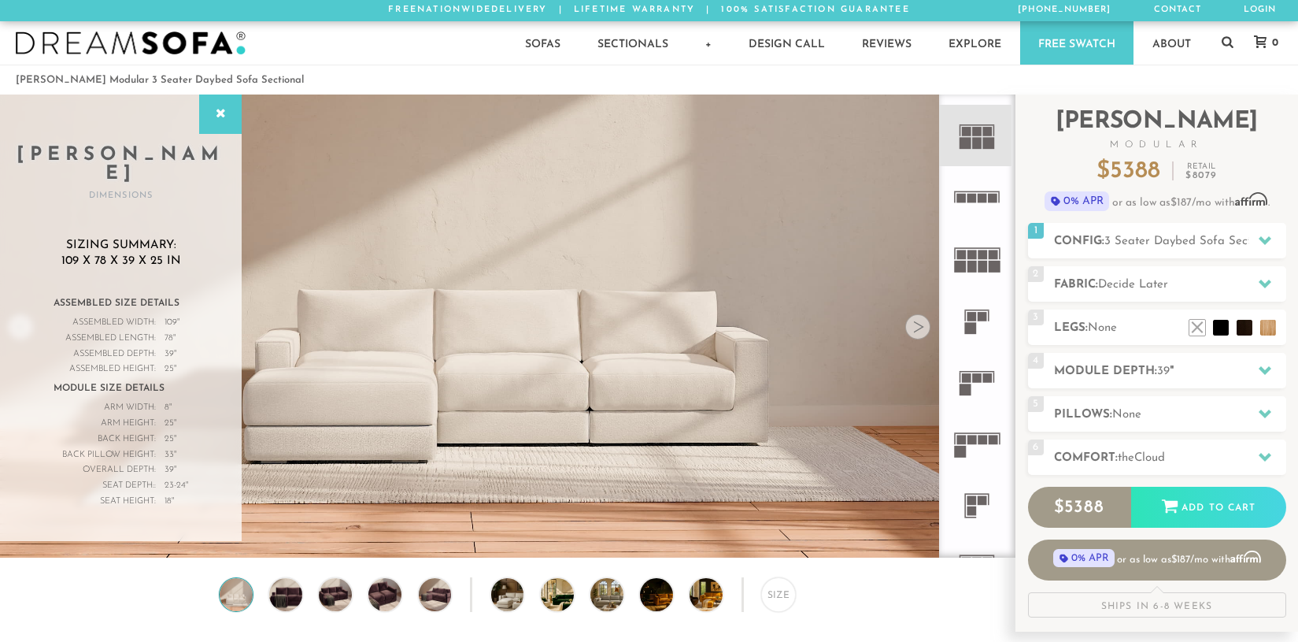
click at [981, 330] on icon at bounding box center [976, 320] width 61 height 61
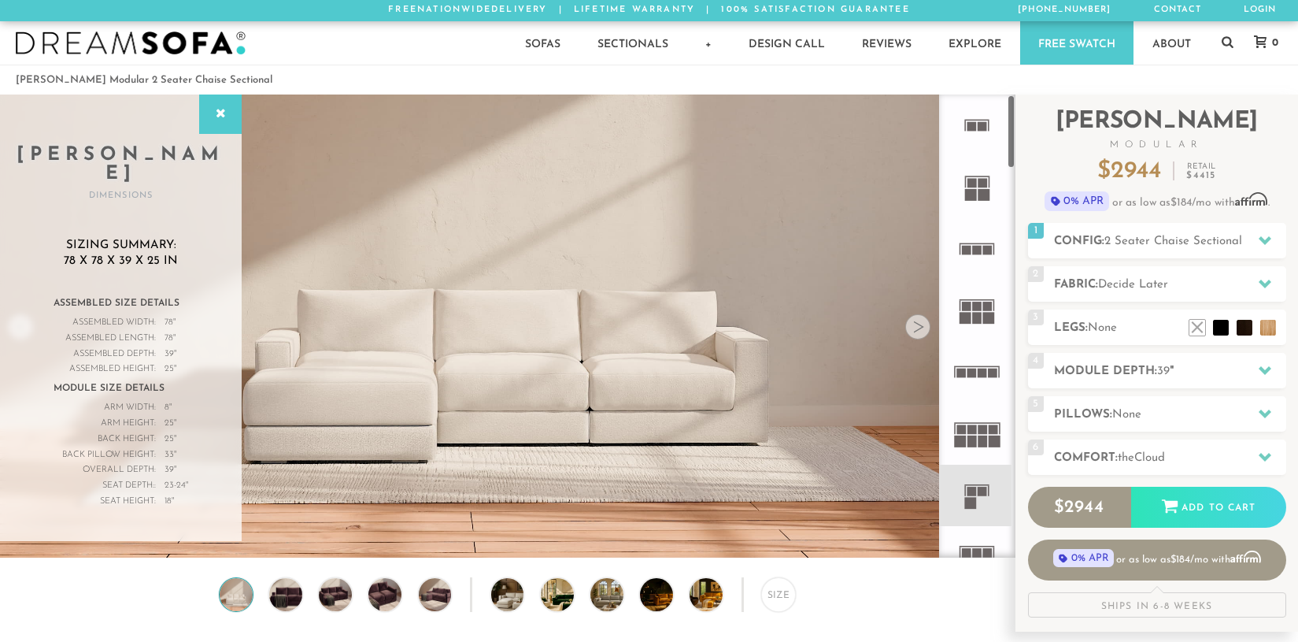
click at [975, 131] on icon at bounding box center [976, 124] width 61 height 61
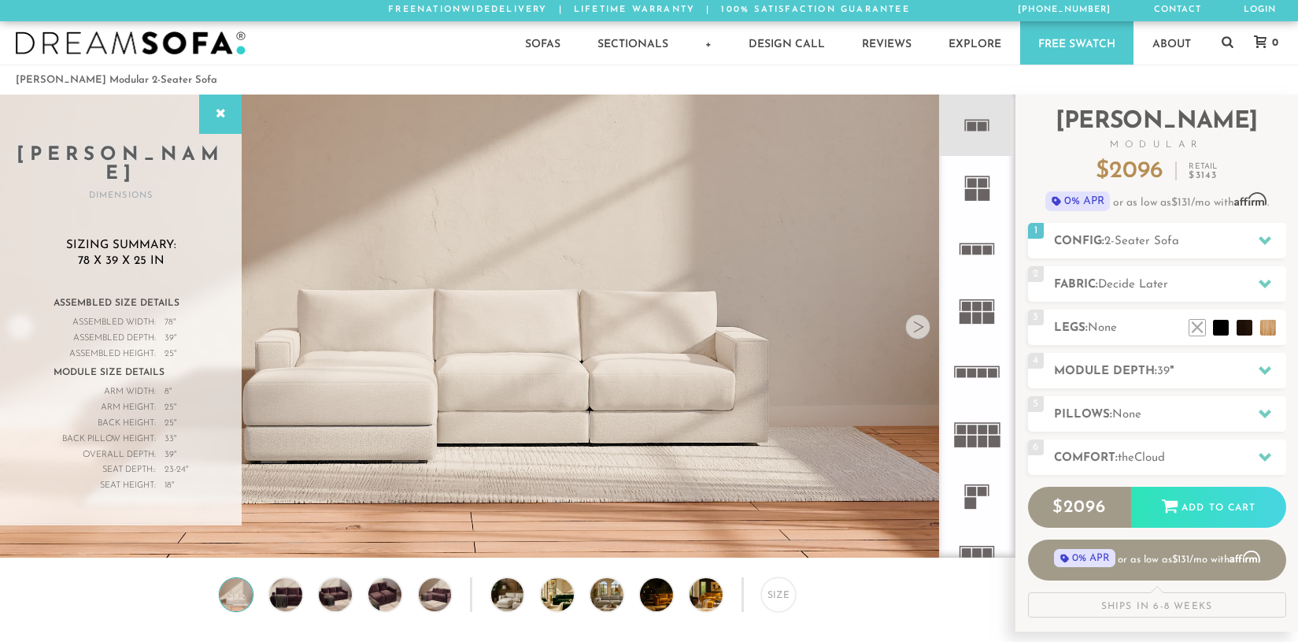
click at [975, 120] on rect at bounding box center [977, 121] width 24 height 2
click at [288, 606] on img at bounding box center [285, 594] width 39 height 33
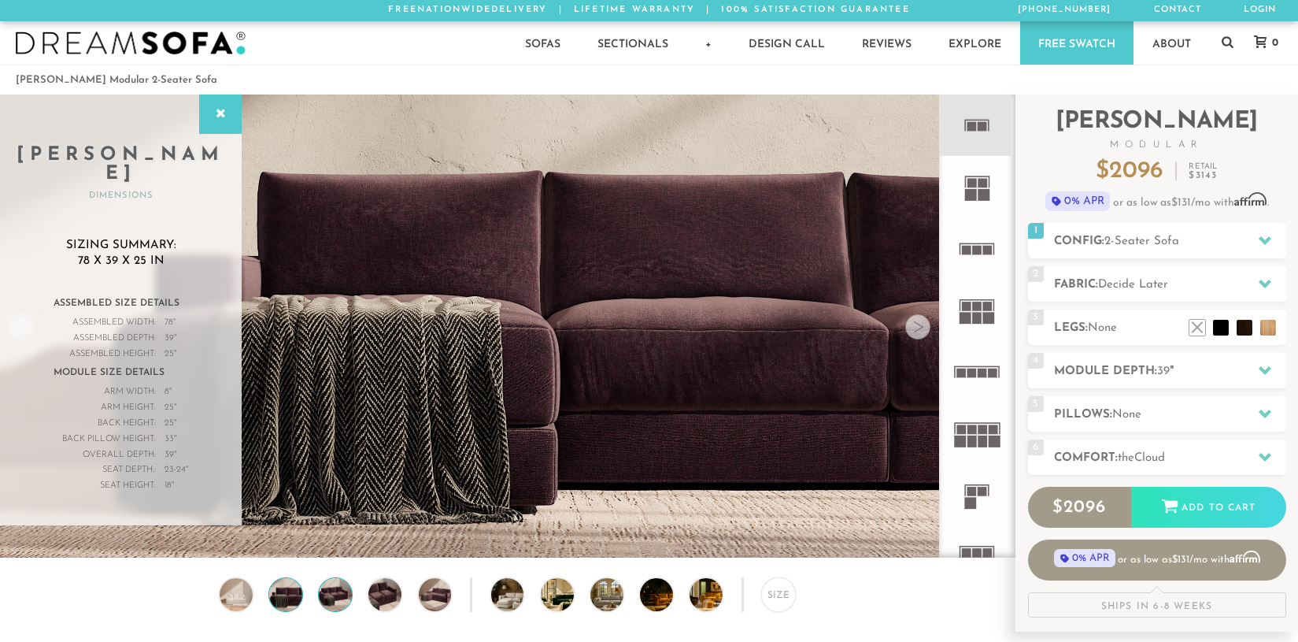
drag, startPoint x: 328, startPoint y: 606, endPoint x: 340, endPoint y: 606, distance: 12.6
click at [328, 606] on img at bounding box center [335, 594] width 39 height 33
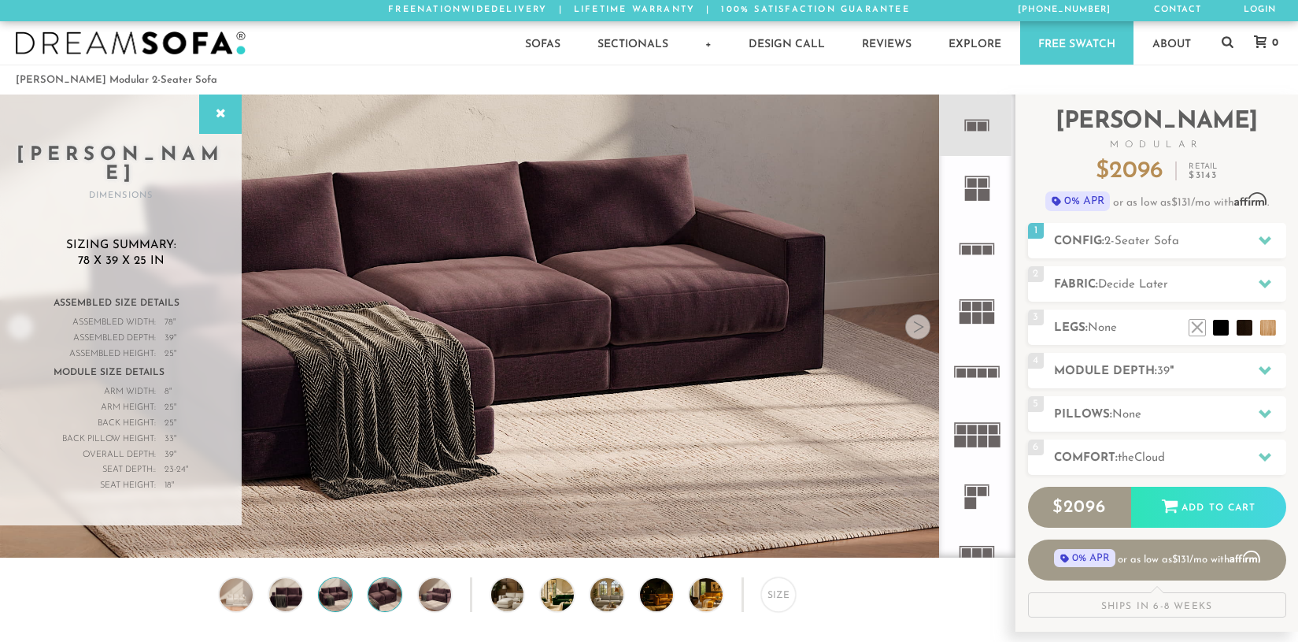
click at [372, 606] on img at bounding box center [384, 594] width 39 height 33
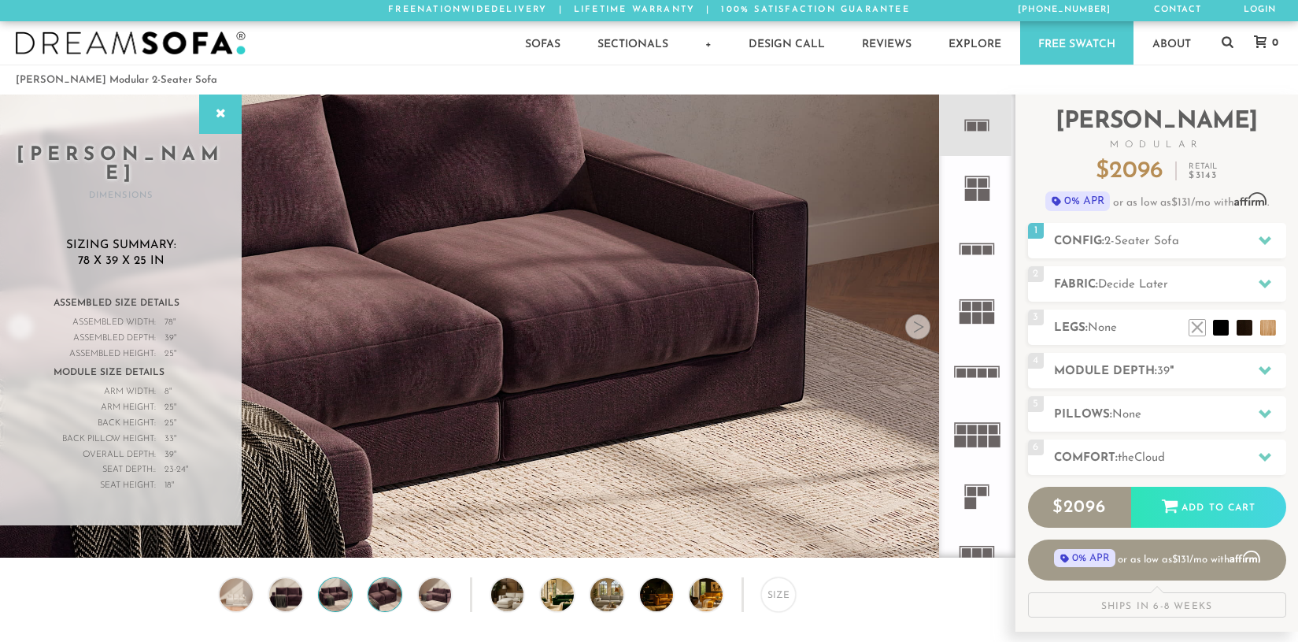
click at [343, 606] on img at bounding box center [335, 594] width 39 height 33
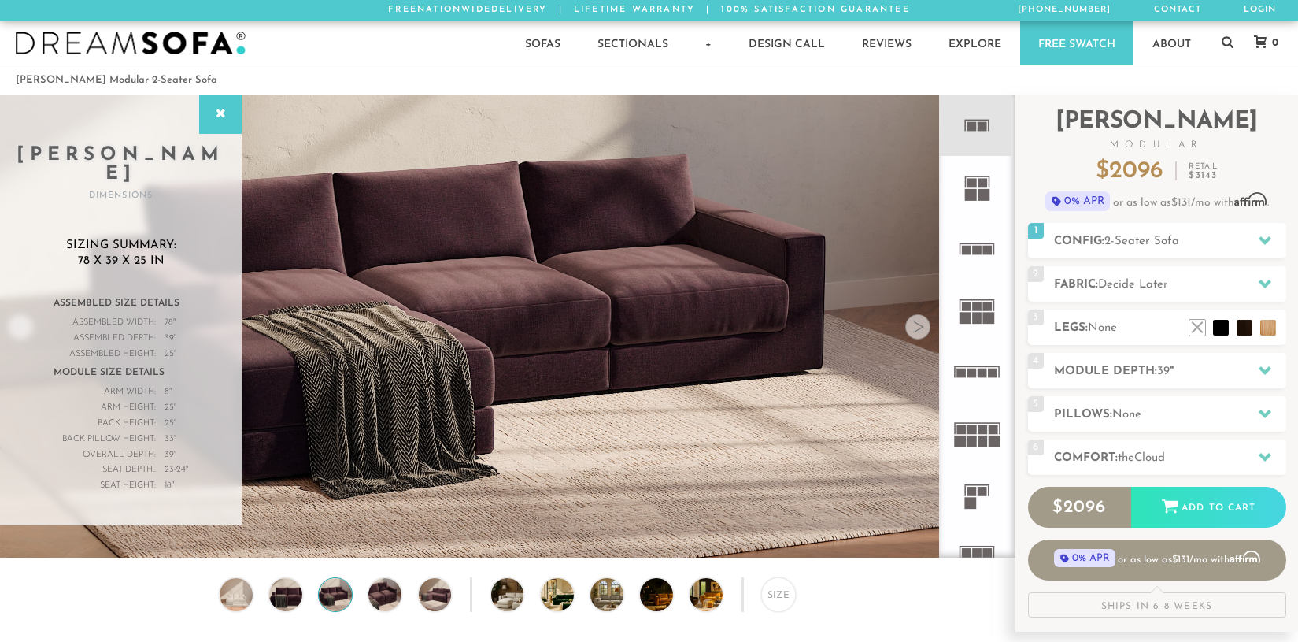
click at [302, 598] on div "Size" at bounding box center [507, 598] width 1015 height 43
drag, startPoint x: 105, startPoint y: 383, endPoint x: 187, endPoint y: 407, distance: 85.2
click at [187, 407] on div "Assembled Size Details Assembled Width: 78 " Assembled Length: " Assembled Dept…" at bounding box center [121, 393] width 135 height 202
